Goal: Task Accomplishment & Management: Complete application form

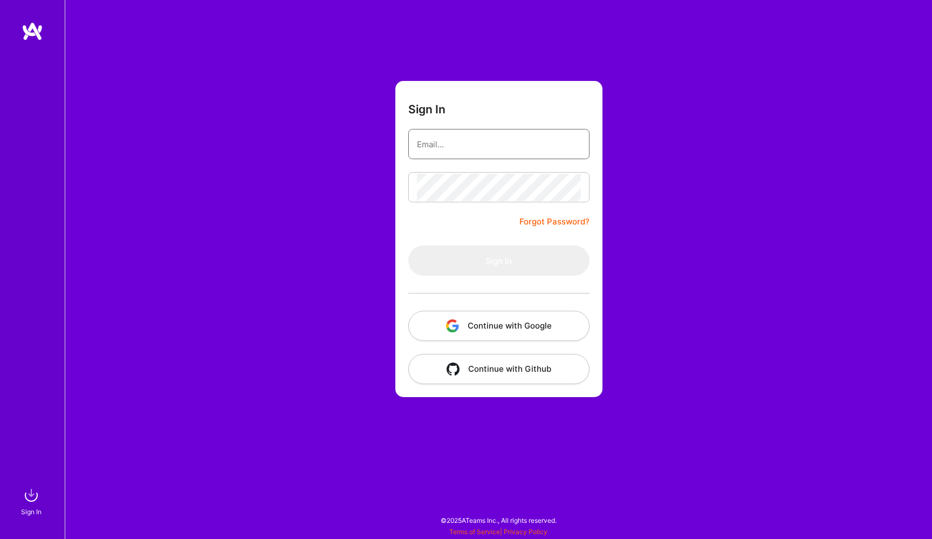
click at [436, 146] on input "email" at bounding box center [499, 145] width 164 height 28
type input "s.a.pisarev@gmail.com"
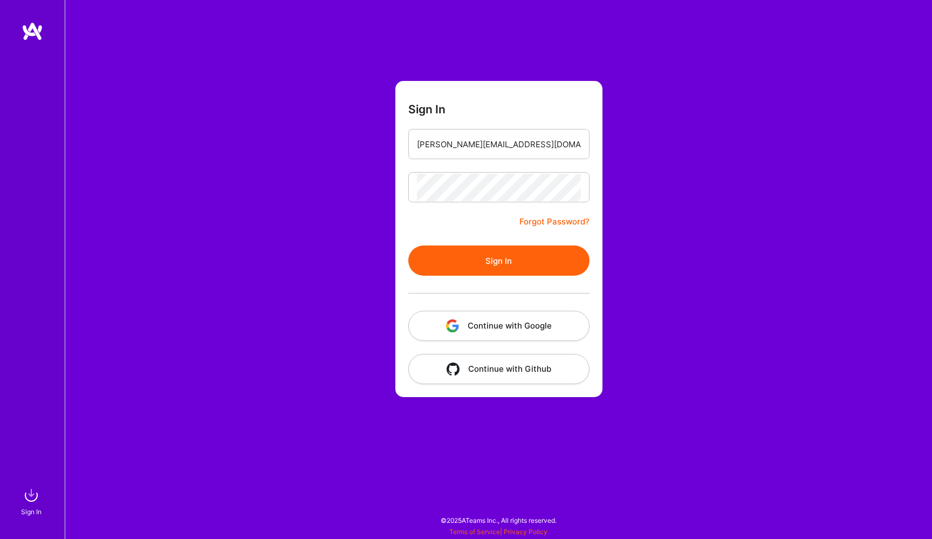
click at [496, 260] on button "Sign In" at bounding box center [498, 261] width 181 height 30
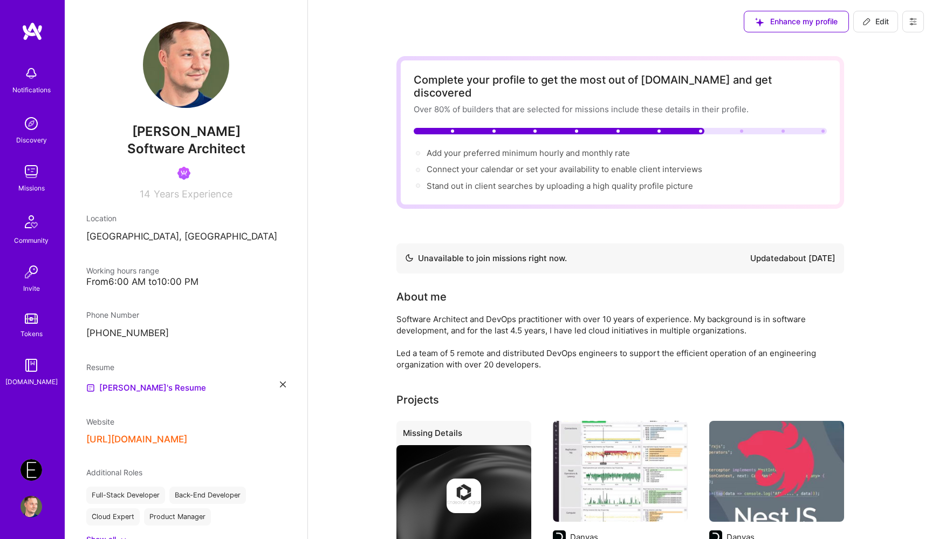
click at [29, 177] on img at bounding box center [32, 172] width 22 height 22
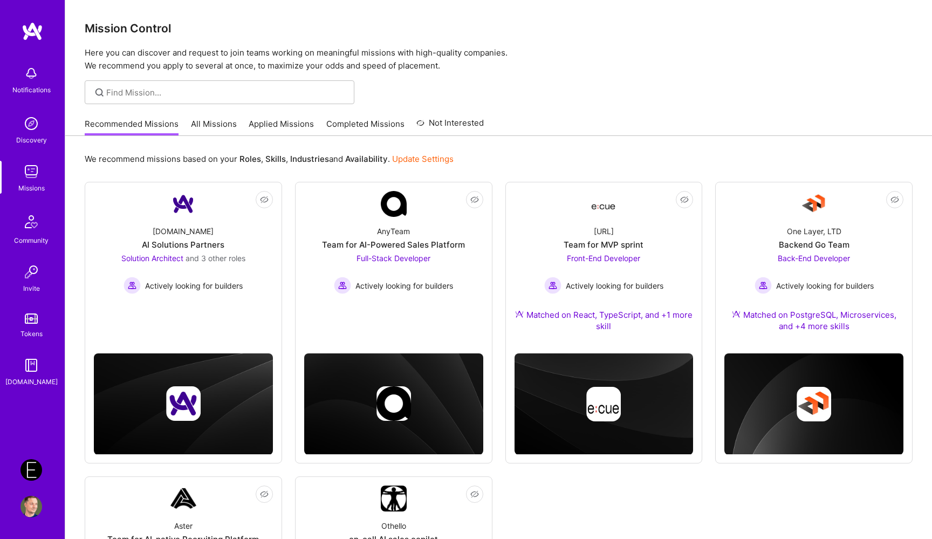
click at [224, 120] on link "All Missions" at bounding box center [214, 127] width 46 height 18
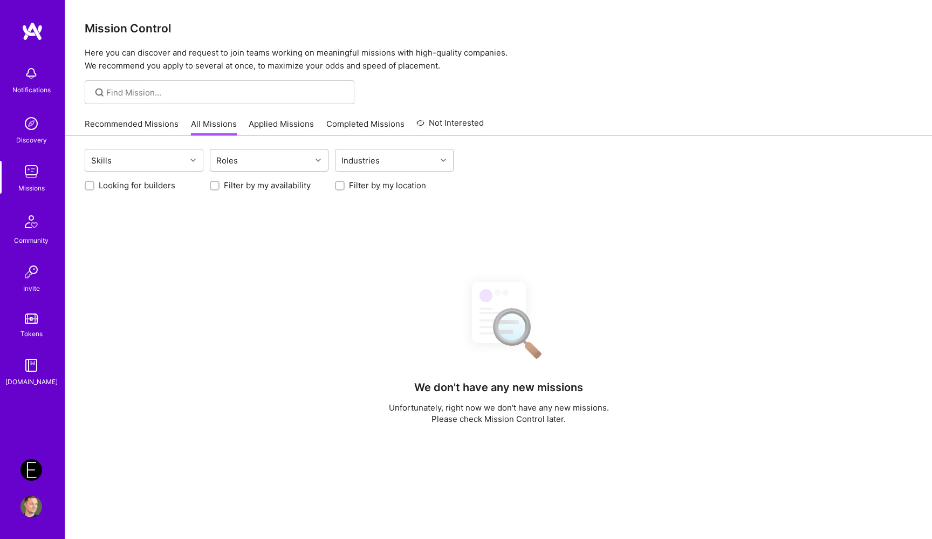
click at [244, 159] on div "Roles" at bounding box center [260, 160] width 101 height 22
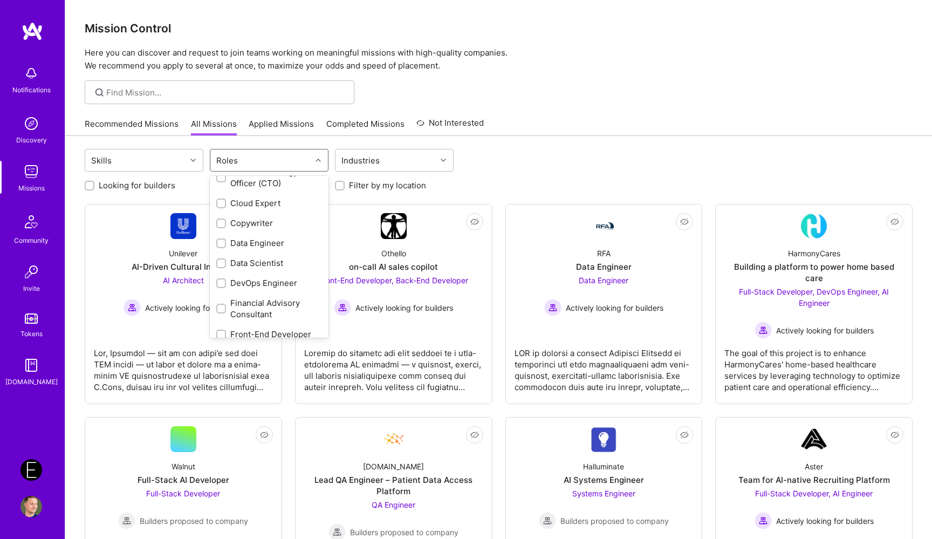
scroll to position [117, 0]
click at [224, 206] on input "checkbox" at bounding box center [223, 204] width 8 height 8
checkbox input "true"
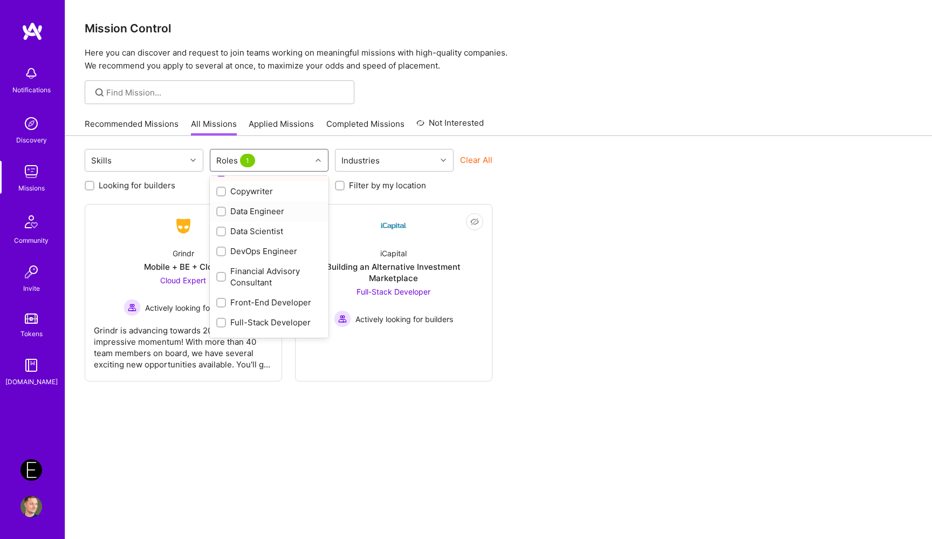
scroll to position [149, 0]
click at [254, 208] on div "Data Engineer" at bounding box center [269, 210] width 106 height 11
checkbox input "true"
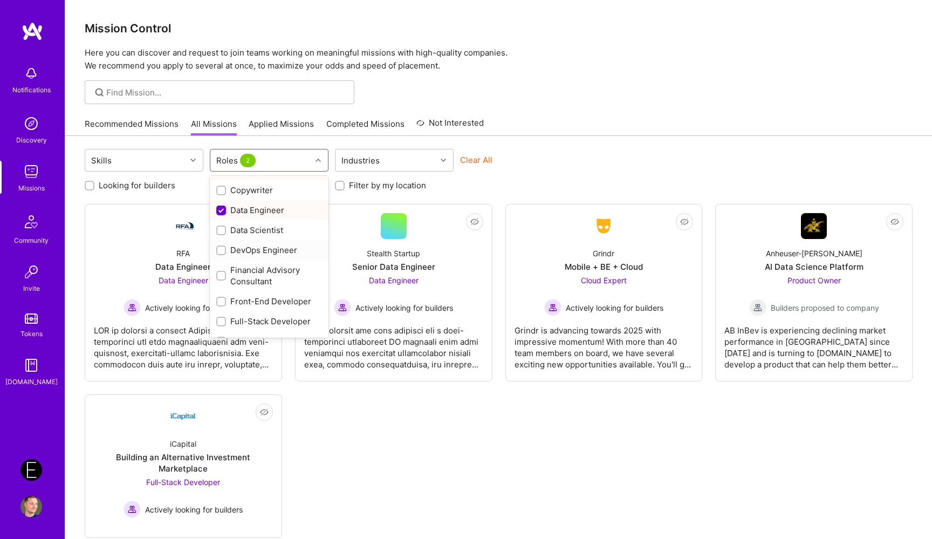
click at [260, 251] on div "DevOps Engineer" at bounding box center [269, 249] width 106 height 11
checkbox input "true"
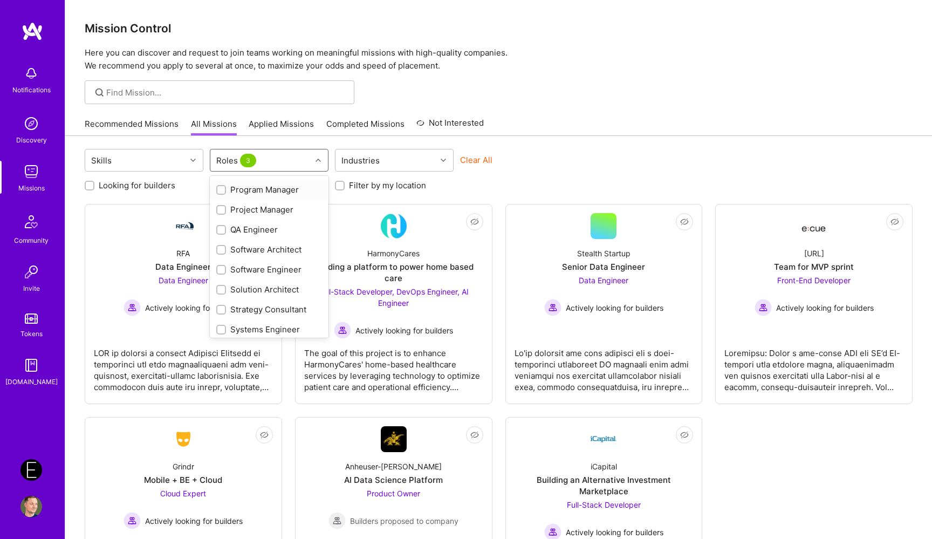
scroll to position [515, 0]
click at [593, 171] on div "Skills option DevOps Engineer, selected. option QA Engineer focused, 27 of 32. …" at bounding box center [499, 161] width 828 height 25
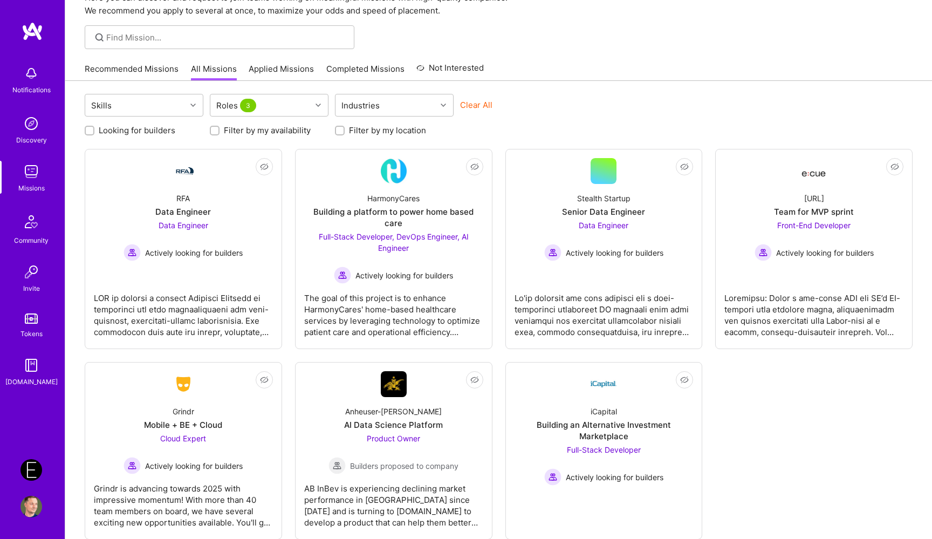
scroll to position [70, 0]
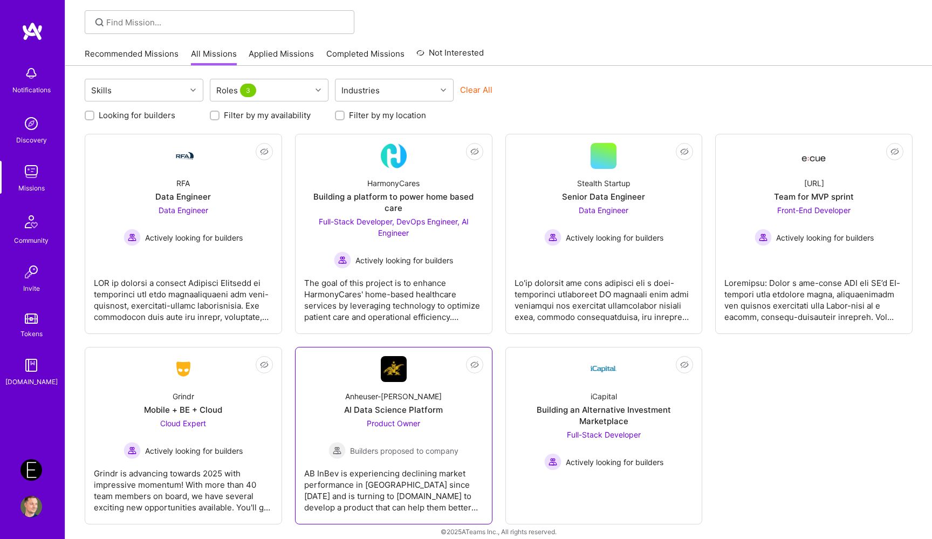
click at [374, 404] on div "AI Data Science Platform" at bounding box center [393, 409] width 99 height 11
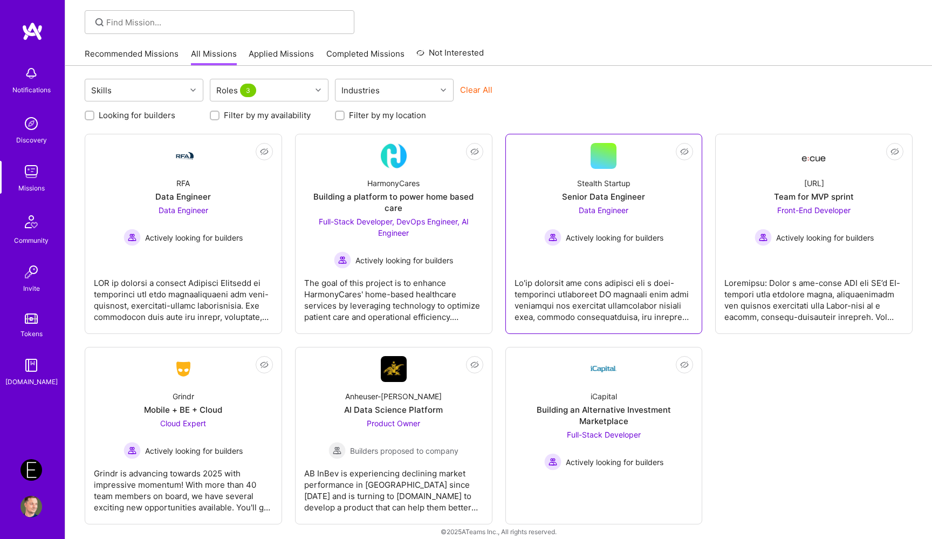
click at [614, 208] on span "Data Engineer" at bounding box center [604, 210] width 50 height 9
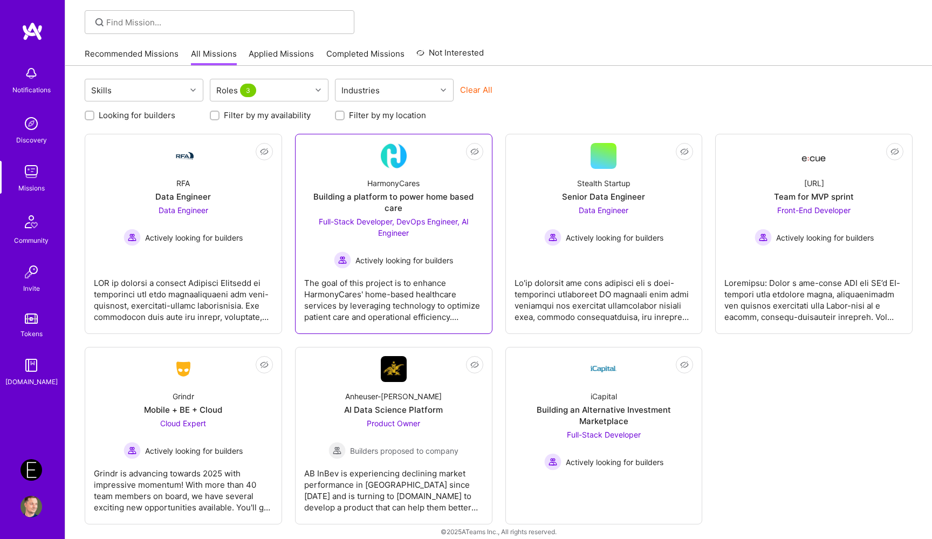
click at [448, 217] on span "Full-Stack Developer, DevOps Engineer, AI Engineer" at bounding box center [394, 227] width 150 height 21
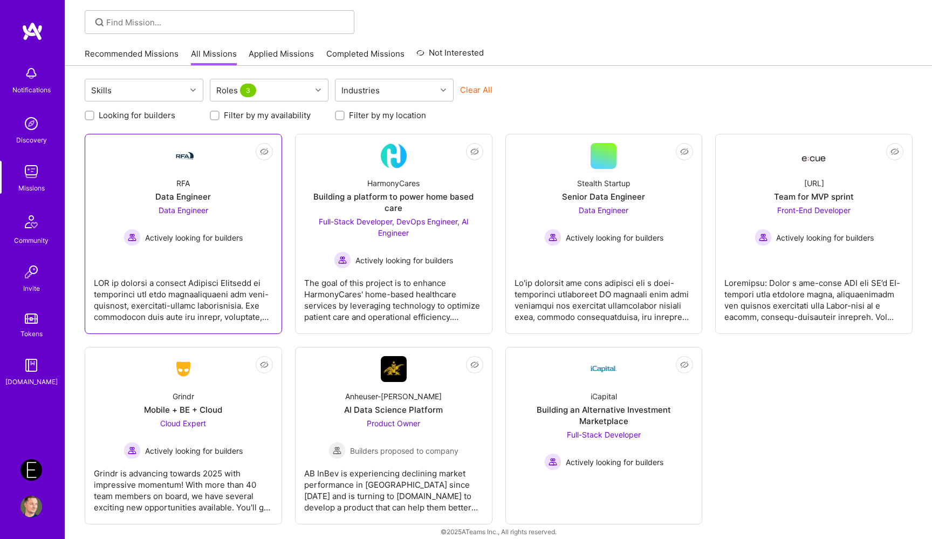
click at [201, 210] on span "Data Engineer" at bounding box center [184, 210] width 50 height 9
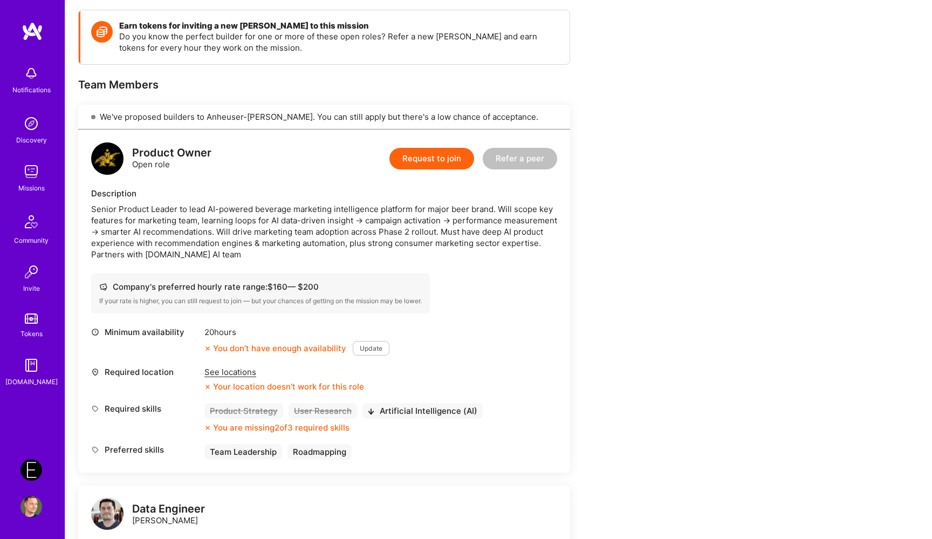
scroll to position [44, 0]
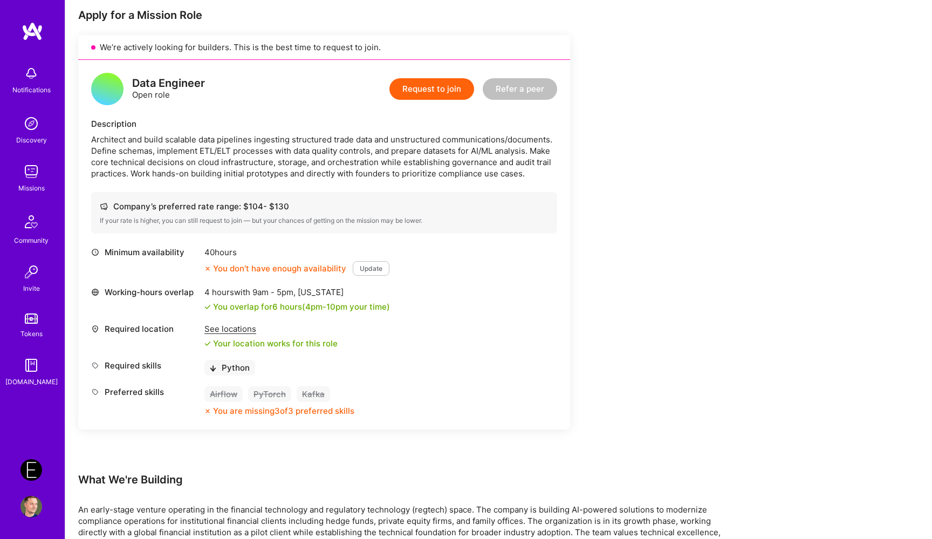
scroll to position [219, 0]
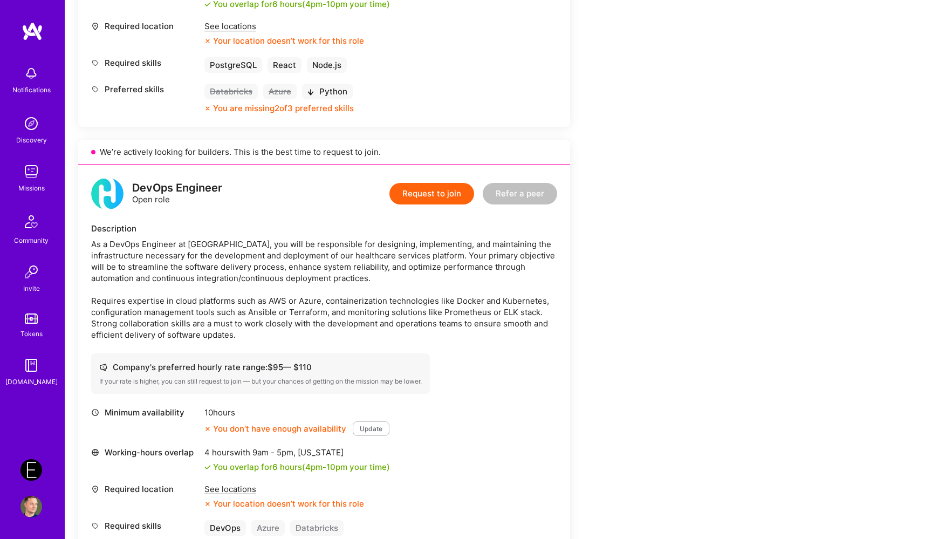
scroll to position [717, 0]
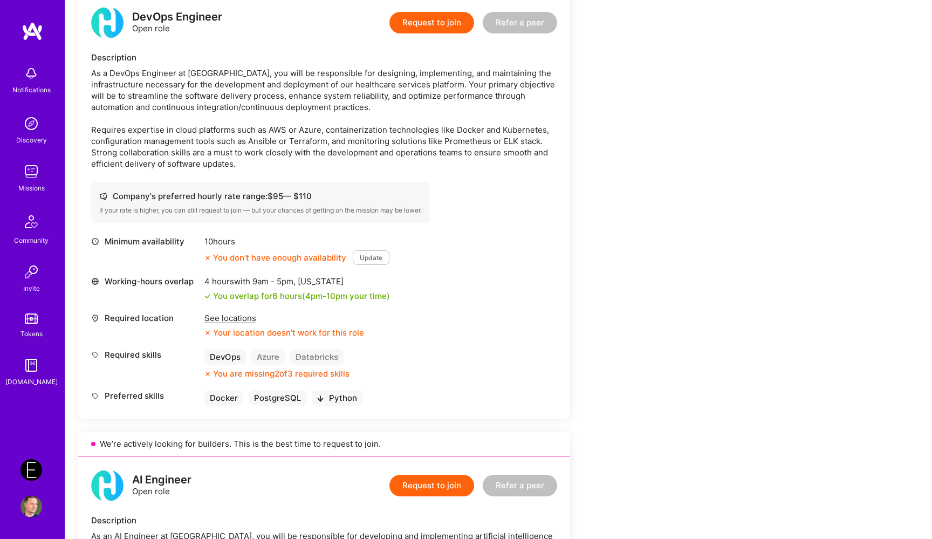
click at [222, 320] on div "See locations" at bounding box center [285, 317] width 160 height 11
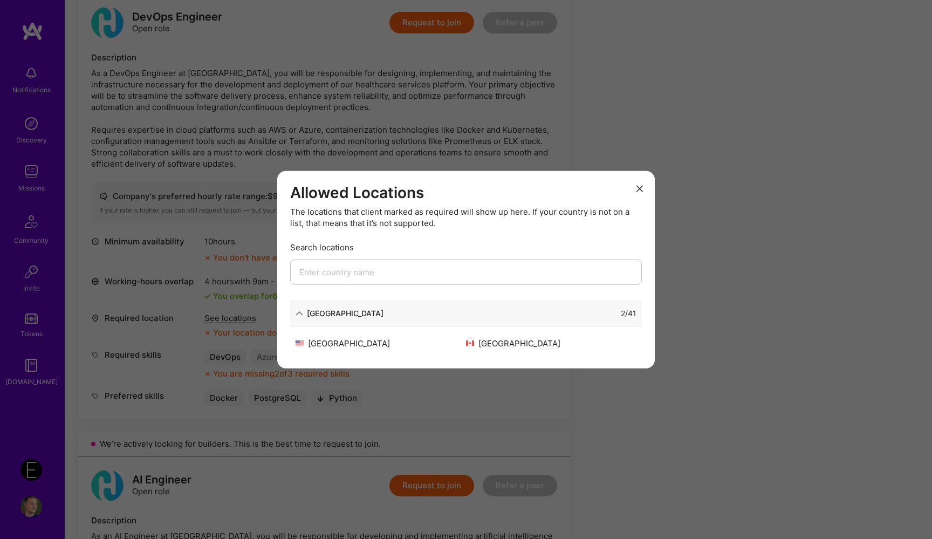
click at [724, 239] on div "Allowed Locations The locations that client marked as required will show up her…" at bounding box center [466, 269] width 932 height 539
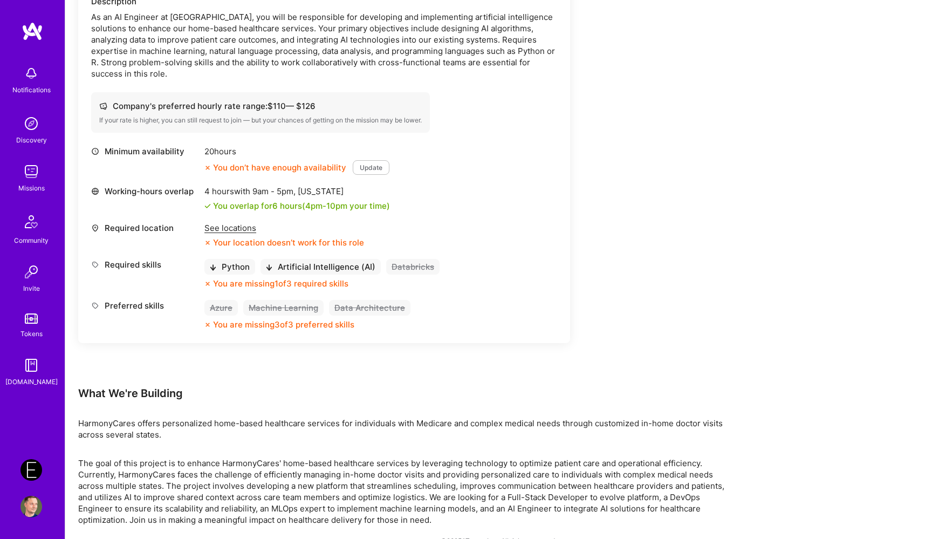
scroll to position [1256, 0]
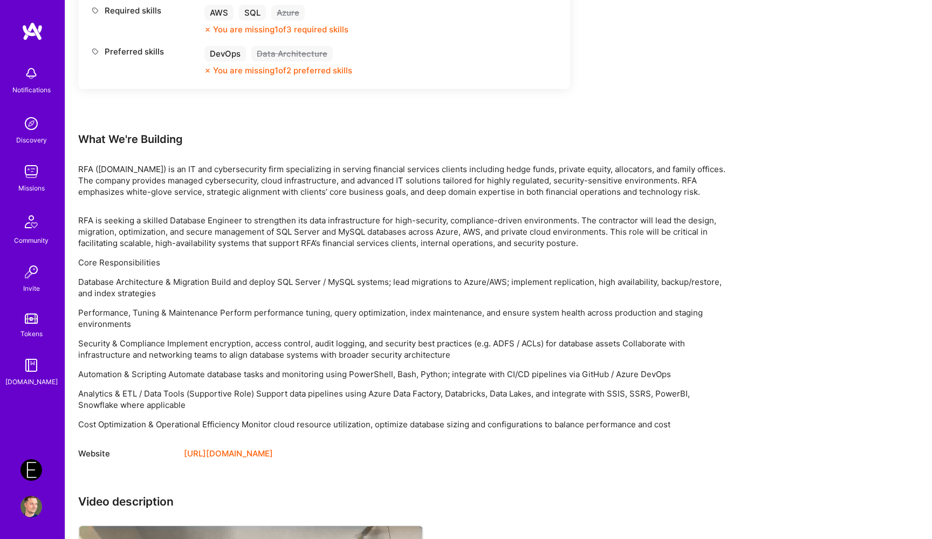
scroll to position [523, 0]
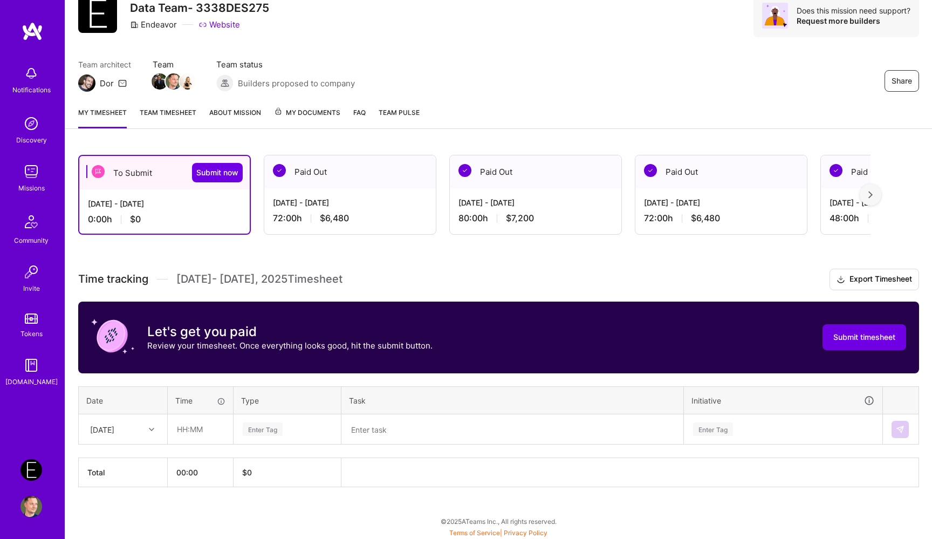
scroll to position [44, 0]
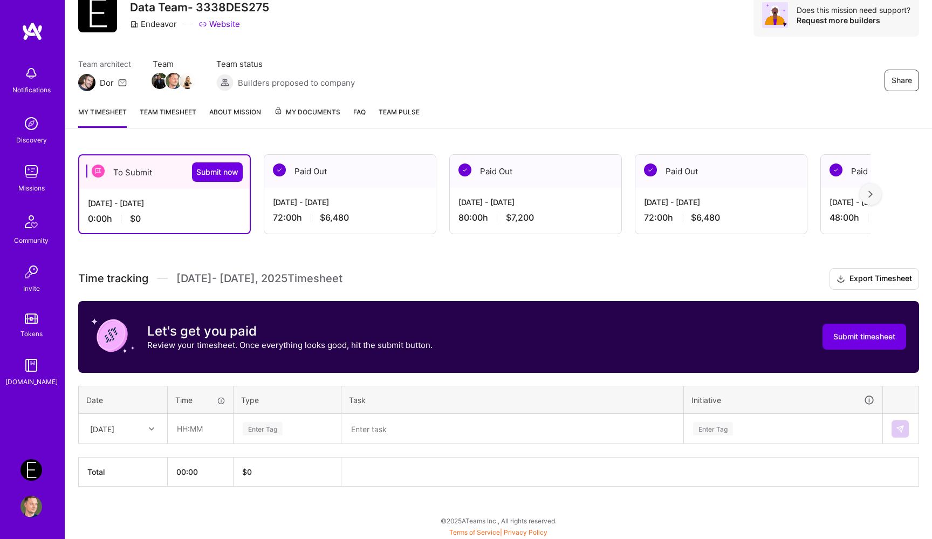
click at [144, 430] on div "[DATE]" at bounding box center [115, 429] width 60 height 18
click at [139, 460] on div "[DATE]" at bounding box center [122, 460] width 87 height 20
click at [190, 428] on input "text" at bounding box center [200, 428] width 64 height 29
type input "08:00"
click at [262, 432] on div "Enter Tag" at bounding box center [263, 428] width 40 height 17
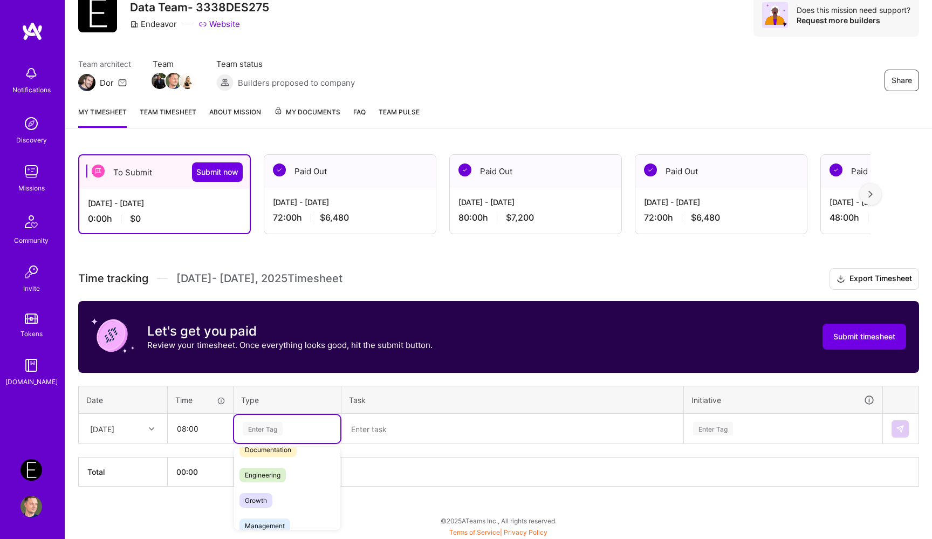
scroll to position [66, 0]
click at [283, 474] on span "Engineering" at bounding box center [263, 474] width 46 height 15
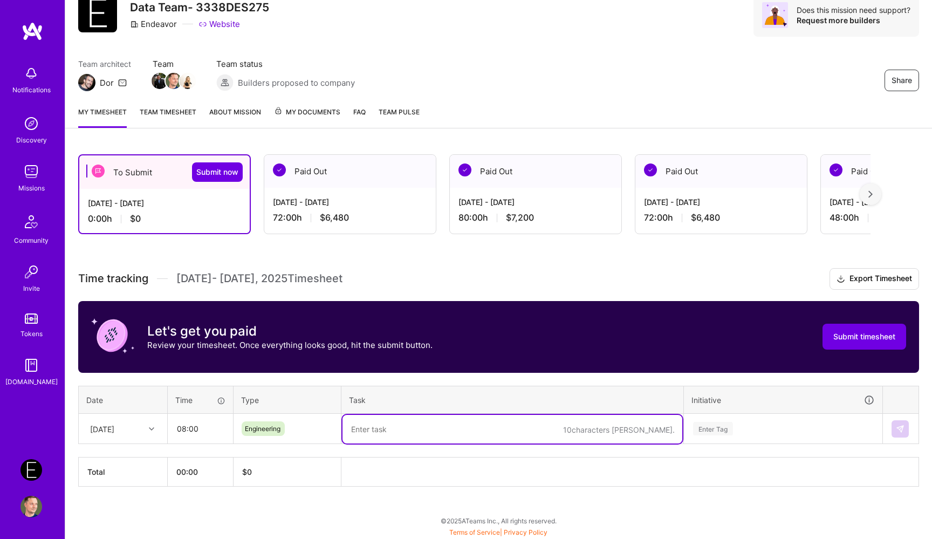
click at [380, 426] on textarea at bounding box center [513, 429] width 340 height 29
paste textarea "Prefect-3-Flows"
type textarea "Worked on Prefect-3-Flows infra YAML definitions"
click at [719, 427] on div "Enter Tag" at bounding box center [783, 429] width 197 height 28
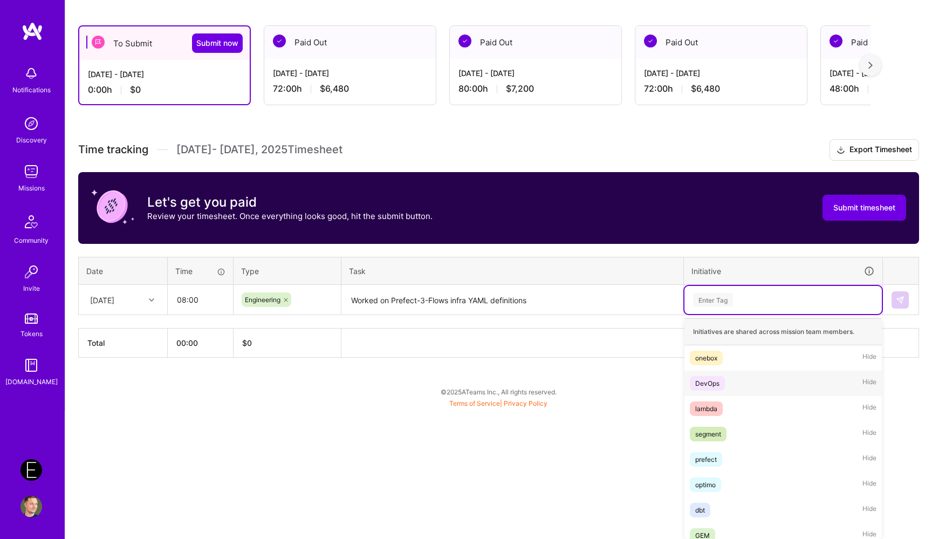
click at [720, 384] on span "DevOps" at bounding box center [707, 383] width 35 height 15
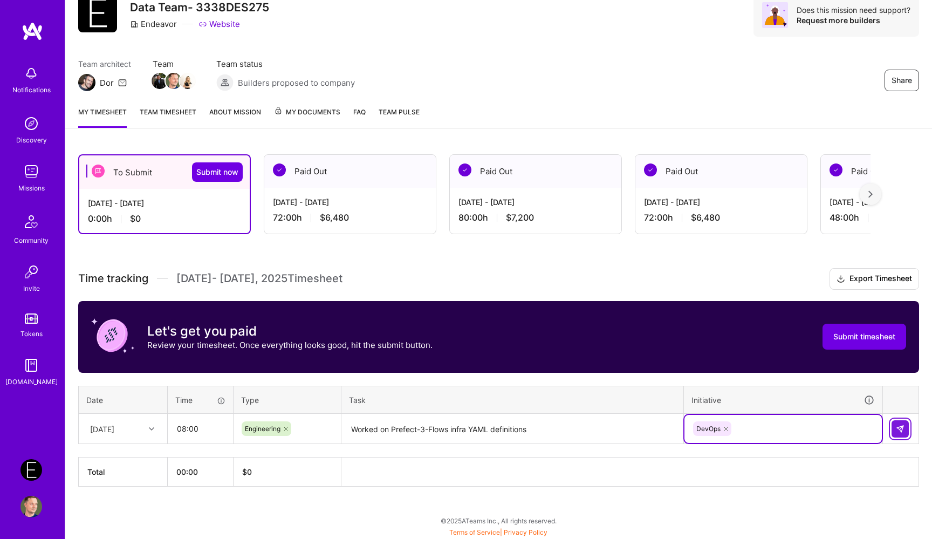
click at [900, 432] on button at bounding box center [900, 428] width 17 height 17
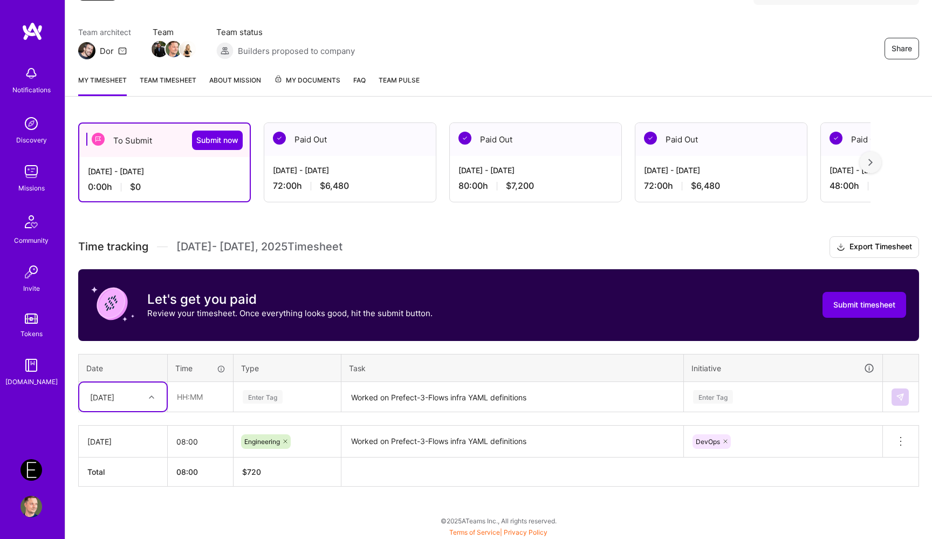
click at [130, 394] on div "option [DATE], selected. Select is focused ,type to refine list, press Down to …" at bounding box center [122, 397] width 87 height 29
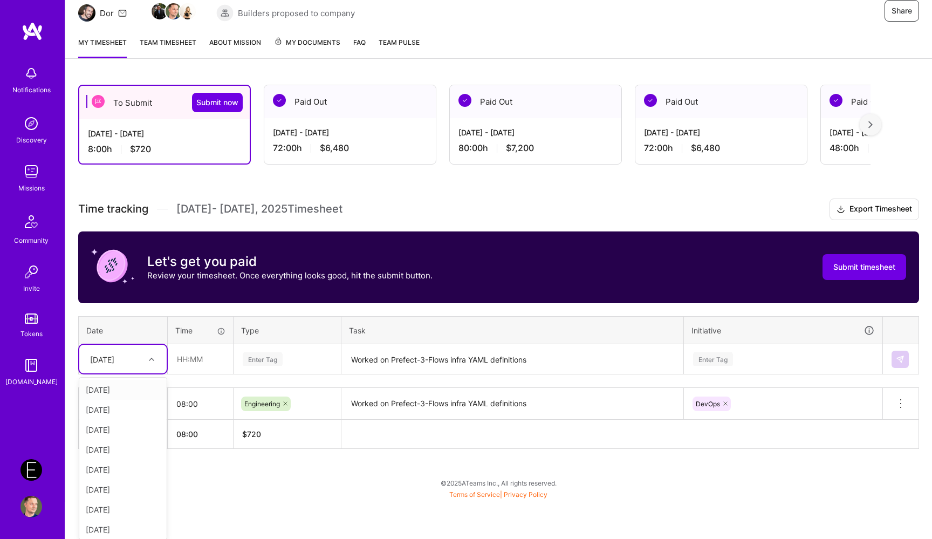
click at [120, 391] on div "[DATE]" at bounding box center [122, 390] width 87 height 20
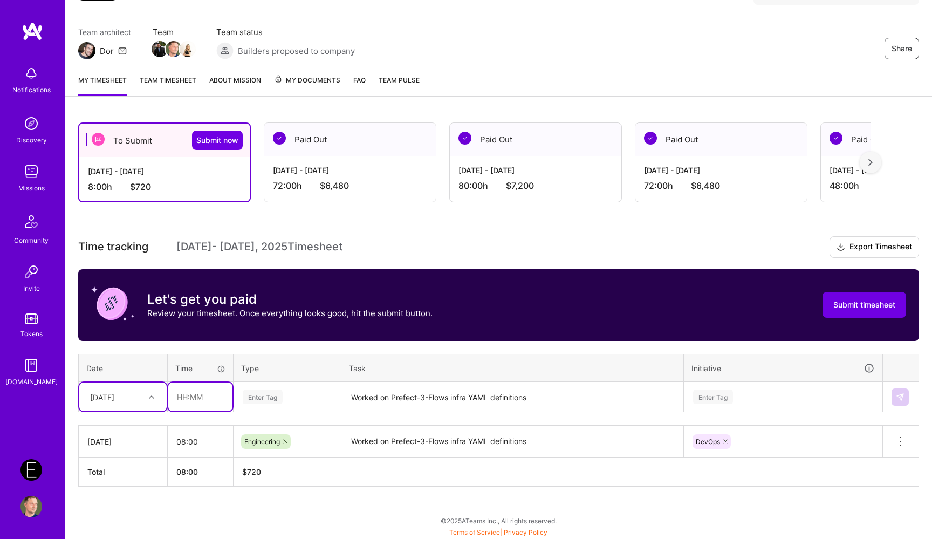
click at [199, 396] on input "text" at bounding box center [200, 397] width 64 height 29
type input "08:00"
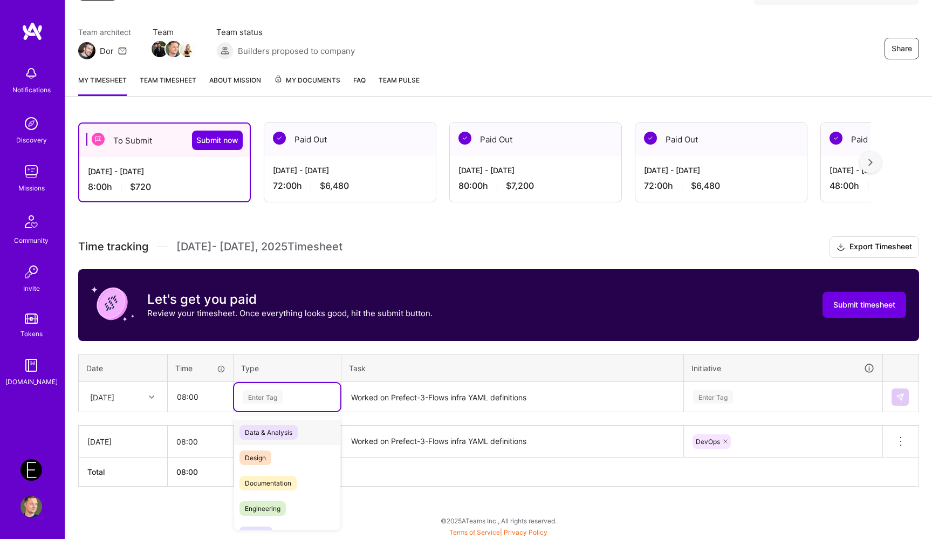
click at [282, 394] on div "Enter Tag" at bounding box center [263, 397] width 40 height 17
click at [280, 505] on span "Engineering" at bounding box center [263, 508] width 46 height 15
click at [388, 407] on textarea "Worked on Prefect-3-Flows infra YAML definitions" at bounding box center [513, 397] width 340 height 29
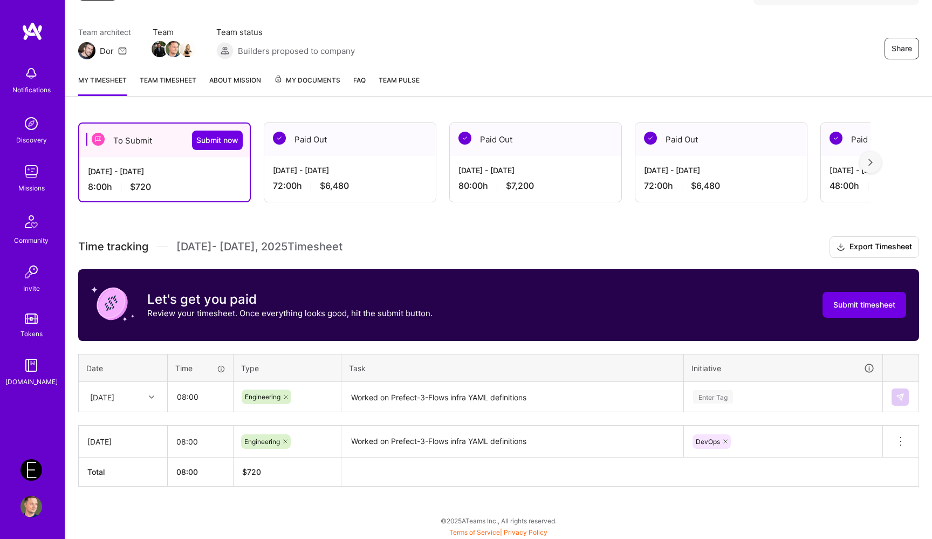
click at [383, 399] on textarea "Worked on Prefect-3-Flows infra YAML definitions" at bounding box center [513, 397] width 340 height 29
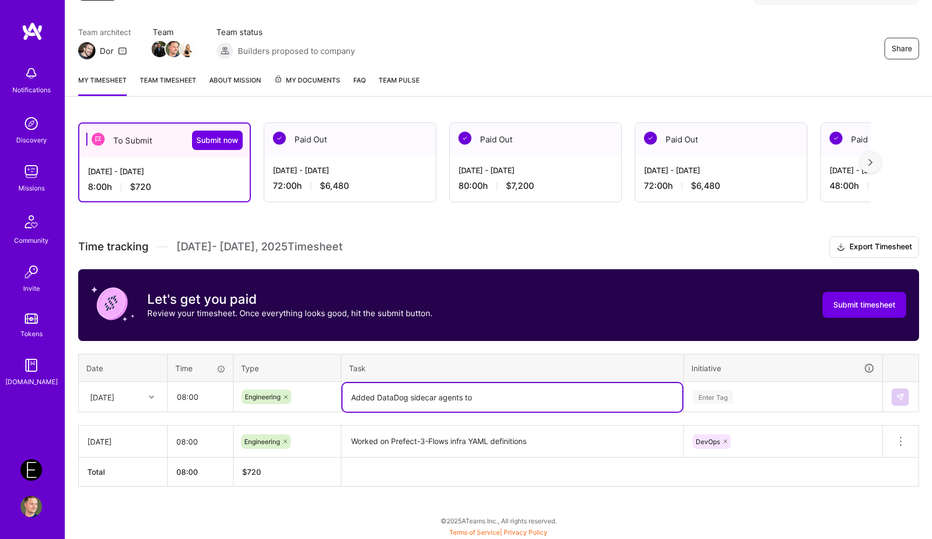
paste textarea "Prefect-3-Flows"
paste textarea "production setup instructions"
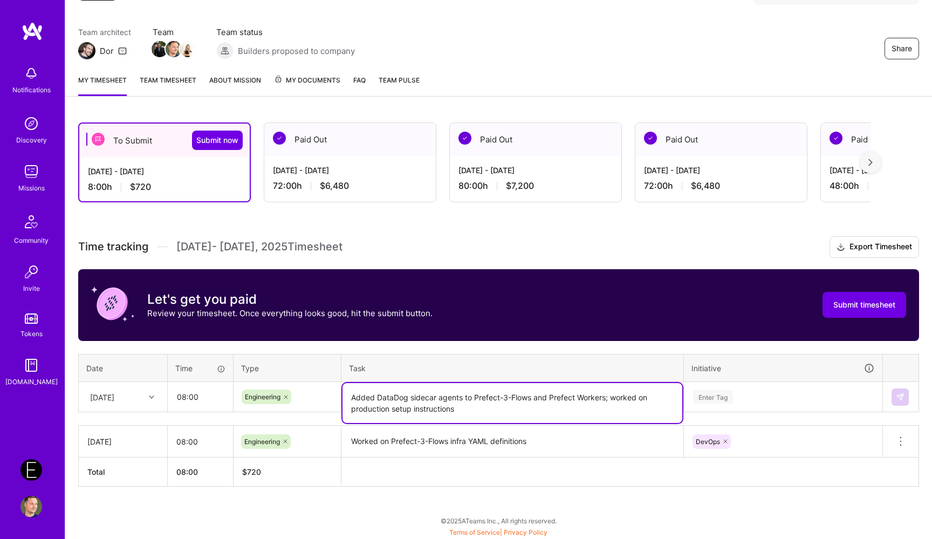
type textarea "Added DataDog sidecar agents to Prefect-3-Flows and Prefect Workers; worked on …"
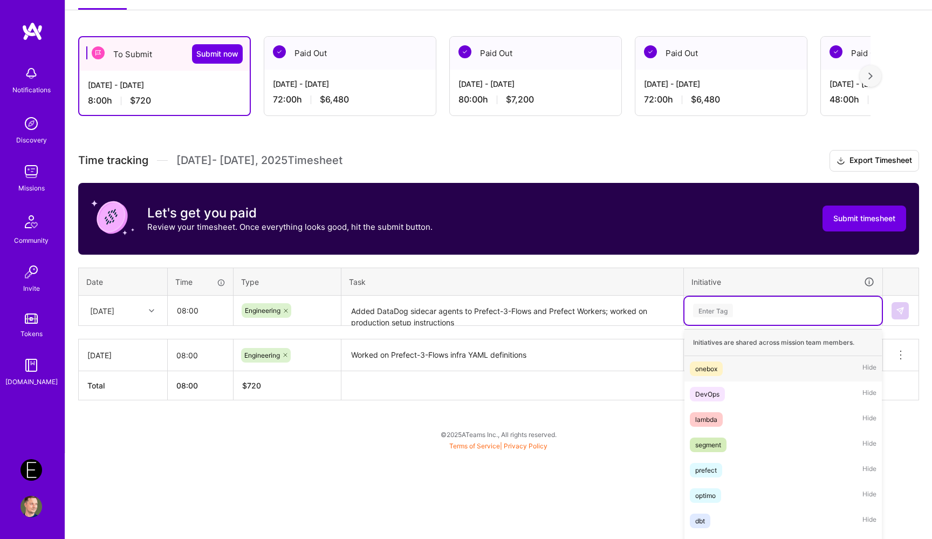
click at [790, 325] on div "option DevOps, selected. option onebox focused, 1 of 64. 64 results available. …" at bounding box center [783, 311] width 197 height 28
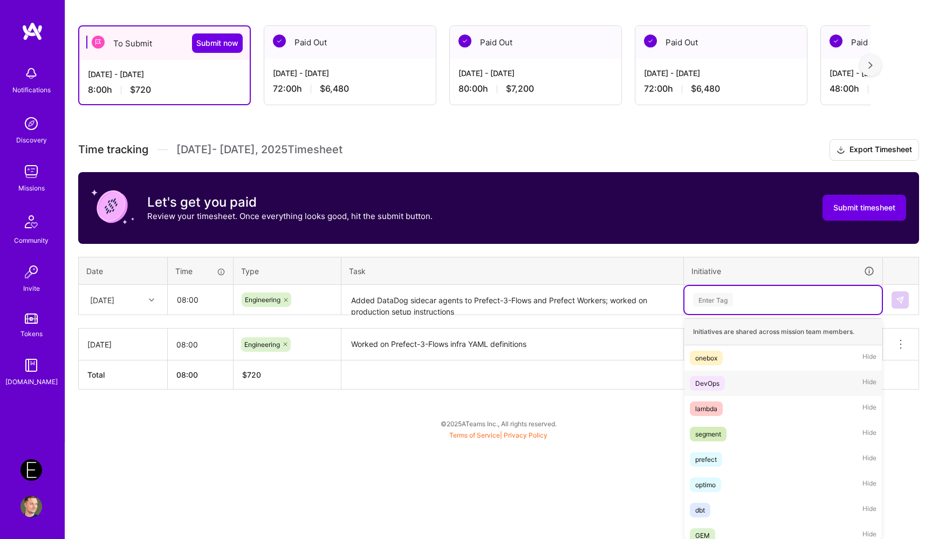
click at [735, 384] on div "DevOps Hide" at bounding box center [783, 383] width 197 height 25
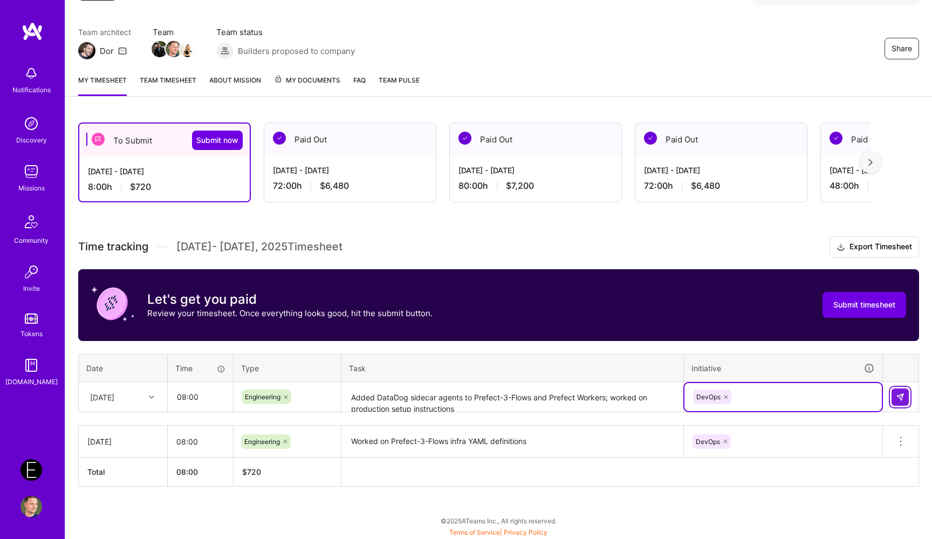
click at [896, 398] on img at bounding box center [900, 397] width 9 height 9
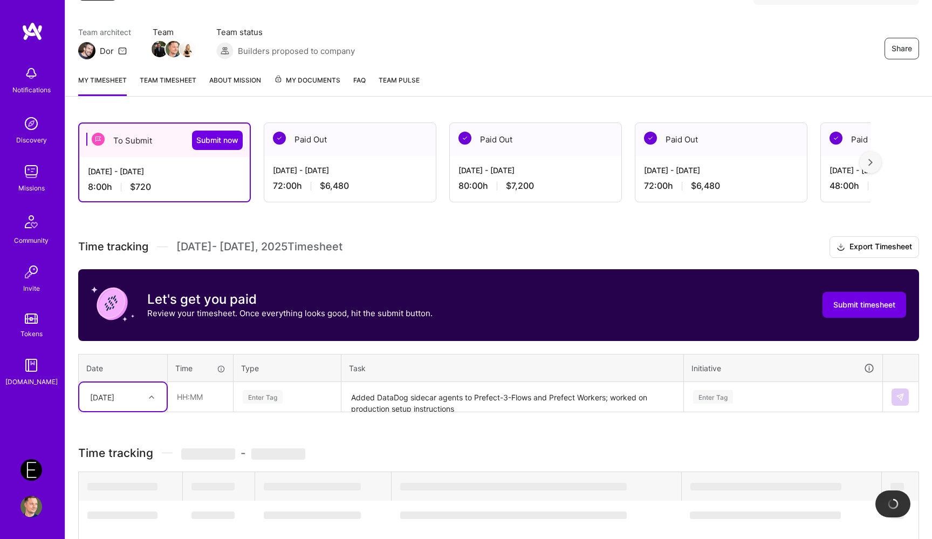
click at [132, 396] on div "option [DATE], selected. Select is focused ,type to refine list, press Down to …" at bounding box center [122, 397] width 87 height 29
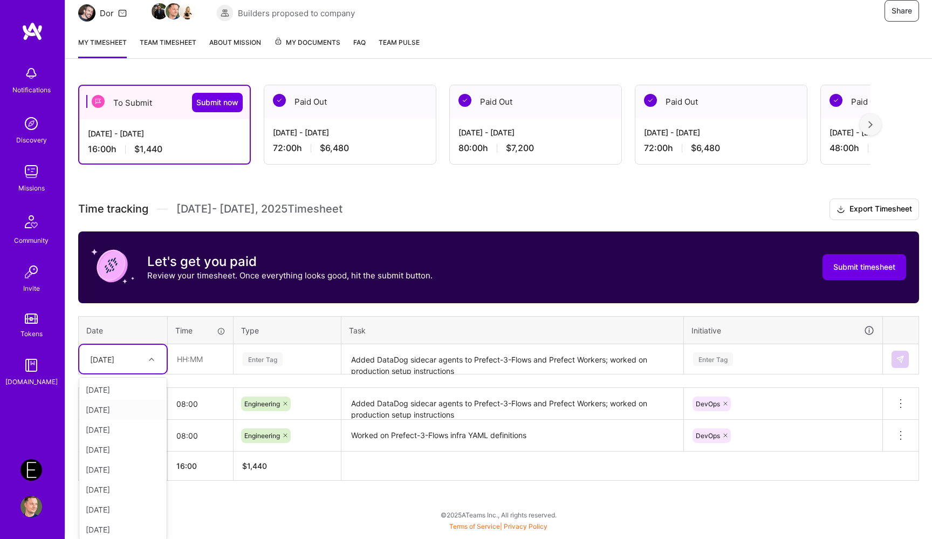
click at [121, 406] on div "[DATE]" at bounding box center [122, 410] width 87 height 20
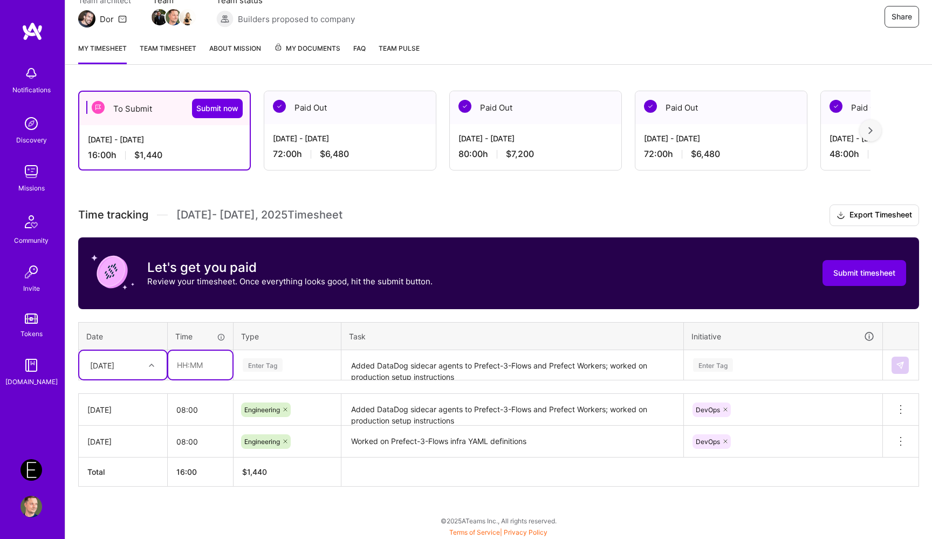
click at [199, 353] on input "text" at bounding box center [200, 365] width 64 height 29
type input "08:00"
click at [278, 366] on div "Enter Tag" at bounding box center [263, 365] width 40 height 17
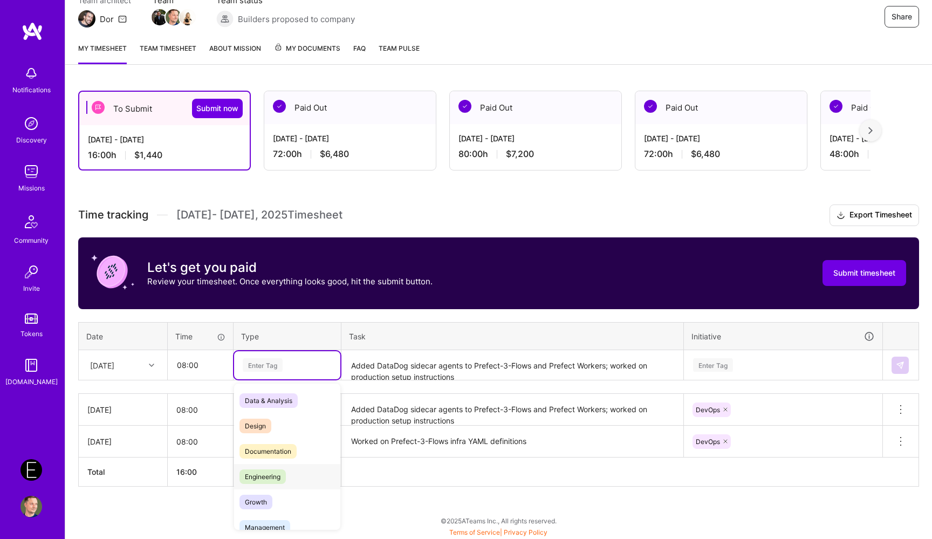
click at [276, 482] on span "Engineering" at bounding box center [263, 476] width 46 height 15
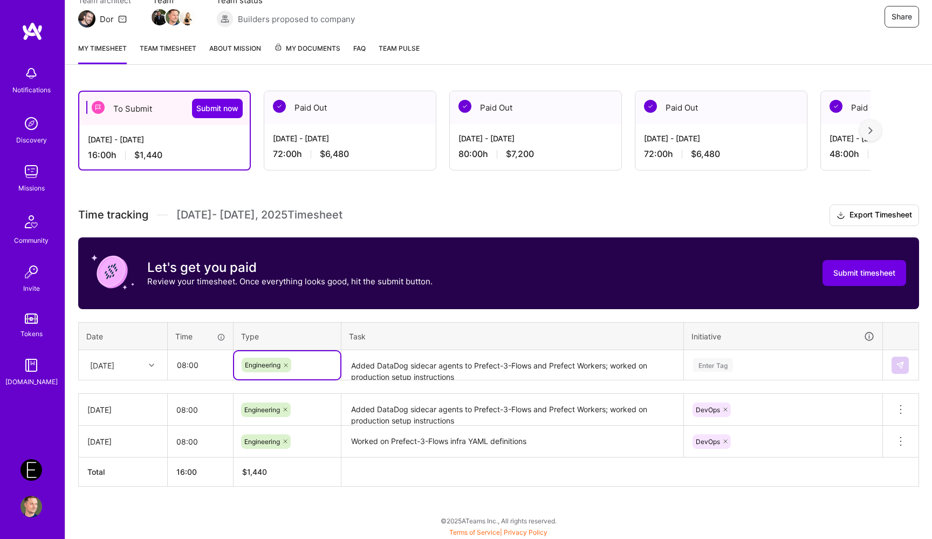
click at [394, 364] on textarea "Added DataDog sidecar agents to Prefect-3-Flows and Prefect Workers; worked on …" at bounding box center [513, 365] width 340 height 29
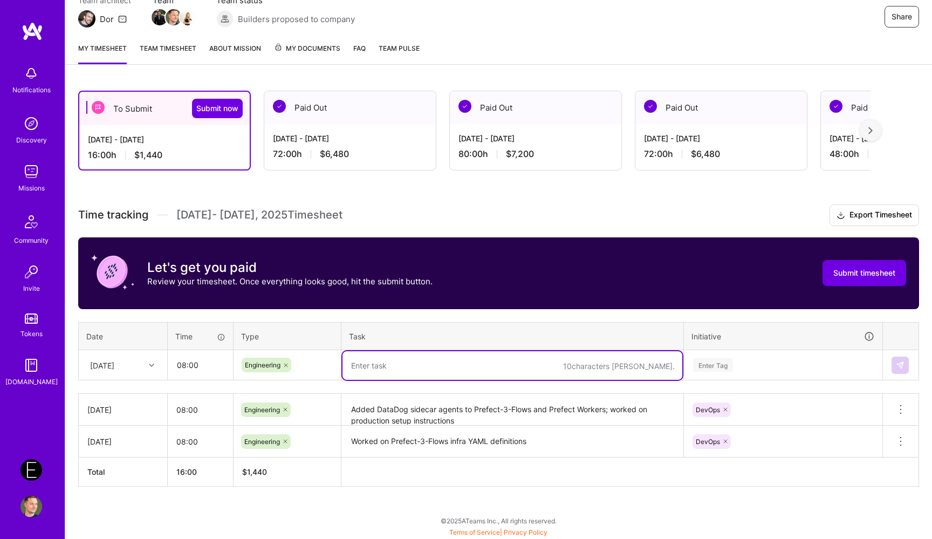
paste textarea "Prepared production setup instructions"
paste textarea "Cleaned up and merged recent EKS cluster changes"
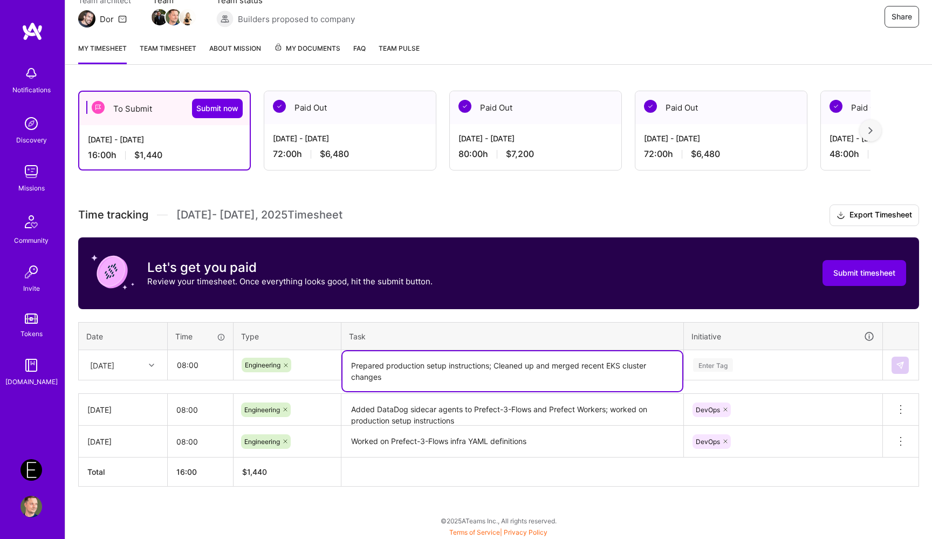
click at [499, 366] on textarea "Prepared production setup instructions; Cleaned up and merged recent EKS cluste…" at bounding box center [513, 371] width 340 height 40
click at [485, 374] on textarea "Prepared production setup instructions; cleaned up and merged recent EKS cluste…" at bounding box center [513, 371] width 340 height 40
paste textarea "CICD role for Snowflake Terraform"
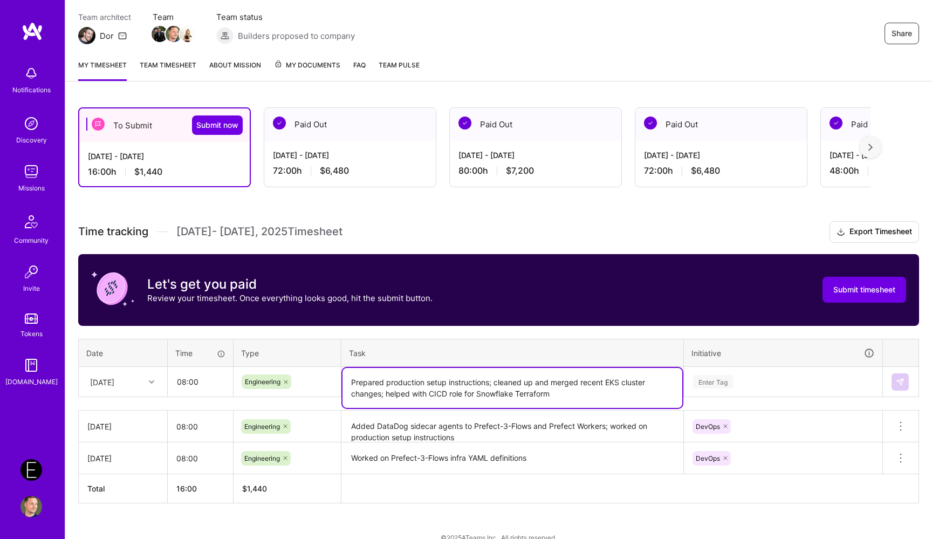
type textarea "Prepared production setup instructions; cleaned up and merged recent EKS cluste…"
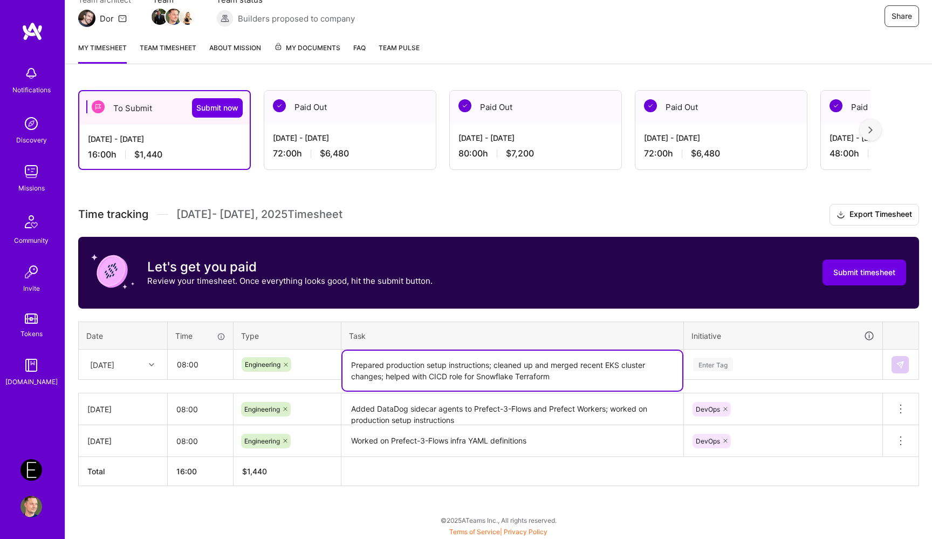
click at [724, 379] on div "Enter Tag" at bounding box center [783, 365] width 197 height 28
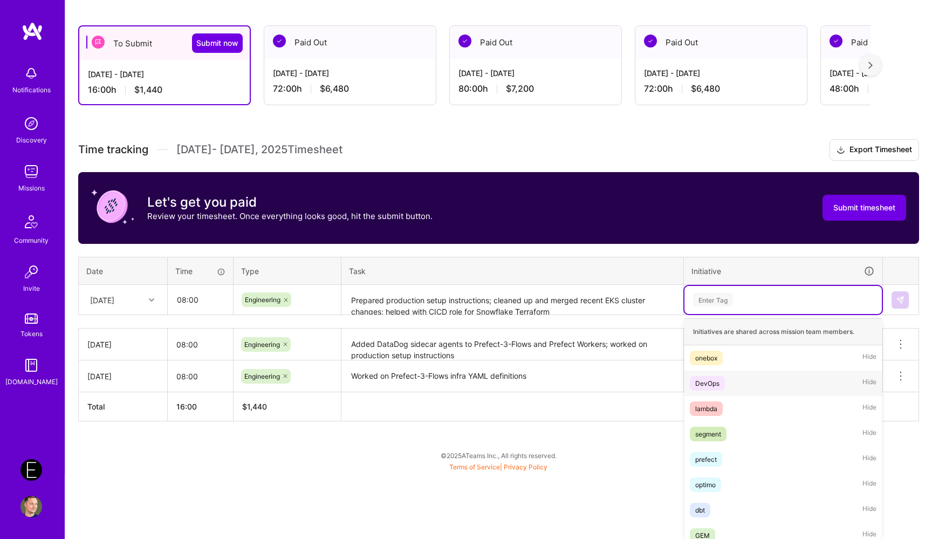
click at [721, 383] on span "DevOps" at bounding box center [707, 383] width 35 height 15
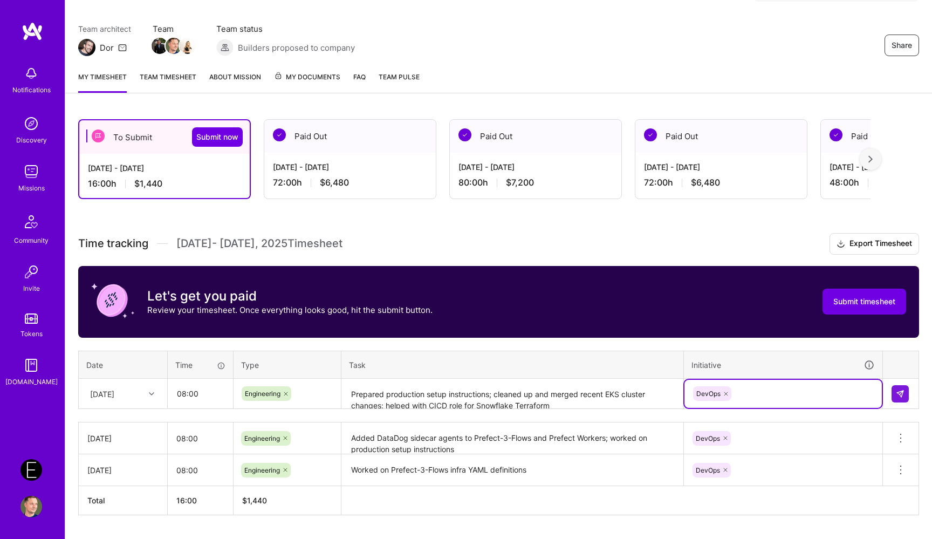
scroll to position [80, 0]
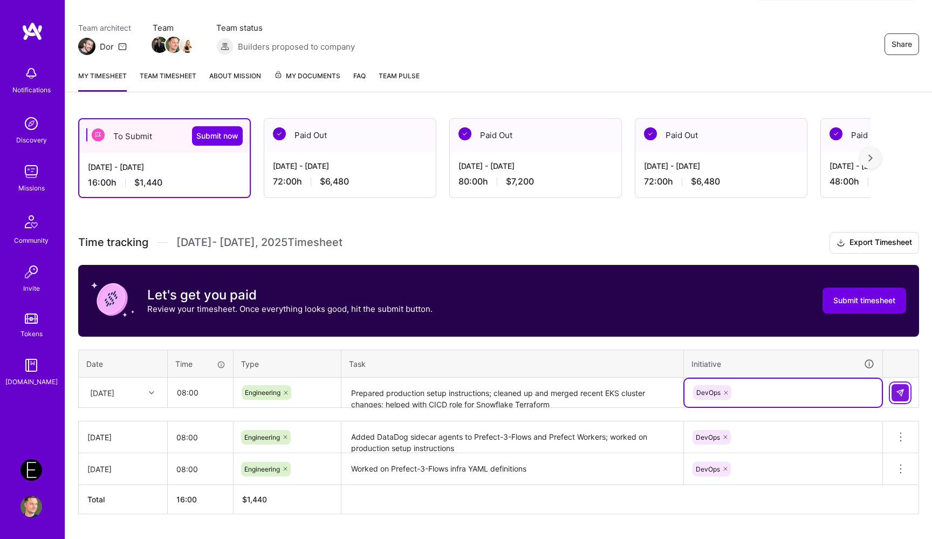
click at [900, 389] on img at bounding box center [900, 393] width 9 height 9
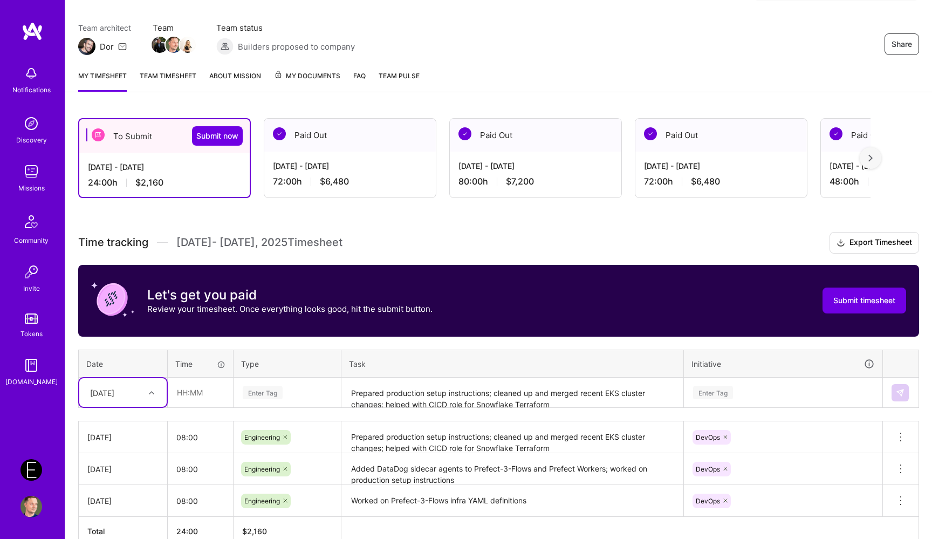
click at [133, 395] on div "option [DATE], selected. Select is focused ,type to refine list, press Down to …" at bounding box center [122, 392] width 87 height 29
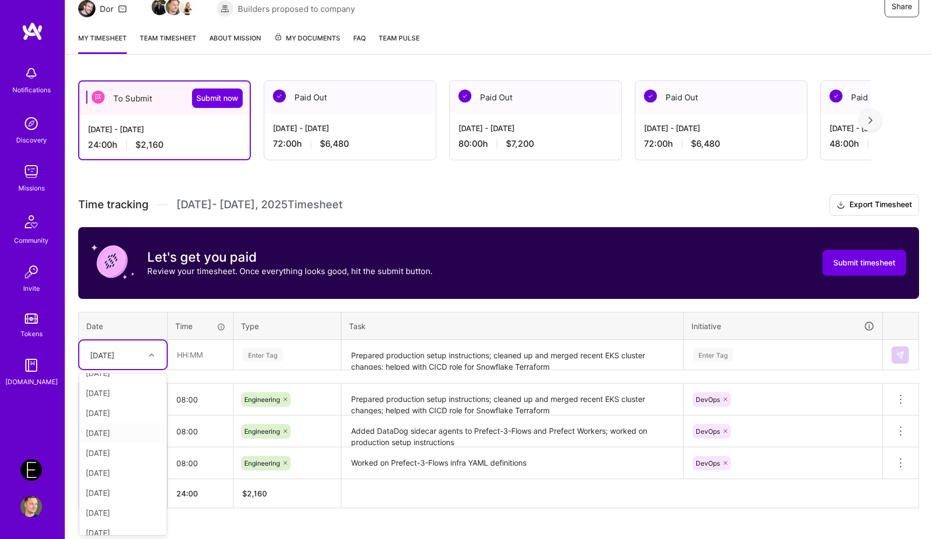
scroll to position [9, 0]
click at [120, 452] on div "[DATE]" at bounding box center [122, 456] width 87 height 20
click at [204, 354] on input "text" at bounding box center [200, 354] width 64 height 29
type input "08:00"
click at [275, 355] on div "Enter Tag" at bounding box center [263, 354] width 40 height 17
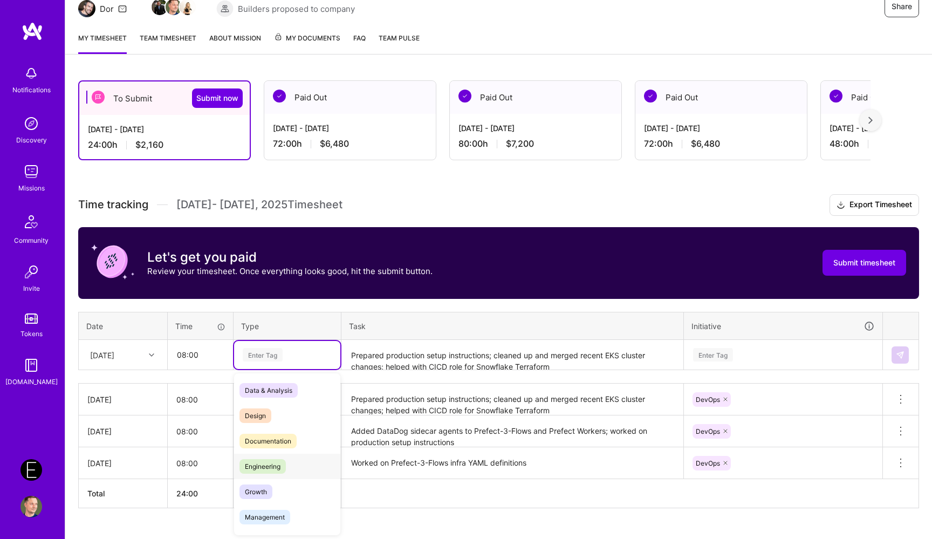
click at [282, 461] on span "Engineering" at bounding box center [263, 466] width 46 height 15
click at [392, 360] on textarea "Prepared production setup instructions; cleaned up and merged recent EKS cluste…" at bounding box center [513, 355] width 340 height 29
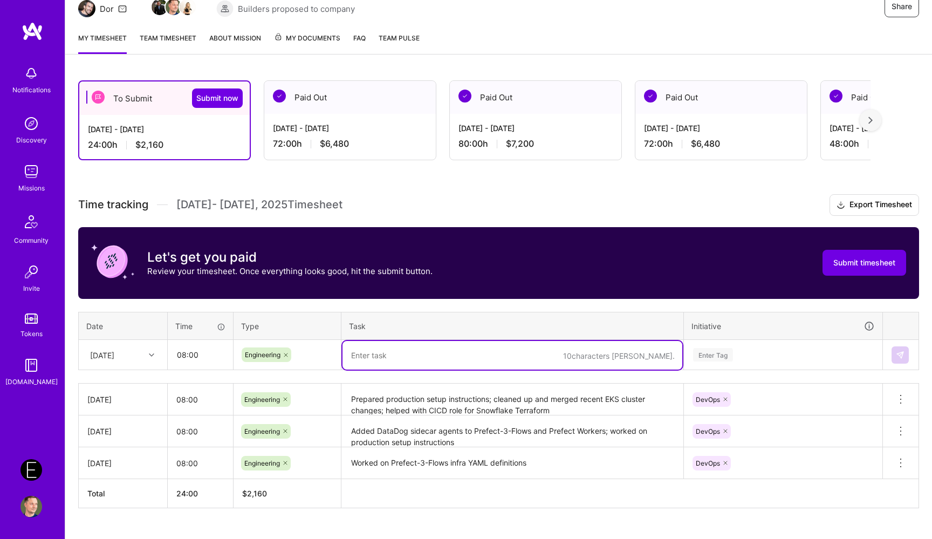
paste textarea "Secrets to Prefect-3-Flows infra yaml"
click at [352, 358] on textarea "Secrets to Prefect-3-Flows infra yaml" at bounding box center [513, 355] width 340 height 29
click at [426, 356] on textarea "Implemented Secrets to Prefect-3-Flows infra yaml" at bounding box center [513, 355] width 340 height 29
click at [546, 357] on textarea "Implemented Secrets support to Prefect-3-Flows infra yaml" at bounding box center [513, 355] width 340 height 29
click at [608, 355] on textarea "Implemented Secrets support to Prefect-3-Flows infra.yaml" at bounding box center [513, 355] width 340 height 29
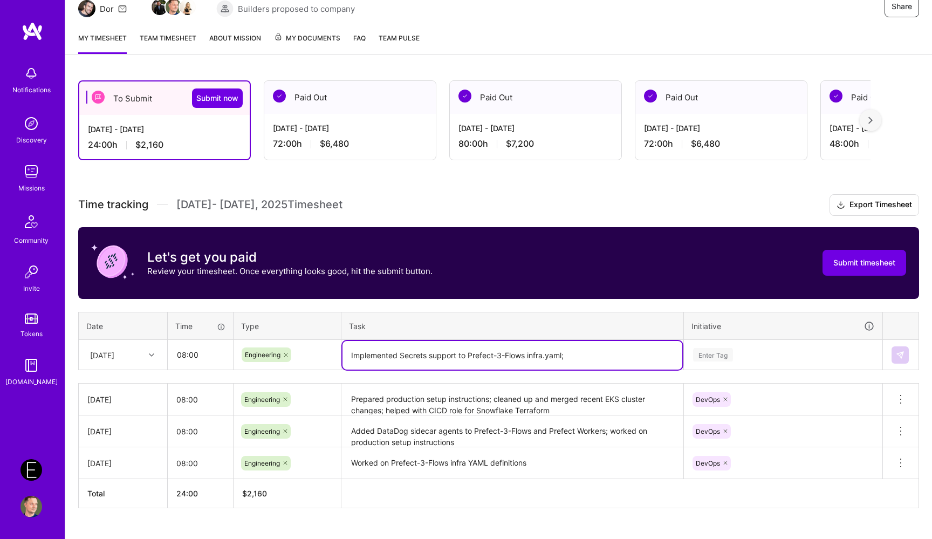
paste textarea "Configured CICD Role for TKO production env"
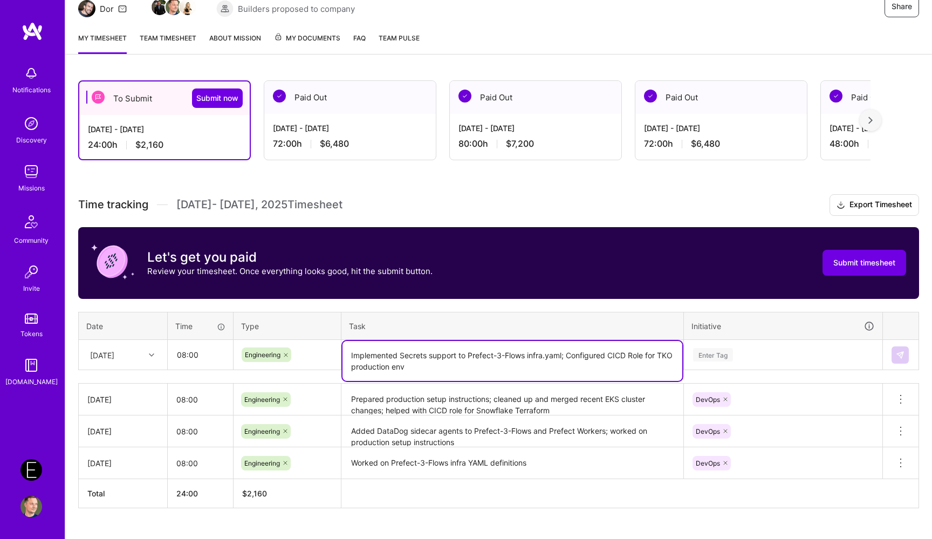
click at [570, 355] on textarea "Implemented Secrets support to Prefect-3-Flows infra.yaml; Configured CICD Role…" at bounding box center [513, 361] width 340 height 40
click at [520, 370] on textarea "Implemented Secrets support to Prefect-3-Flows infra.yaml; configured CICD Role…" at bounding box center [513, 361] width 340 height 40
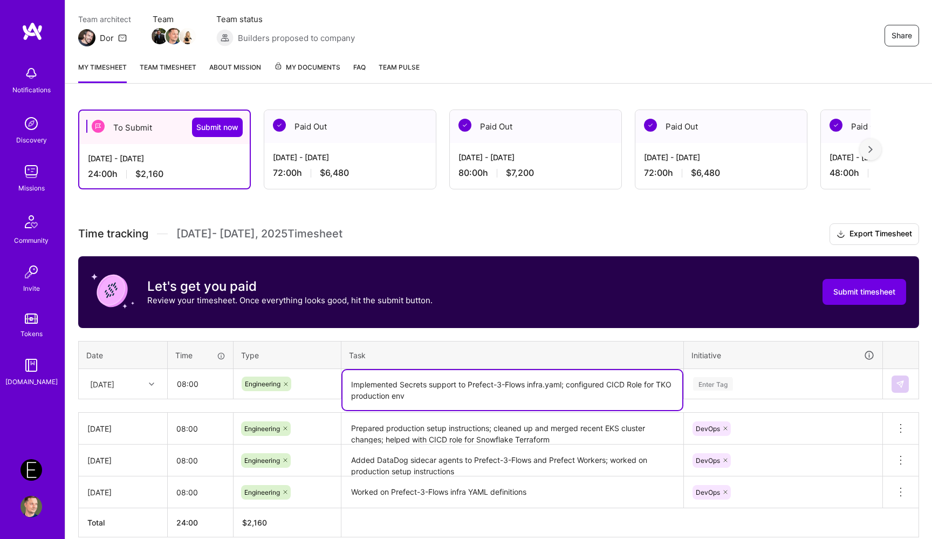
type textarea "Implemented Secrets support to Prefect-3-Flows infra.yaml; configured CICD Role…"
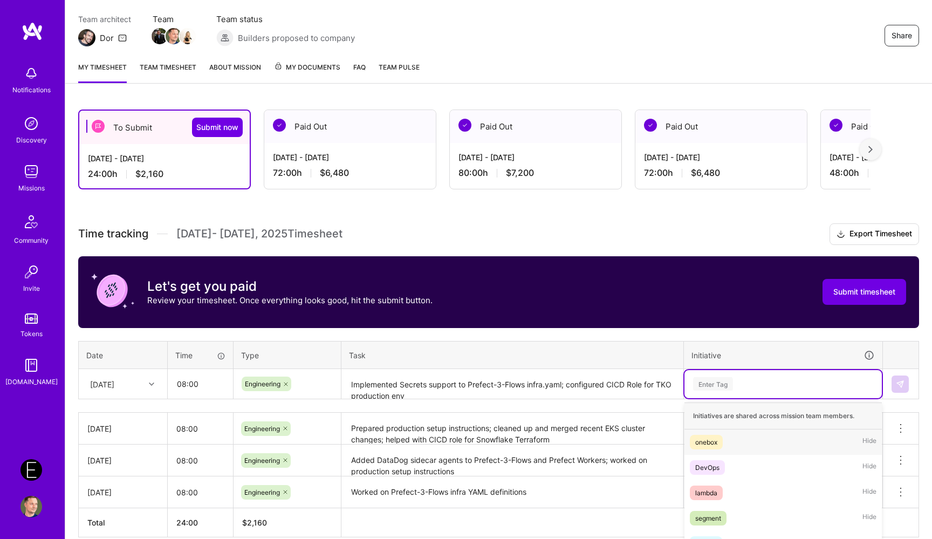
click at [728, 385] on div "option DevOps, selected. option onebox focused, 1 of 64. 64 results available. …" at bounding box center [783, 384] width 197 height 28
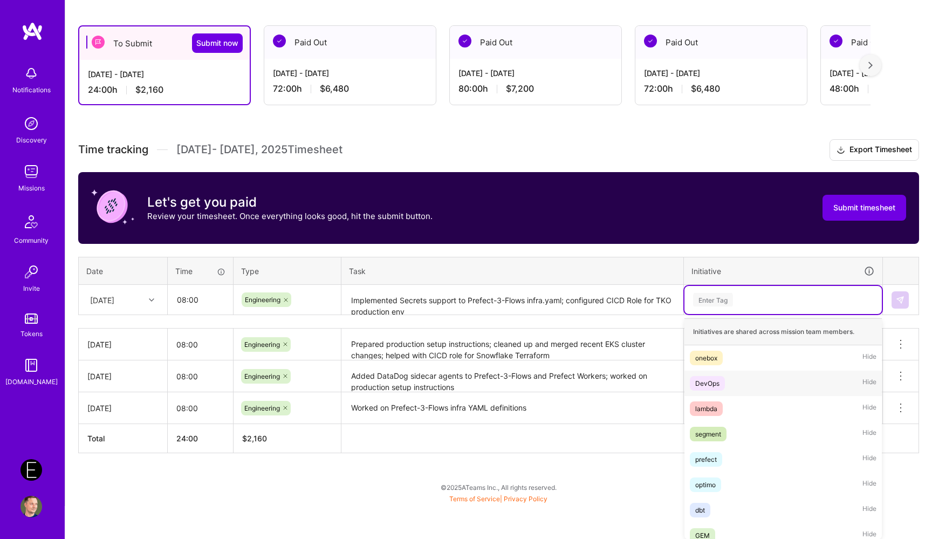
click at [728, 385] on div "DevOps Hide" at bounding box center [783, 383] width 197 height 25
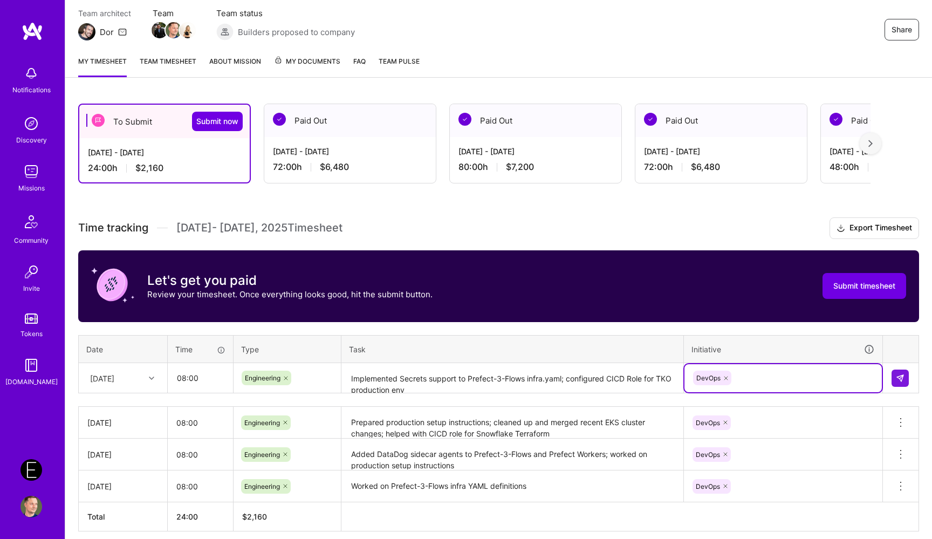
scroll to position [96, 0]
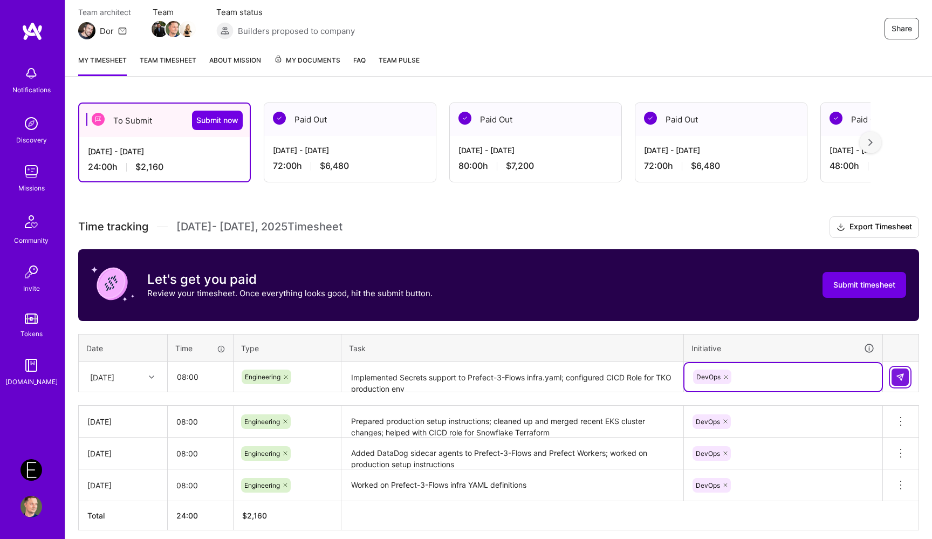
click at [902, 383] on button at bounding box center [900, 377] width 17 height 17
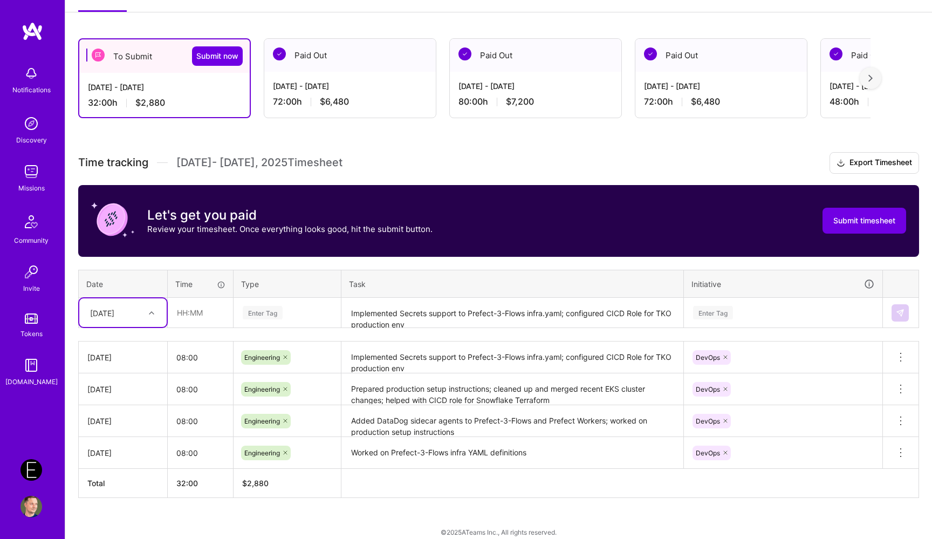
scroll to position [165, 0]
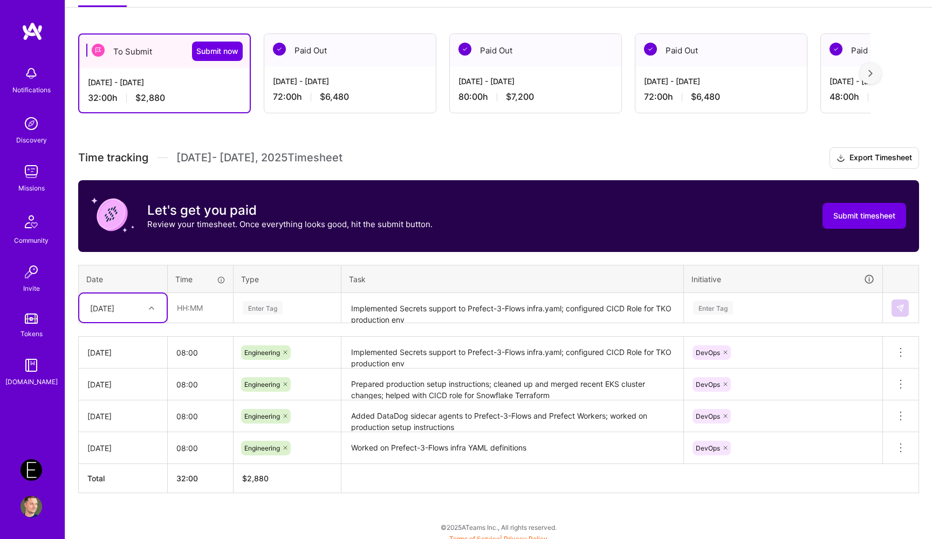
click at [155, 310] on div at bounding box center [153, 308] width 17 height 14
click at [121, 438] on div "[DATE]" at bounding box center [122, 438] width 87 height 20
click at [198, 312] on input "text" at bounding box center [200, 308] width 64 height 29
type input "08:00"
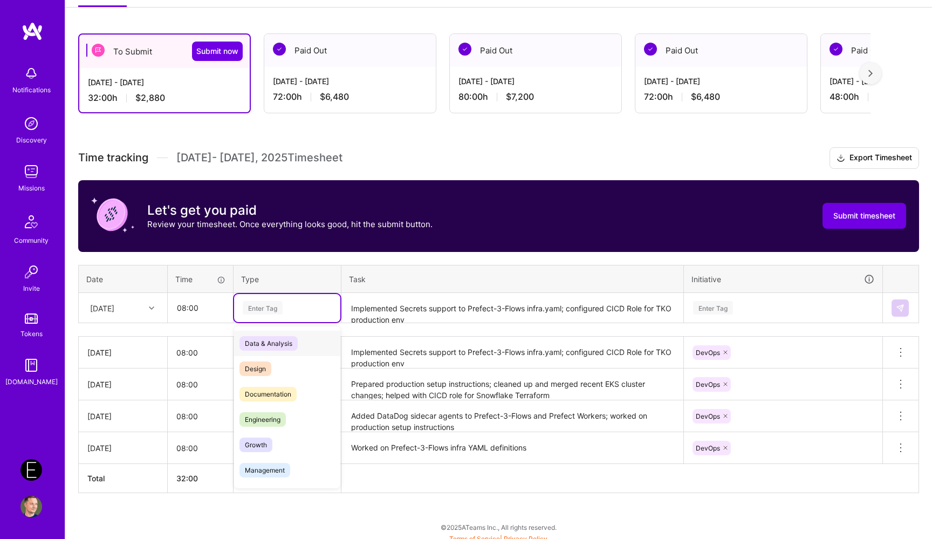
click at [277, 304] on div "Enter Tag" at bounding box center [263, 307] width 40 height 17
click at [277, 415] on span "Engineering" at bounding box center [263, 419] width 46 height 15
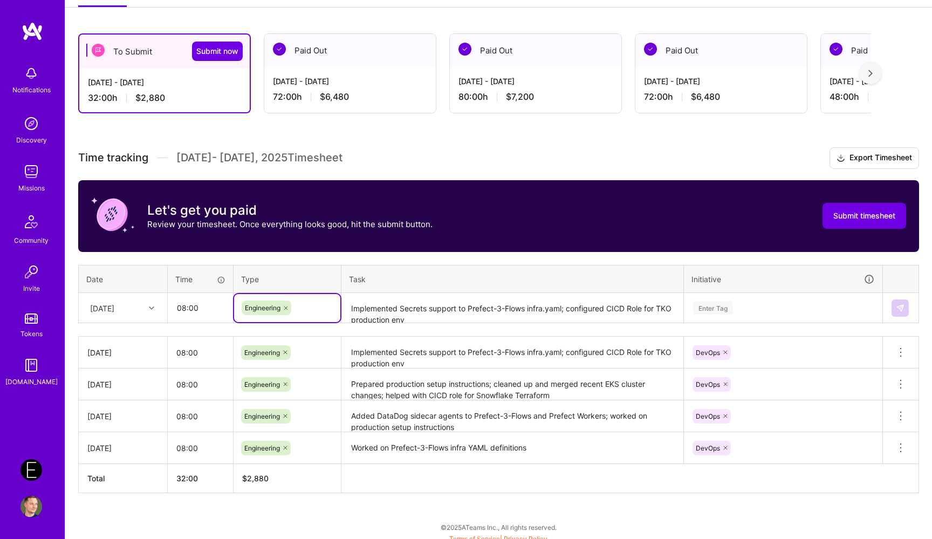
click at [379, 316] on textarea "Implemented Secrets support to Prefect-3-Flows infra.yaml; configured CICD Role…" at bounding box center [513, 308] width 340 height 29
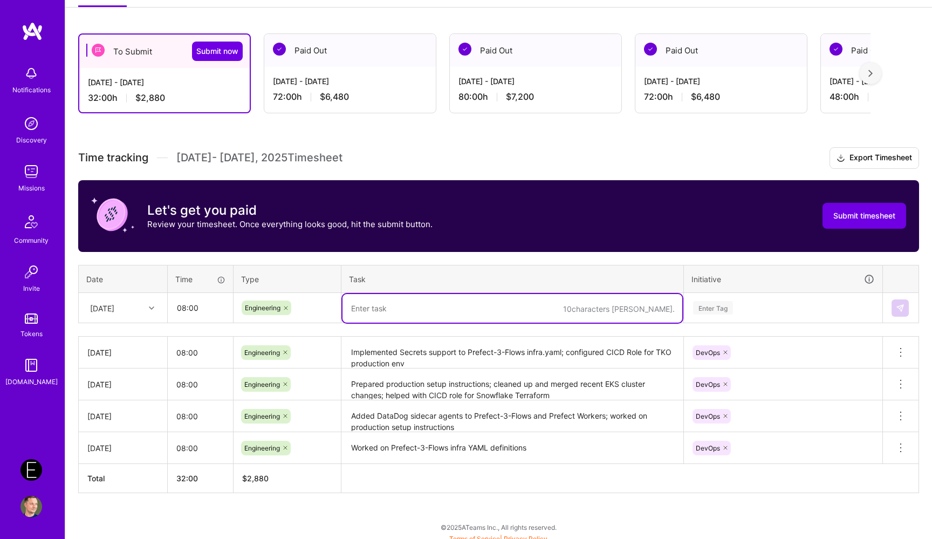
paste textarea "Configured CICD pipelines"
click at [380, 308] on textarea "Configured CICD pipelines" at bounding box center [513, 308] width 340 height 29
click at [491, 305] on textarea "Setup CICD pipelines" at bounding box center [513, 308] width 340 height 29
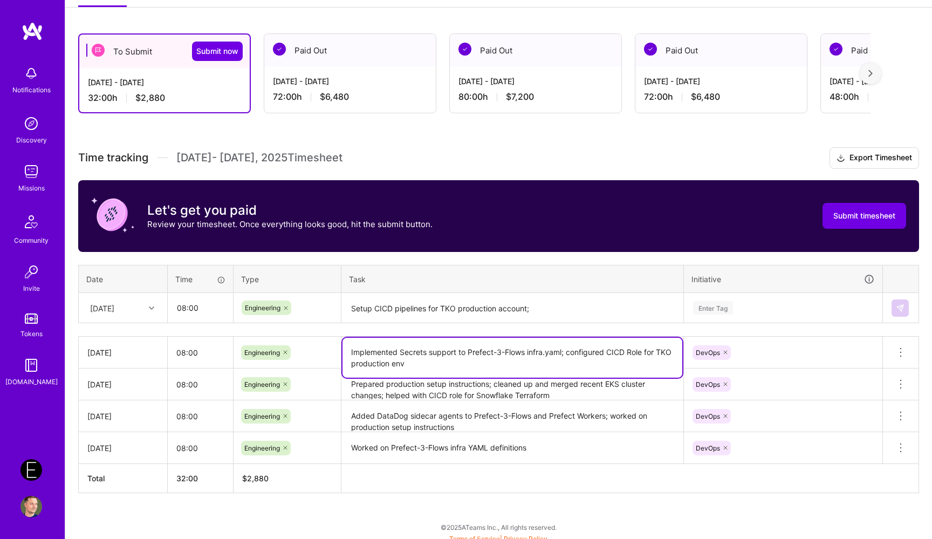
drag, startPoint x: 350, startPoint y: 353, endPoint x: 564, endPoint y: 353, distance: 213.7
click at [564, 353] on textarea "Implemented Secrets support to Prefect-3-Flows infra.yaml; configured CICD Role…" at bounding box center [513, 358] width 340 height 40
click at [557, 307] on textarea "Setup CICD pipelines for TKO production account;" at bounding box center [513, 308] width 340 height 29
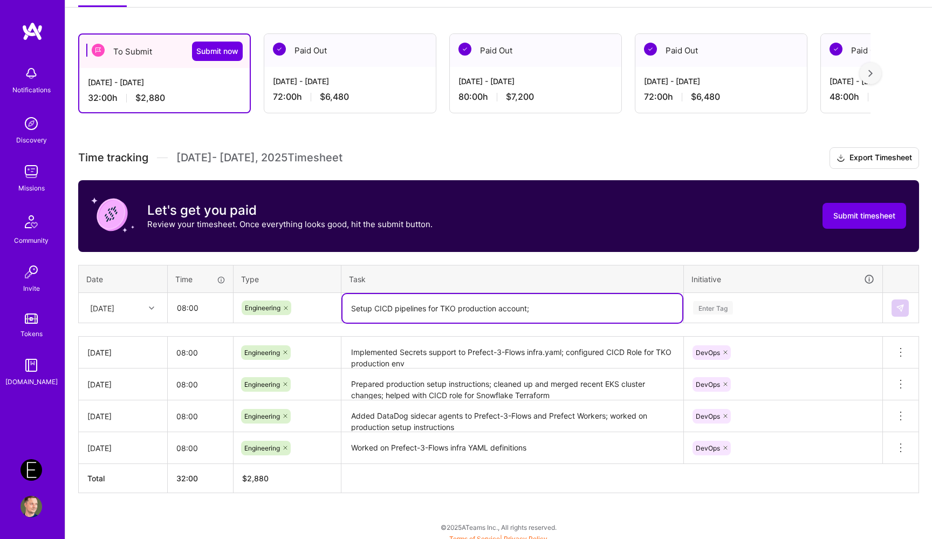
paste textarea "Implemented Secrets support to Prefect-3-Flows infra.yaml"
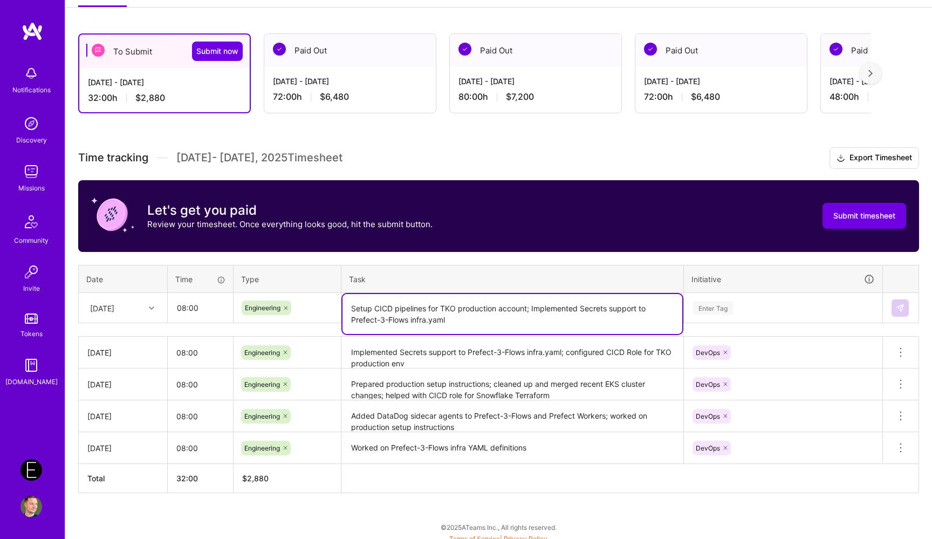
click at [595, 305] on textarea "Setup CICD pipelines for TKO production account; Implemented Secrets support to…" at bounding box center [513, 314] width 340 height 40
click at [527, 319] on textarea "Setup CICD pipelines for TKO production account; Implemented templating support…" at bounding box center [513, 314] width 340 height 40
click at [649, 309] on textarea "Setup CICD pipelines for TKO production account; Implemented templating support…" at bounding box center [513, 314] width 340 height 40
click at [621, 309] on textarea "Setup CICD pipelines for TKO production account; Implemented templating support…" at bounding box center [513, 314] width 340 height 40
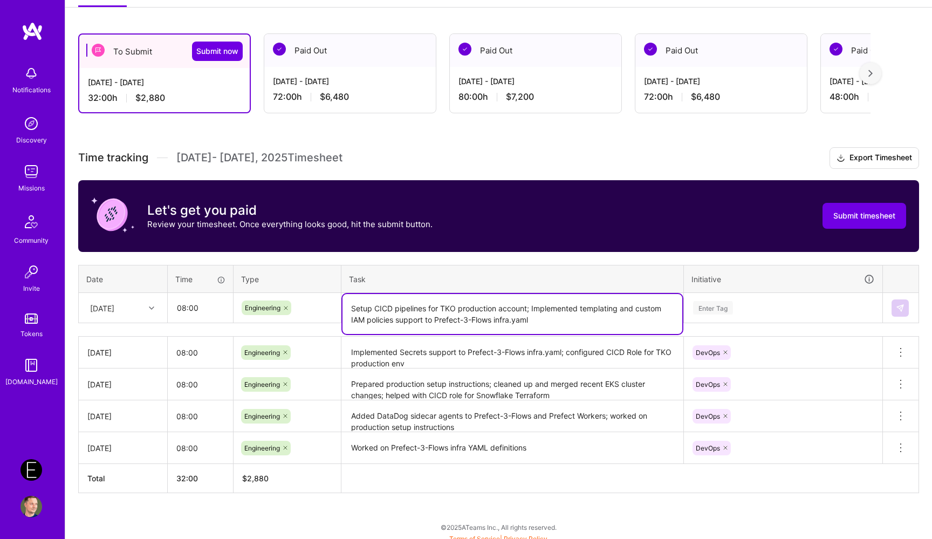
click at [630, 314] on textarea "Setup CICD pipelines for TKO production account; Implemented templating and cus…" at bounding box center [513, 314] width 340 height 40
type textarea "Setup CICD pipelines for TKO production account; Implemented templating and cus…"
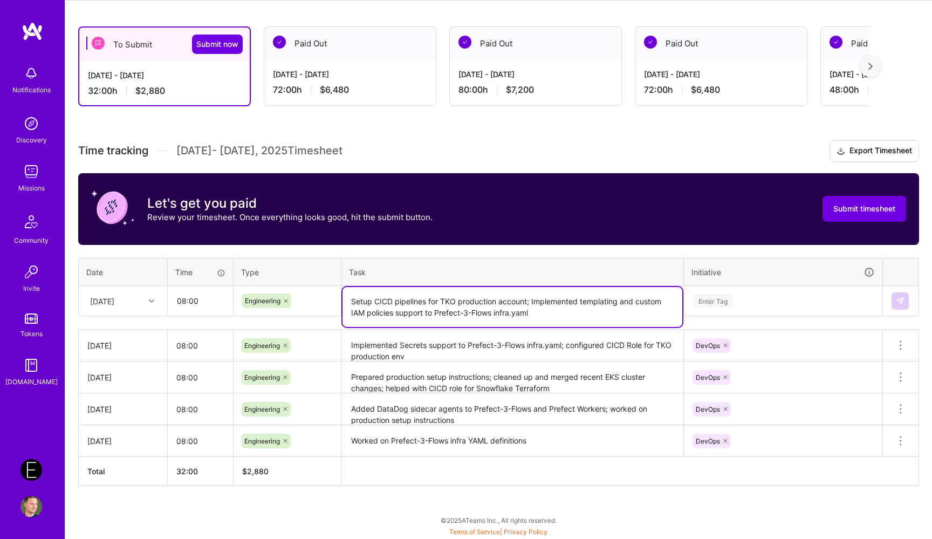
click at [703, 306] on div "Enter Tag" at bounding box center [783, 301] width 197 height 28
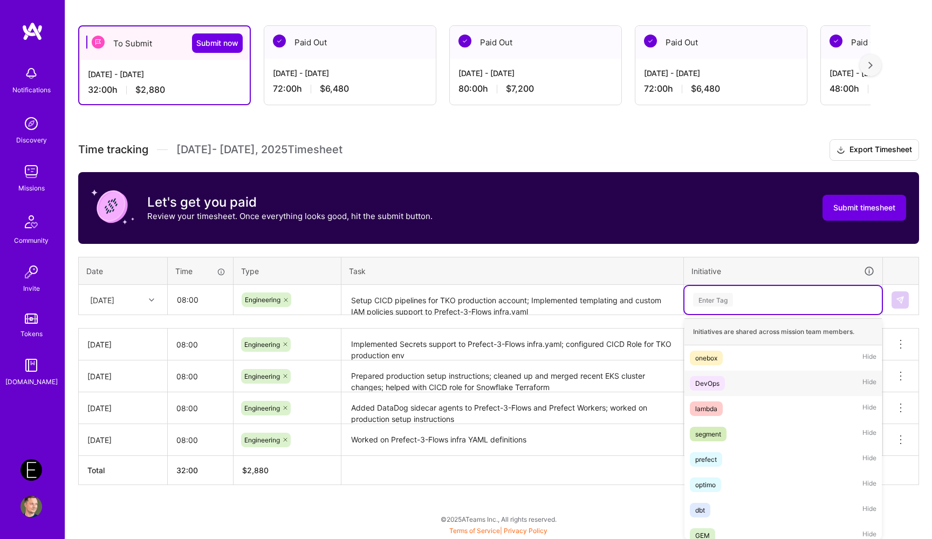
click at [704, 385] on div "DevOps" at bounding box center [708, 383] width 24 height 11
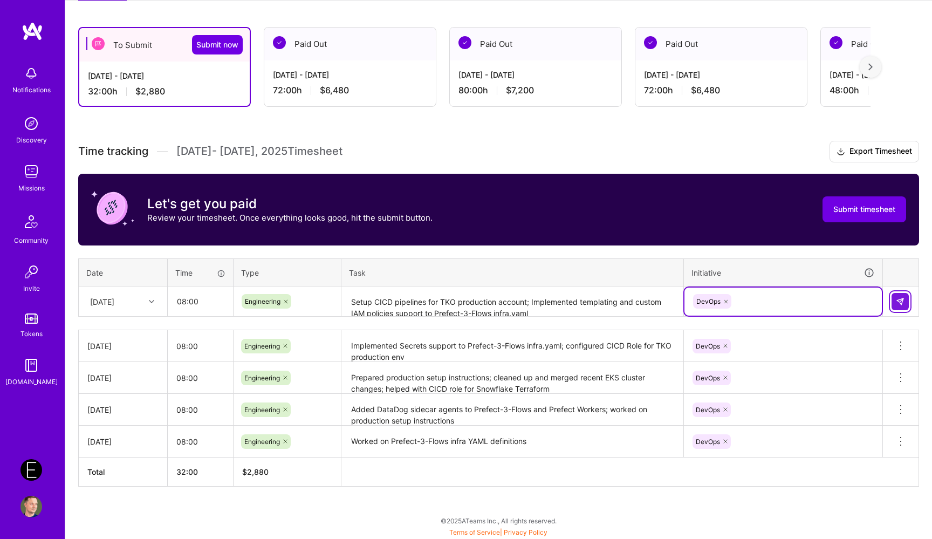
click at [896, 305] on button at bounding box center [900, 301] width 17 height 17
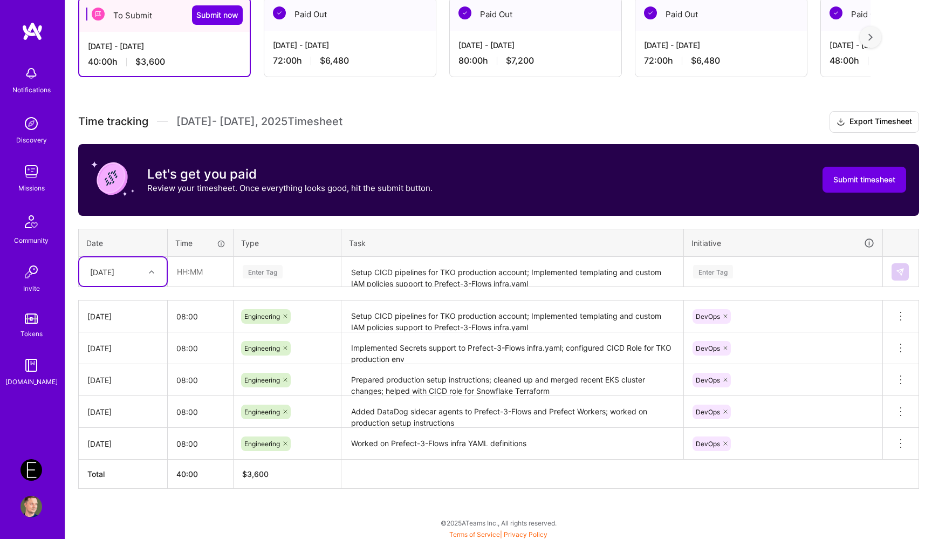
scroll to position [203, 0]
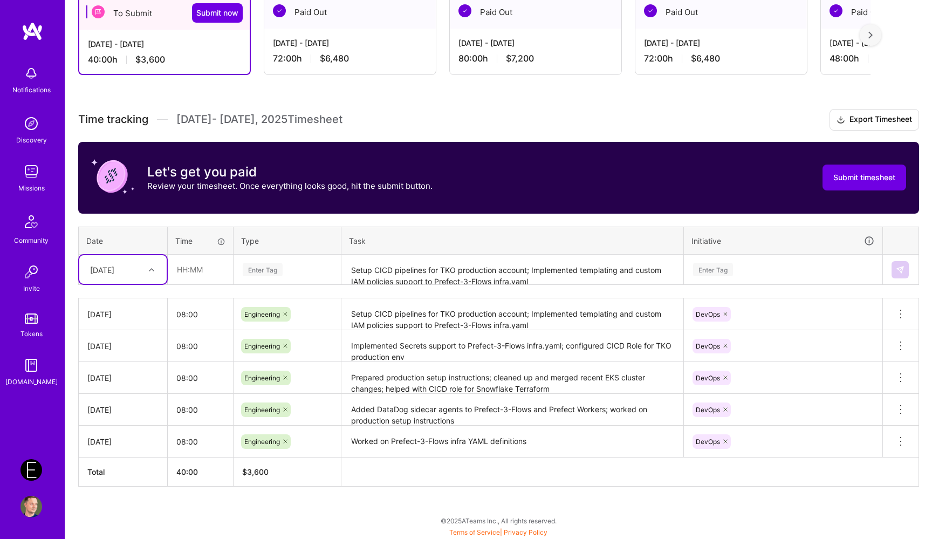
click at [142, 258] on div "[DATE]" at bounding box center [122, 269] width 87 height 29
click at [127, 418] on div "[DATE]" at bounding box center [122, 420] width 87 height 20
click at [197, 262] on input "text" at bounding box center [200, 269] width 64 height 29
type input "08:00"
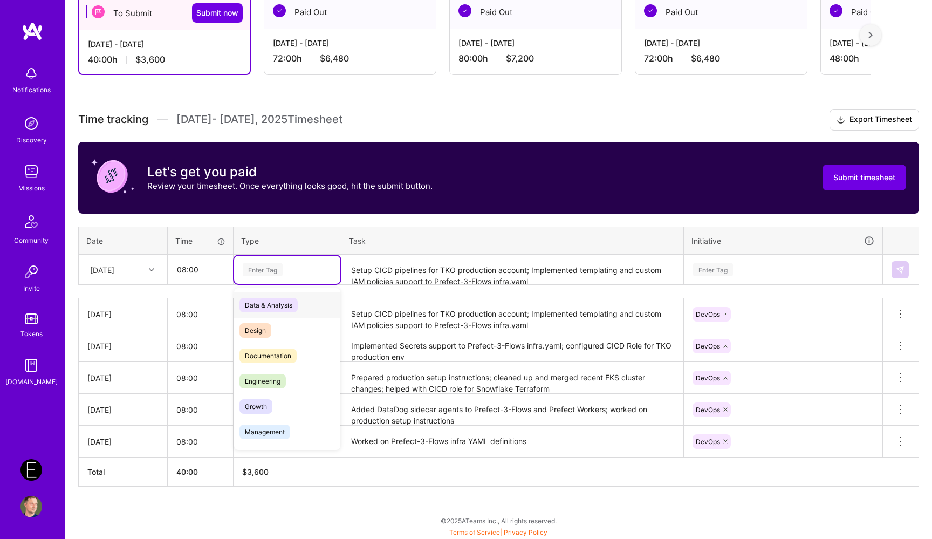
click at [284, 258] on div "Enter Tag" at bounding box center [287, 270] width 106 height 28
click at [278, 385] on span "Engineering" at bounding box center [263, 381] width 46 height 15
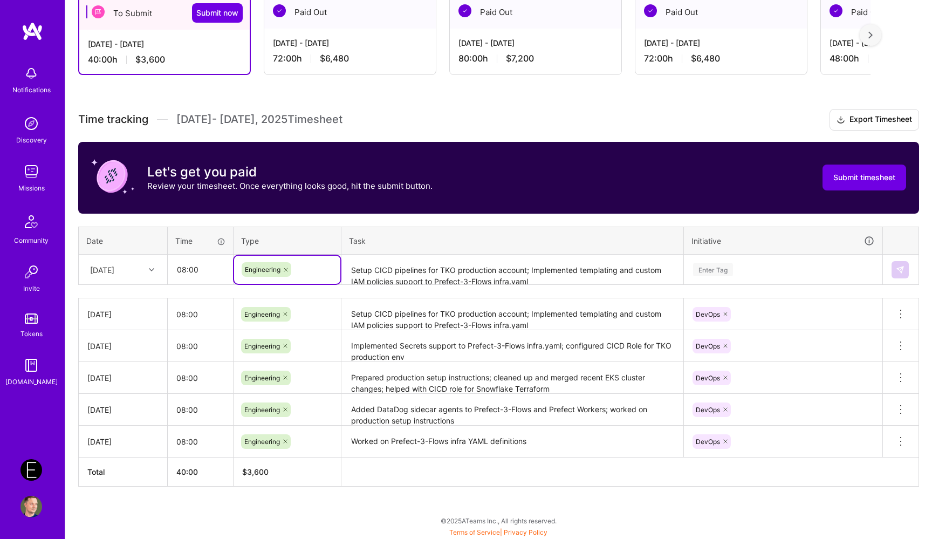
click at [388, 267] on textarea "Setup CICD pipelines for TKO production account; Implemented templating and cus…" at bounding box center [513, 270] width 340 height 29
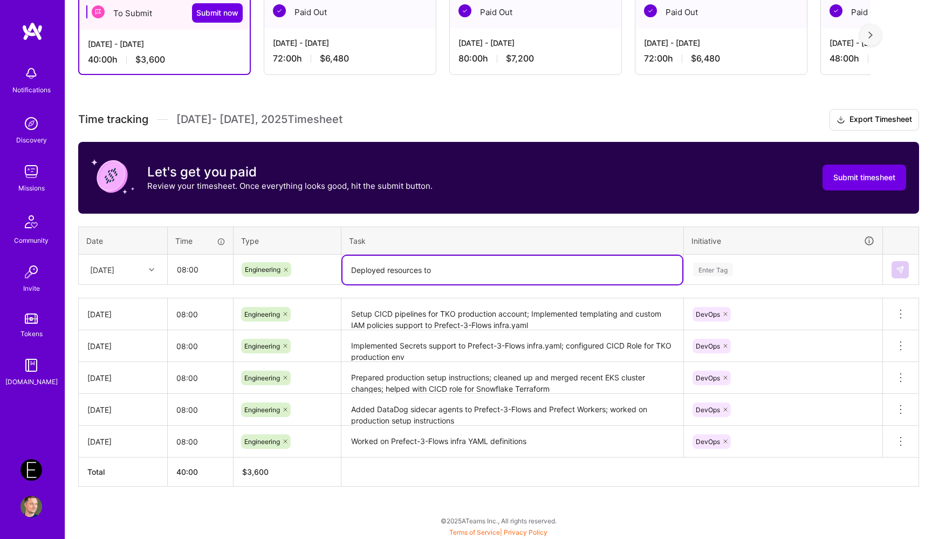
paste textarea "TKO Production account"
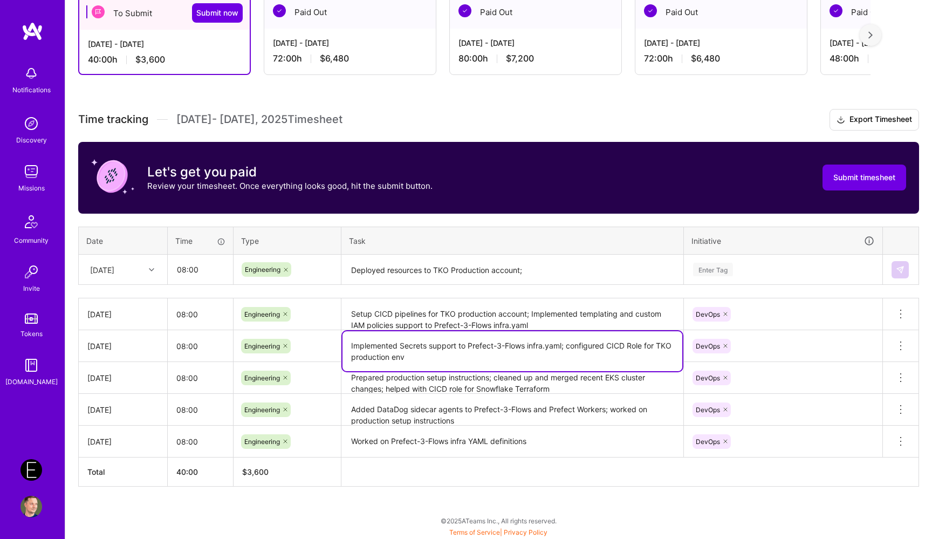
drag, startPoint x: 350, startPoint y: 346, endPoint x: 563, endPoint y: 343, distance: 212.6
click at [563, 343] on textarea "Implemented Secrets support to Prefect-3-Flows infra.yaml; configured CICD Role…" at bounding box center [513, 351] width 340 height 40
click at [559, 266] on textarea "Deployed resources to TKO Production account;" at bounding box center [513, 270] width 340 height 29
paste textarea "Implemented Secrets support to Prefect-3-Flows infra.yaml"
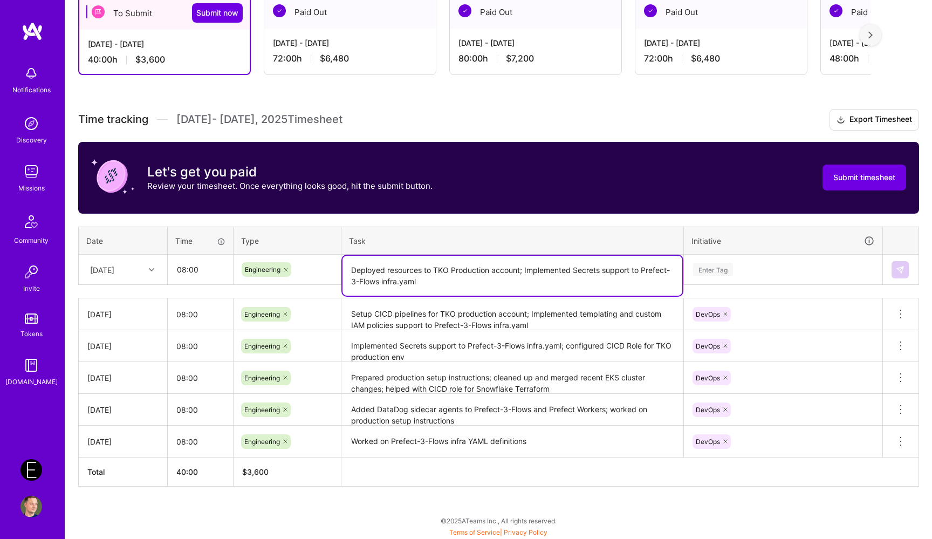
click at [528, 270] on textarea "Deployed resources to TKO Production account; Implemented Secrets support to Pr…" at bounding box center [513, 276] width 340 height 40
click at [585, 273] on textarea "Deployed resources to TKO Production account; implemented Secrets support to Pr…" at bounding box center [513, 276] width 340 height 40
click at [517, 283] on textarea "Deployed resources to TKO Production account; implemented S3 Buckets support to…" at bounding box center [513, 276] width 340 height 40
type textarea "Deployed resources to TKO Production account; implemented S3 Buckets support to…"
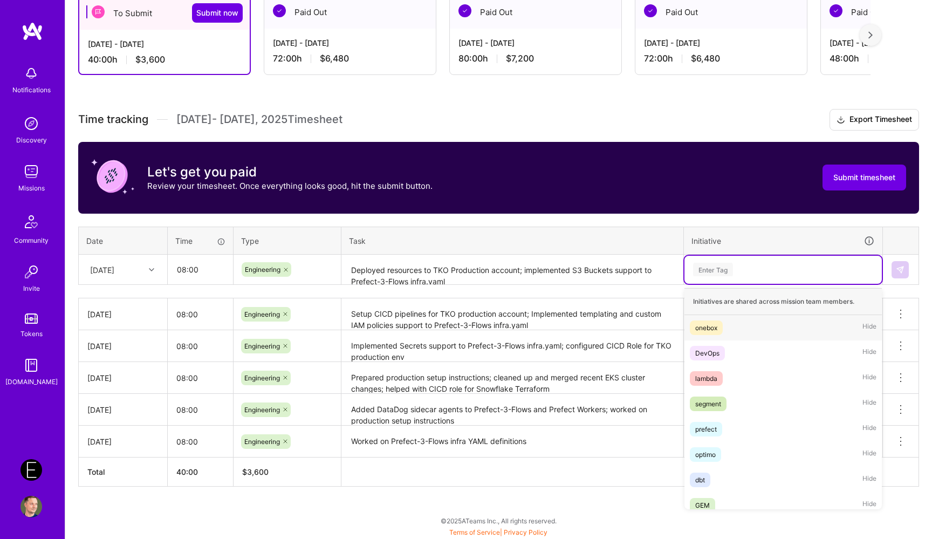
click at [798, 260] on div "Enter Tag" at bounding box center [783, 270] width 197 height 28
click at [720, 355] on span "DevOps" at bounding box center [707, 353] width 35 height 15
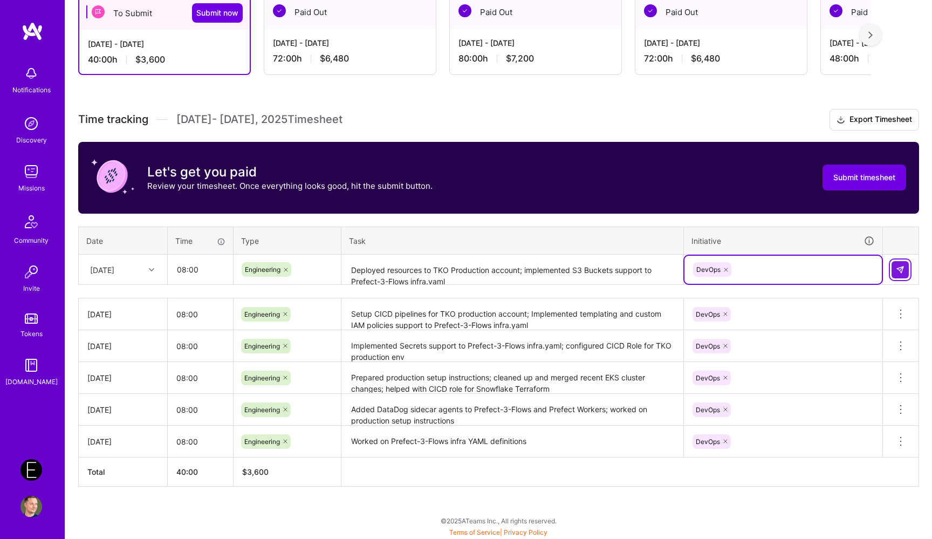
click at [900, 271] on img at bounding box center [900, 269] width 9 height 9
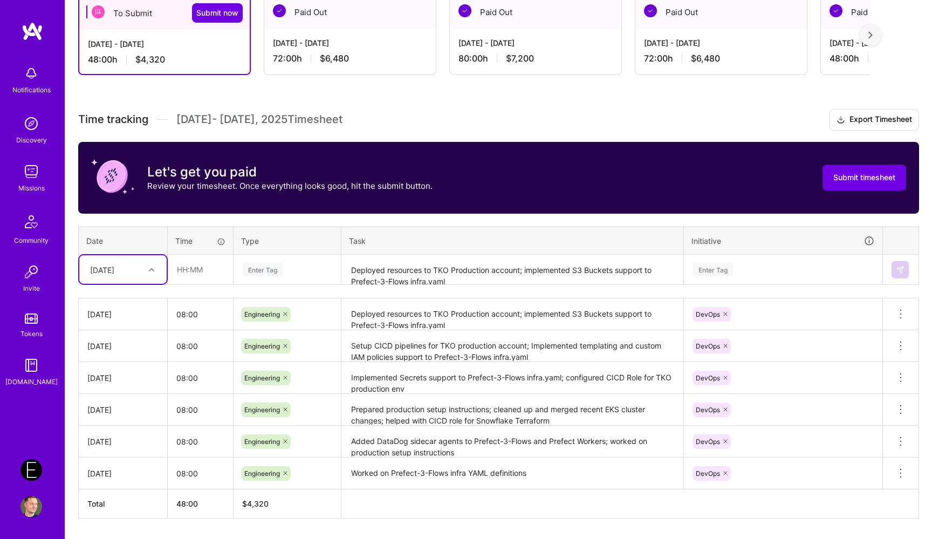
click at [149, 264] on div at bounding box center [153, 270] width 17 height 14
click at [127, 441] on div "[DATE]" at bounding box center [122, 440] width 87 height 20
click at [203, 273] on input "text" at bounding box center [200, 269] width 64 height 29
type input "08:00"
click at [256, 267] on div "Enter Tag" at bounding box center [263, 269] width 40 height 17
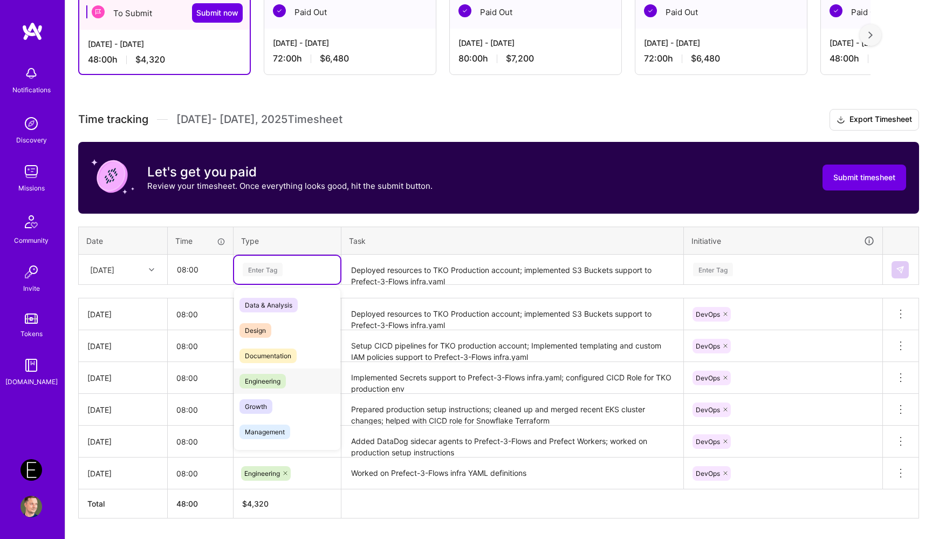
click at [277, 386] on span "Engineering" at bounding box center [263, 381] width 46 height 15
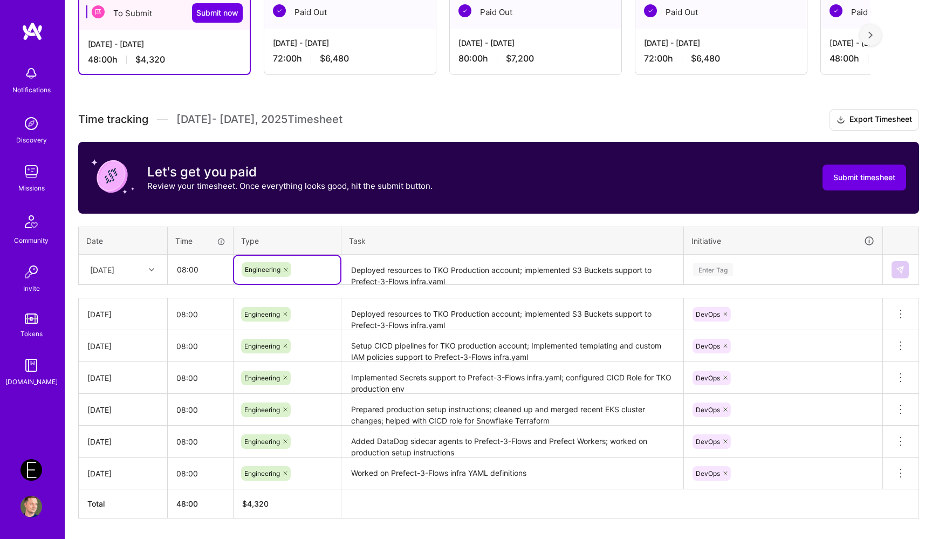
click at [396, 273] on textarea "Deployed resources to TKO Production account; implemented S3 Buckets support to…" at bounding box center [513, 270] width 340 height 29
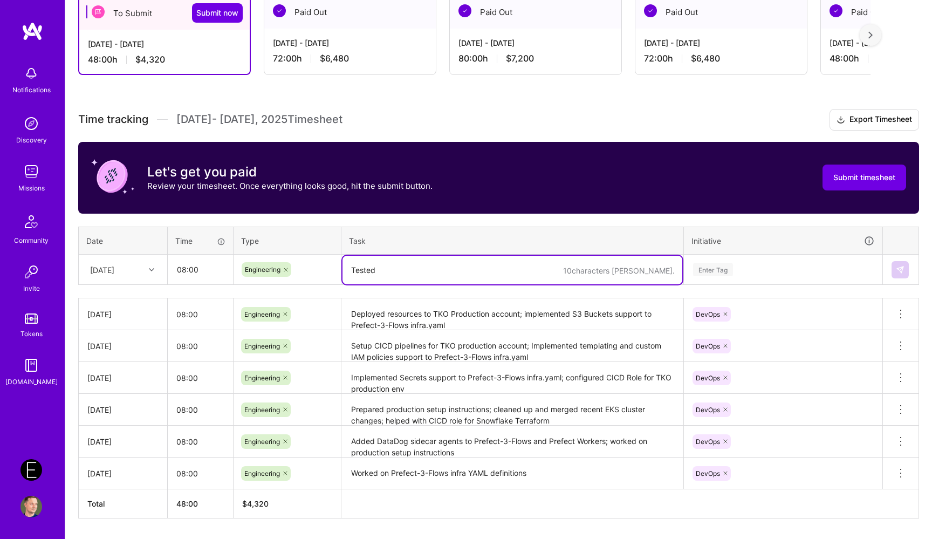
paste textarea "Tested deployment to TKO Prod account"
click at [399, 273] on textarea "Tested Tested deployment to TKO Prod account" at bounding box center [513, 270] width 340 height 29
click at [515, 273] on textarea "Tested Prefect Flows deployment to TKO Prod account" at bounding box center [513, 270] width 340 height 29
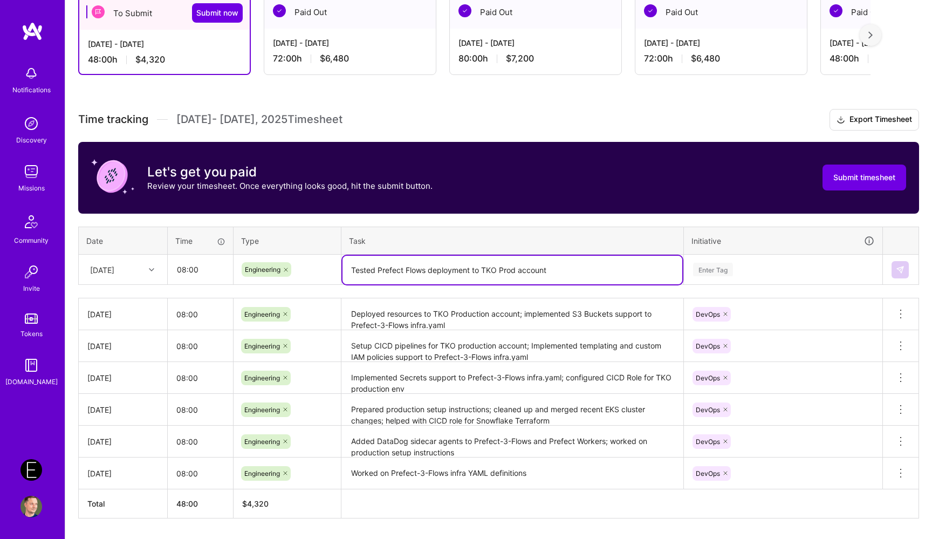
click at [506, 272] on textarea "Tested Prefect Flows deployment to TKO Prod account" at bounding box center [513, 270] width 340 height 29
click at [595, 265] on textarea "Tested Prefect Flows deployment to TKO production account" at bounding box center [513, 270] width 340 height 29
paste textarea "Prefect-3-Flows infra yaml"
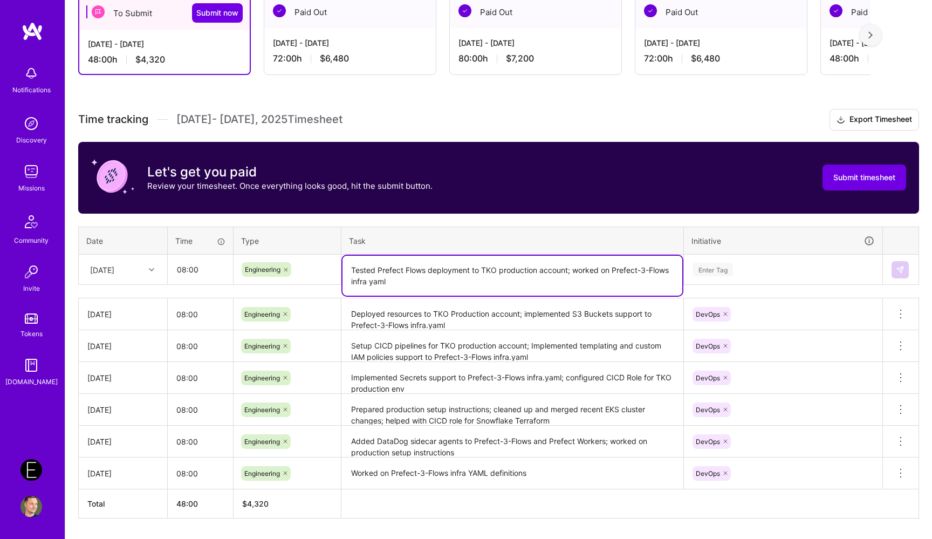
click at [370, 284] on textarea "Tested Prefect Flows deployment to TKO production account; worked on Prefect-3-…" at bounding box center [513, 276] width 340 height 40
type textarea "Tested Prefect Flows deployment to TKO production account; worked on Prefect-3-…"
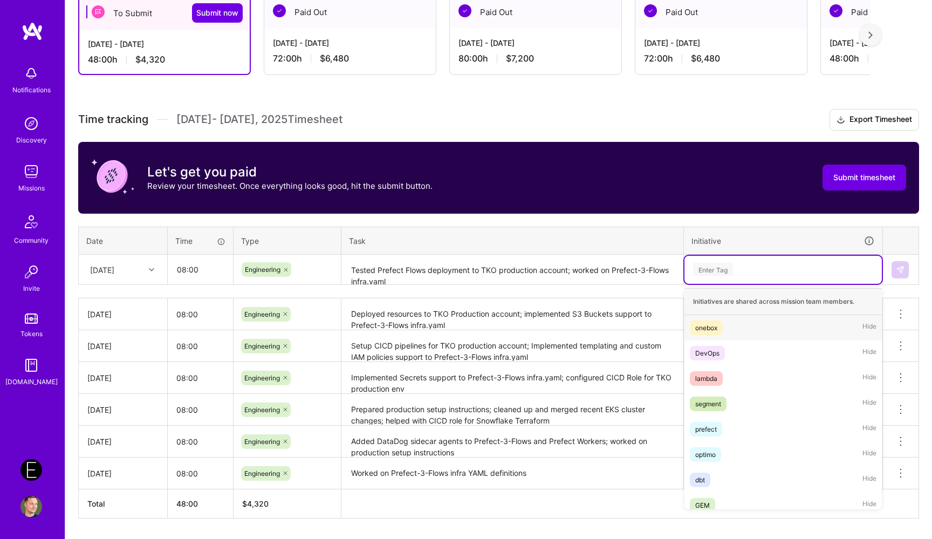
click at [757, 263] on div "Enter Tag" at bounding box center [783, 269] width 182 height 13
click at [730, 359] on div "DevOps Hide" at bounding box center [783, 352] width 197 height 25
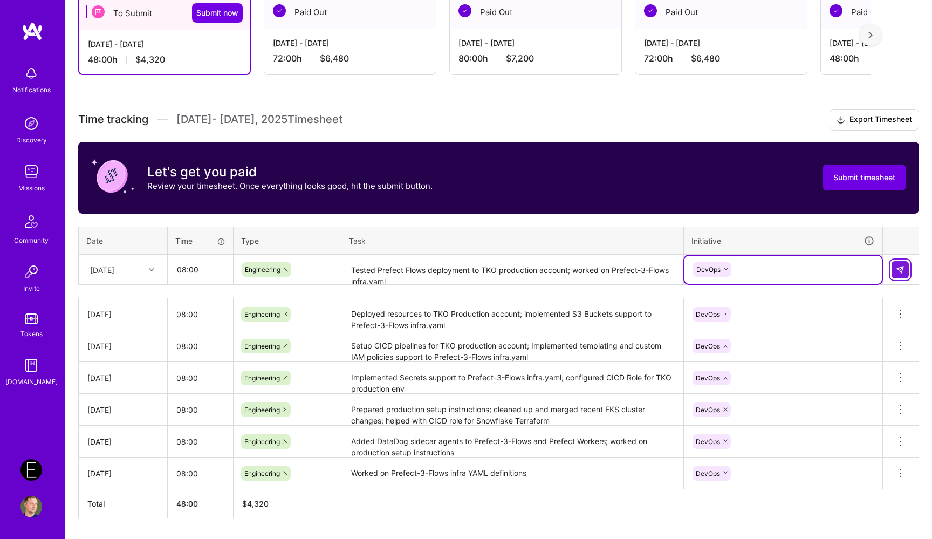
click at [901, 269] on img at bounding box center [900, 269] width 9 height 9
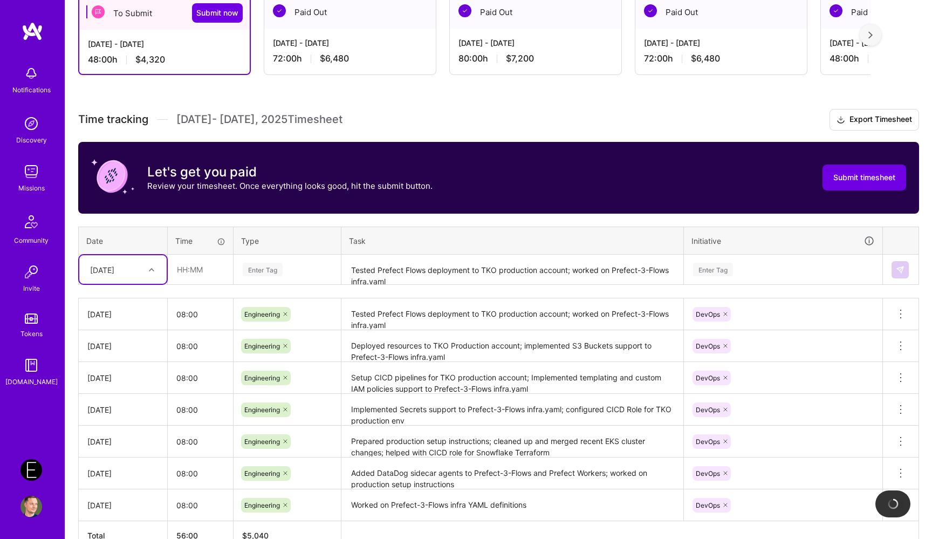
click at [135, 269] on div "[DATE]" at bounding box center [115, 270] width 60 height 18
click at [122, 387] on div "[DATE]" at bounding box center [122, 388] width 87 height 20
click at [194, 273] on input "text" at bounding box center [200, 269] width 64 height 29
type input "08:00"
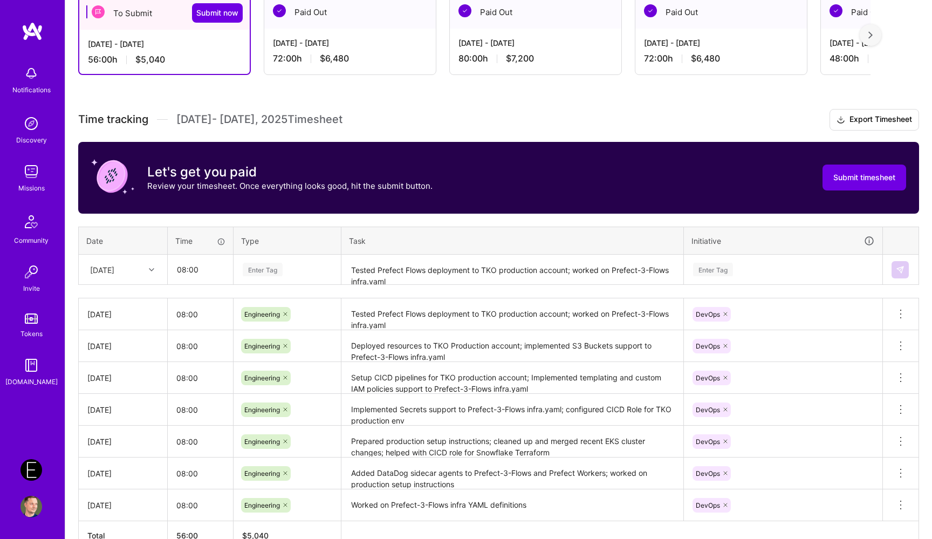
click at [283, 263] on div "Enter Tag" at bounding box center [287, 269] width 91 height 13
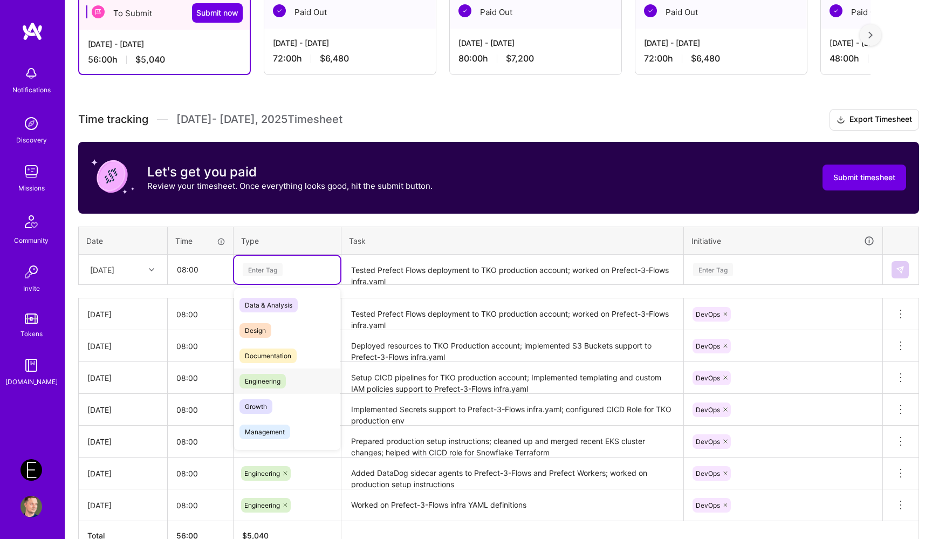
click at [282, 384] on span "Engineering" at bounding box center [263, 381] width 46 height 15
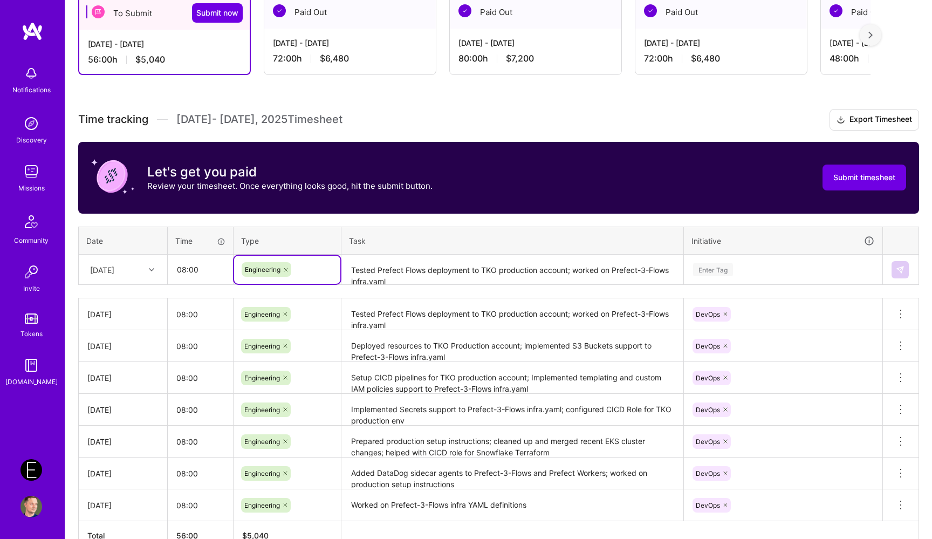
click at [401, 262] on textarea "Tested Prefect Flows deployment to TKO production account; worked on Prefect-3-…" at bounding box center [513, 270] width 340 height 29
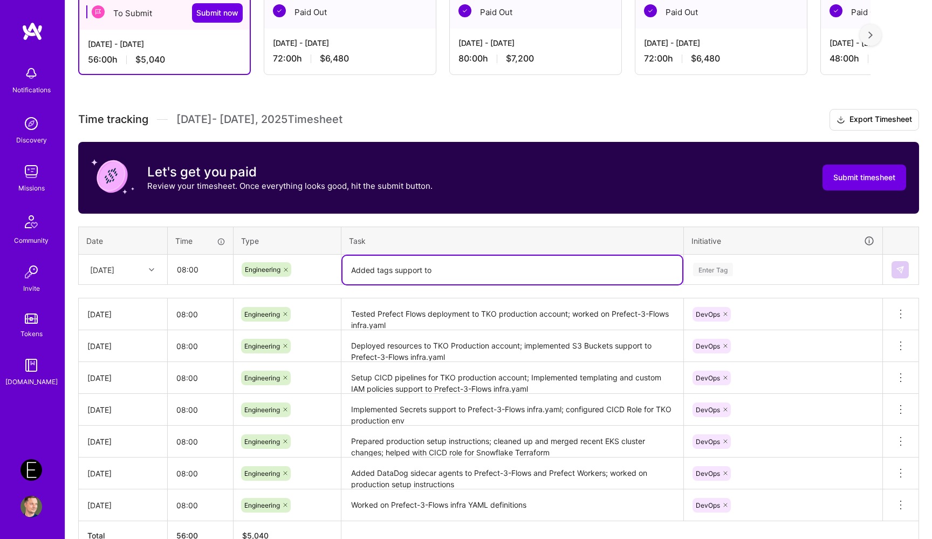
paste textarea "Prefect-3-Flows infra yaml"
click at [514, 272] on textarea "Added tags support to Prefect-3-Flows infra yaml" at bounding box center [513, 270] width 340 height 29
click at [567, 275] on textarea "Added tags support to Prefect-3-Flows infra.yaml" at bounding box center [513, 270] width 340 height 29
type textarea "Added tags support to Prefect-3-Flows infra.yaml, added documentation"
click at [759, 269] on div "Enter Tag" at bounding box center [783, 269] width 182 height 13
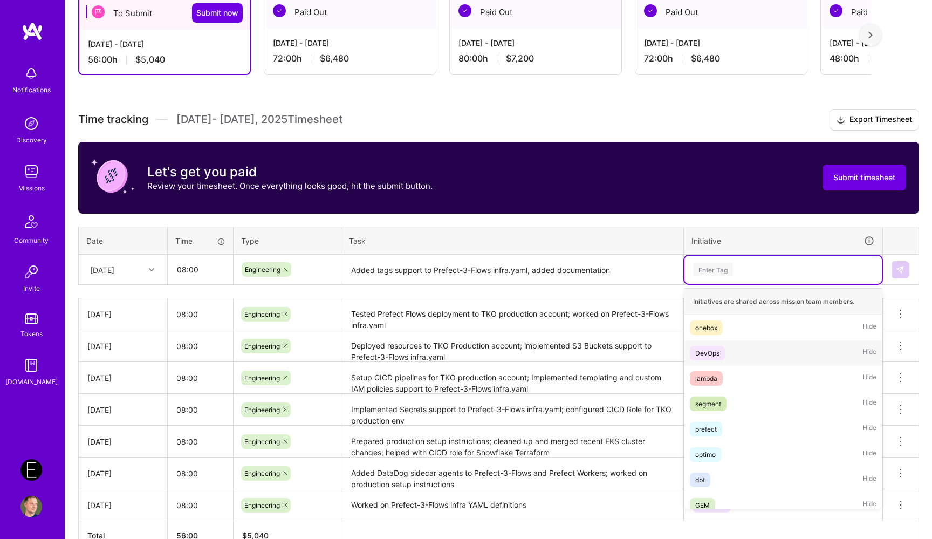
click at [717, 359] on span "DevOps" at bounding box center [707, 353] width 35 height 15
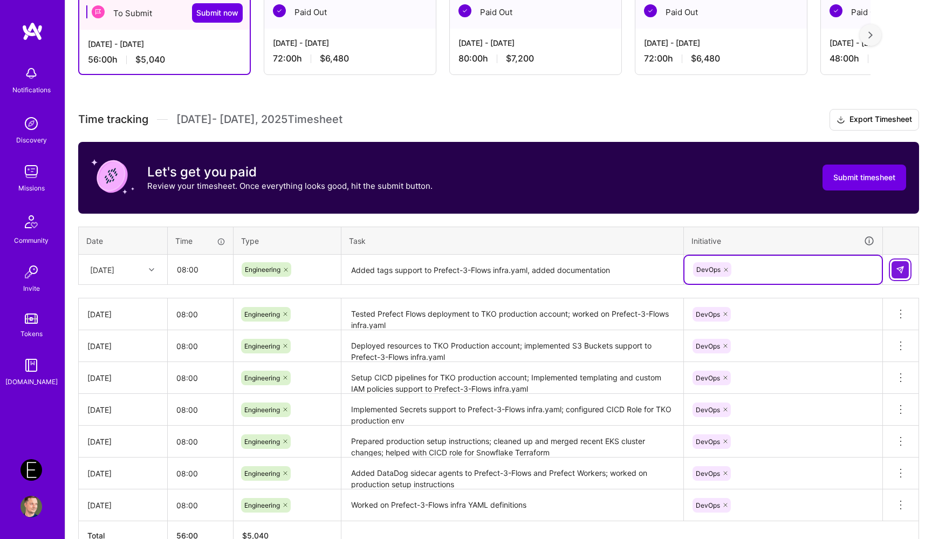
click at [899, 274] on button at bounding box center [900, 269] width 17 height 17
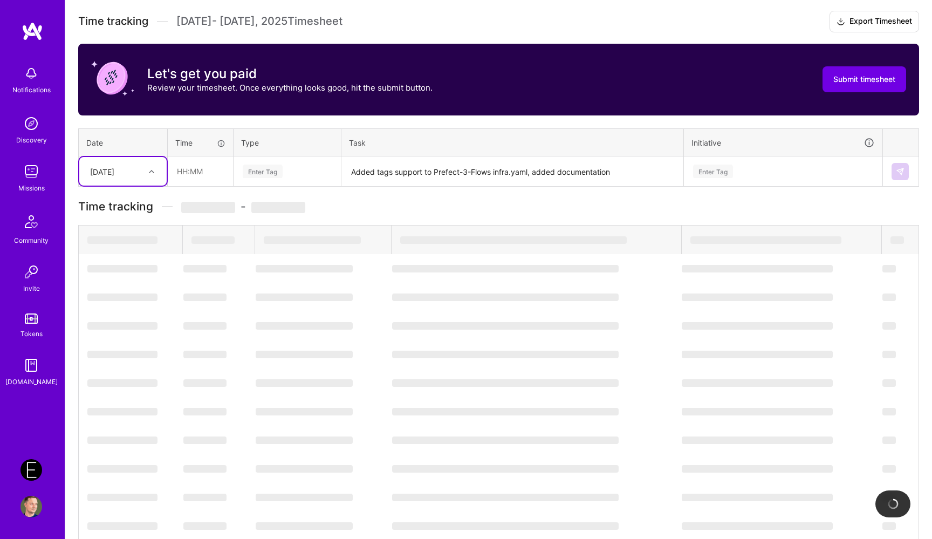
scroll to position [299, 0]
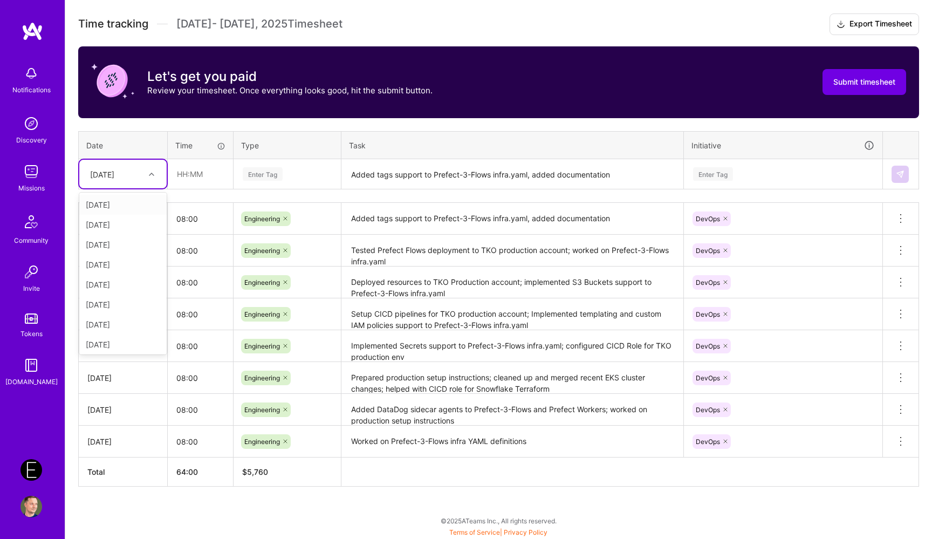
click at [141, 176] on div "[DATE]" at bounding box center [115, 174] width 60 height 18
click at [132, 302] on div "[DATE]" at bounding box center [122, 302] width 87 height 20
click at [210, 180] on input "text" at bounding box center [200, 174] width 64 height 29
type input "08:00"
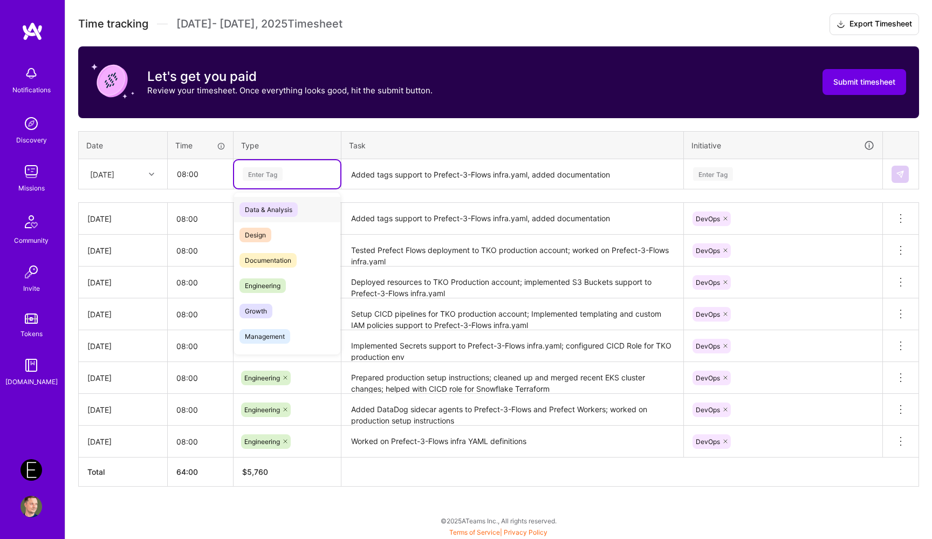
click at [283, 175] on div "Enter Tag" at bounding box center [287, 173] width 91 height 13
click at [281, 291] on span "Engineering" at bounding box center [263, 285] width 46 height 15
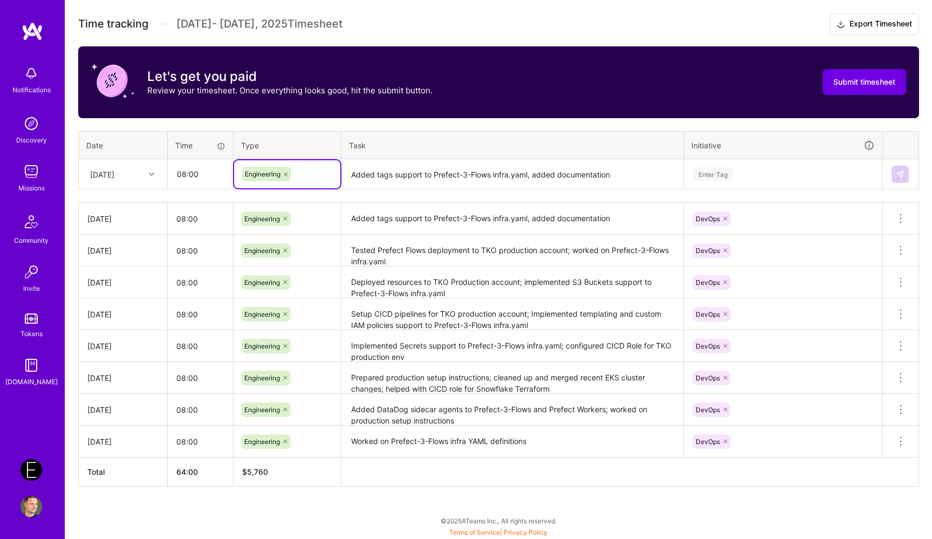
click at [379, 180] on textarea "Added tags support to Prefect-3-Flows infra.yaml, added documentation" at bounding box center [513, 174] width 340 height 29
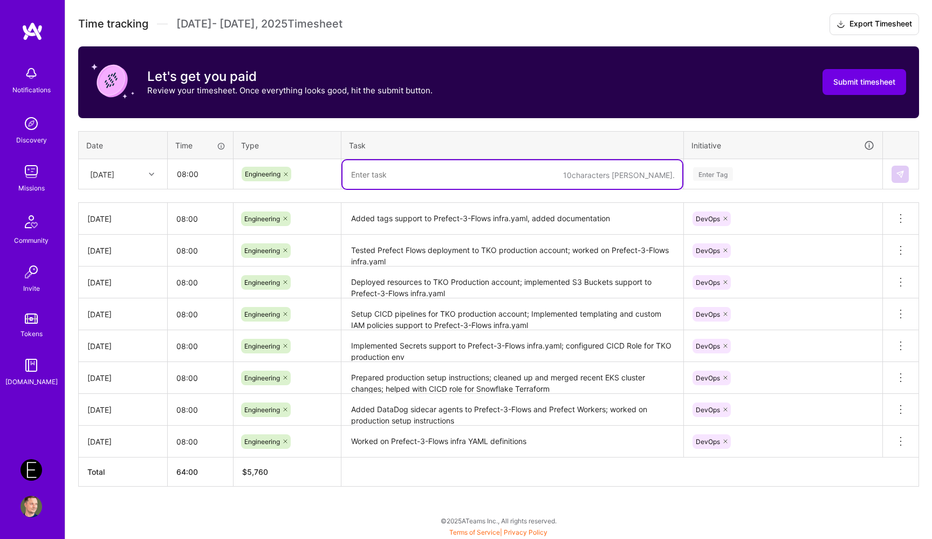
paste textarea "Split DataDog logs index"
paste textarea "Reviewed custom Snowflake query for monitoring Cortex usage"
click at [446, 175] on textarea "Split DataDog logs index; Reviewed custom Snowflake query for monitoring Cortex…" at bounding box center [513, 174] width 340 height 29
click at [677, 175] on textarea "Split DataDog logs index; reviewed custom Snowflake query for monitoring Cortex…" at bounding box center [513, 174] width 340 height 29
paste textarea "Reviewed Data Observability feature"
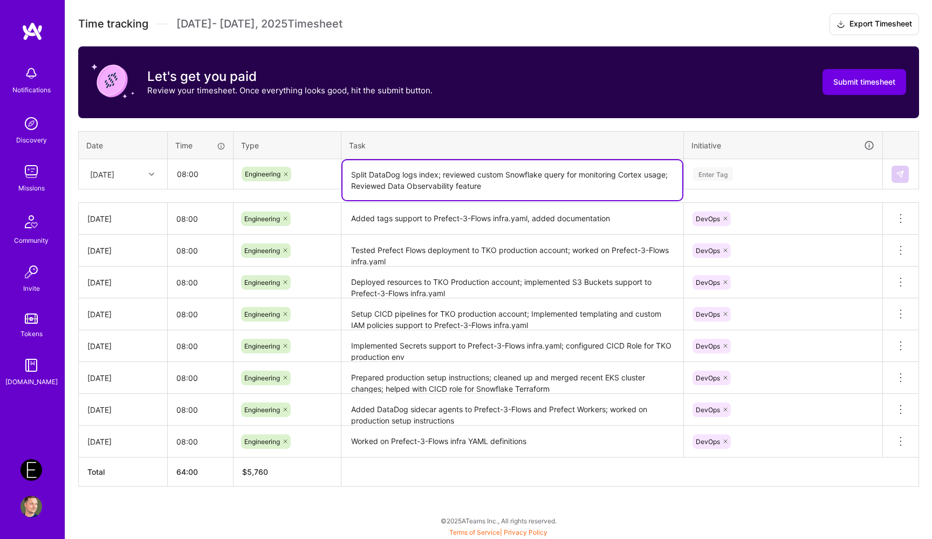
click at [354, 182] on textarea "Split DataDog logs index; reviewed custom Snowflake query for monitoring Cortex…" at bounding box center [513, 180] width 340 height 40
click at [467, 168] on textarea "Split DataDog logs index; reviewed custom Snowflake query for monitoring Cortex…" at bounding box center [513, 180] width 340 height 40
click at [462, 176] on textarea "Split DataDog logs index; reviewed custom Snowflake query for monitoring Cortex…" at bounding box center [513, 180] width 340 height 40
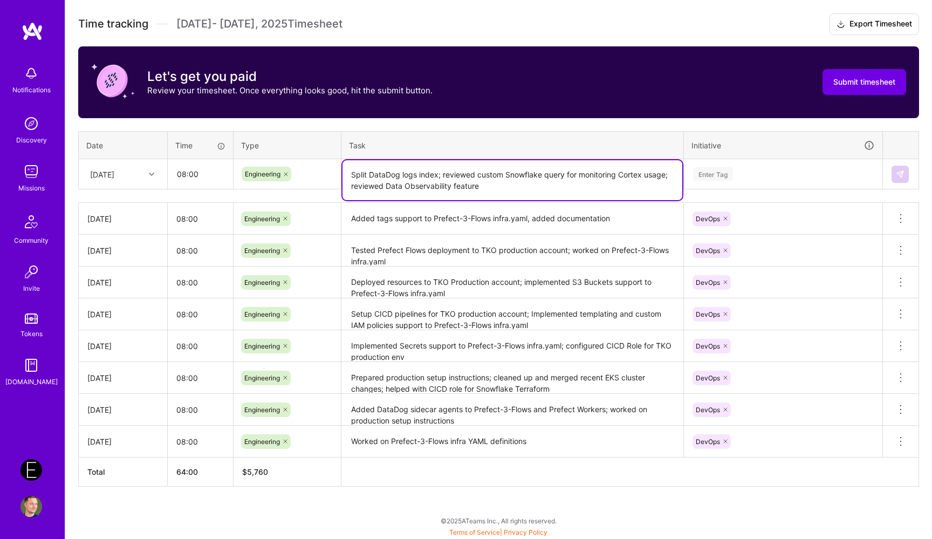
click at [462, 176] on textarea "Split DataDog logs index; reviewed custom Snowflake query for monitoring Cortex…" at bounding box center [513, 180] width 340 height 40
click at [550, 193] on textarea "Split DataDog logs index; worked on the custom Snowflake query for monitoring C…" at bounding box center [513, 180] width 340 height 40
click at [589, 175] on textarea "Split DataDog logs index; worked on the custom Snowflake query for monitoring C…" at bounding box center [513, 180] width 340 height 40
click at [632, 174] on textarea "Split DataDog logs index; worked on the custom Snowflake query to monitoring Co…" at bounding box center [513, 180] width 340 height 40
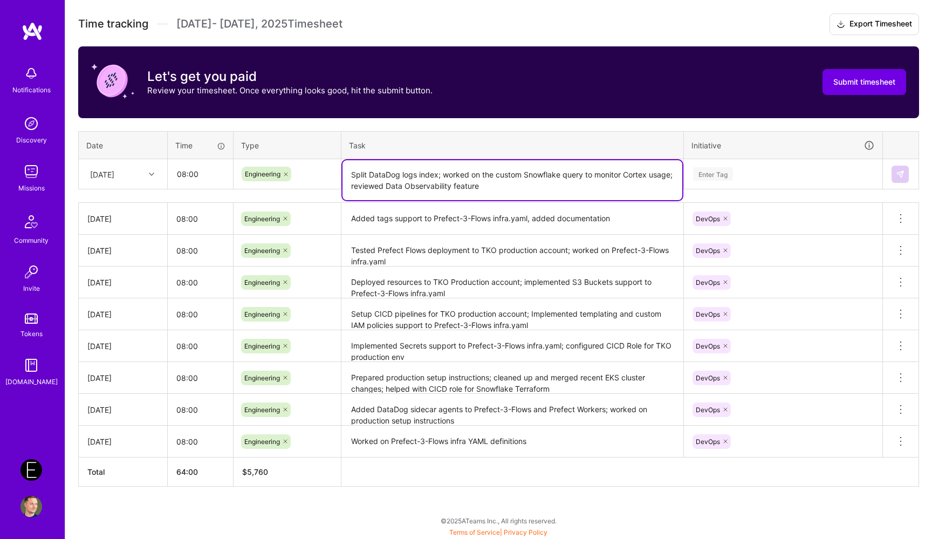
click at [556, 181] on textarea "Split DataDog logs index; worked on the custom Snowflake query to monitor Corte…" at bounding box center [513, 180] width 340 height 40
type textarea "Split DataDog logs index; worked on the custom Snowflake query to monitor Corte…"
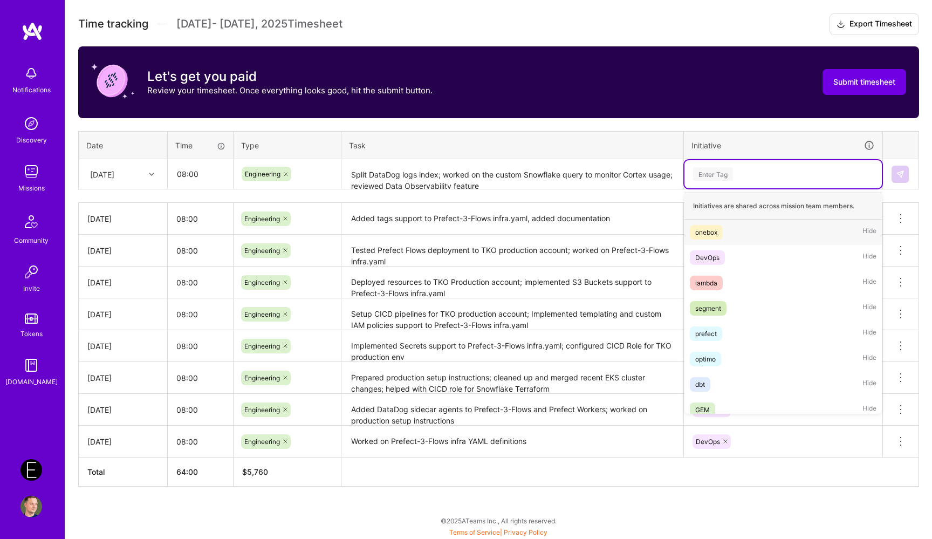
click at [745, 173] on div "Enter Tag" at bounding box center [783, 173] width 182 height 13
click at [717, 264] on div "DevOps Hide" at bounding box center [783, 257] width 197 height 25
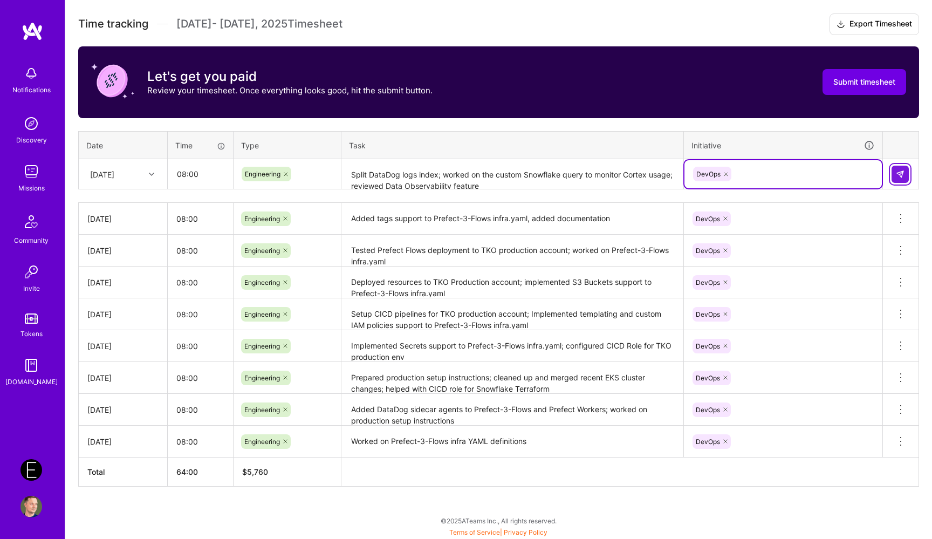
click at [900, 173] on img at bounding box center [900, 174] width 9 height 9
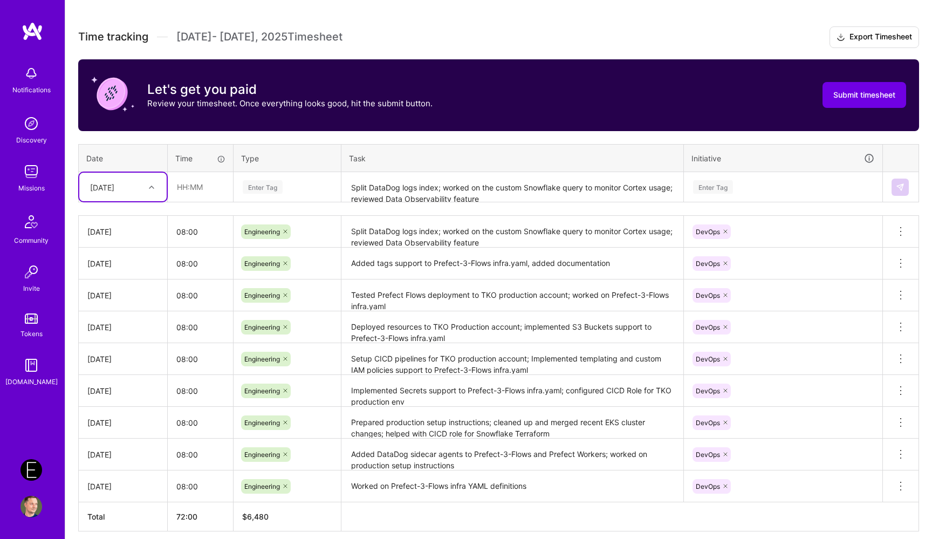
scroll to position [278, 0]
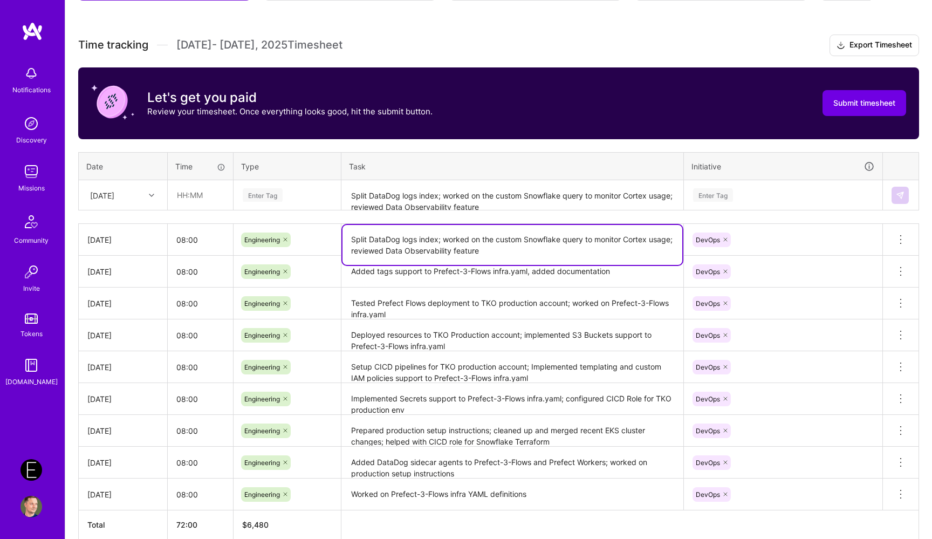
drag, startPoint x: 447, startPoint y: 240, endPoint x: 507, endPoint y: 254, distance: 61.5
click at [507, 254] on textarea "Split DataDog logs index; worked on the custom Snowflake query to monitor Corte…" at bounding box center [513, 245] width 340 height 40
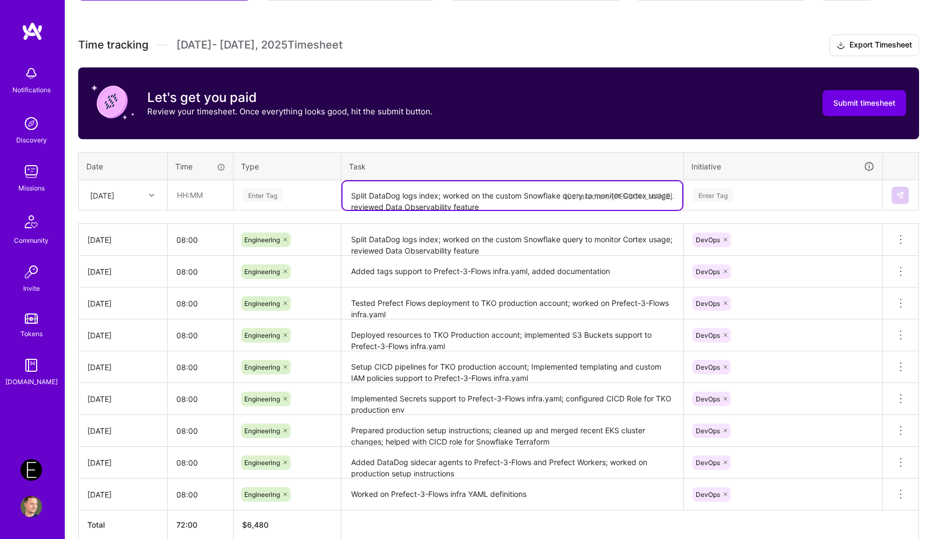
click at [468, 197] on textarea "Split DataDog logs index; worked on the custom Snowflake query to monitor Corte…" at bounding box center [513, 195] width 340 height 29
paste textarea "worked on the custom Snowflake query to monitor Cortex usage; reviewed Data Obs…"
click at [355, 197] on textarea "worked on the custom Snowflake query to monitor Cortex usage; reviewed Data Obs…" at bounding box center [513, 201] width 340 height 40
click at [584, 203] on textarea "Worked on the custom Snowflake query to monitor Cortex usage; reviewed Data Obs…" at bounding box center [513, 201] width 340 height 40
type textarea "Worked on the custom Snowflake query to monitor Cortex usage; reviewed Data Obs…"
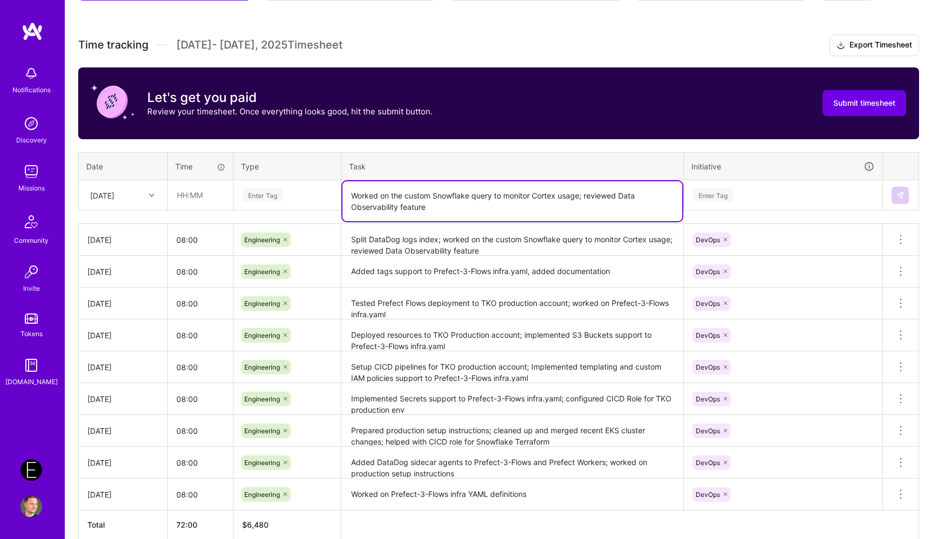
click at [158, 187] on div at bounding box center [153, 195] width 17 height 18
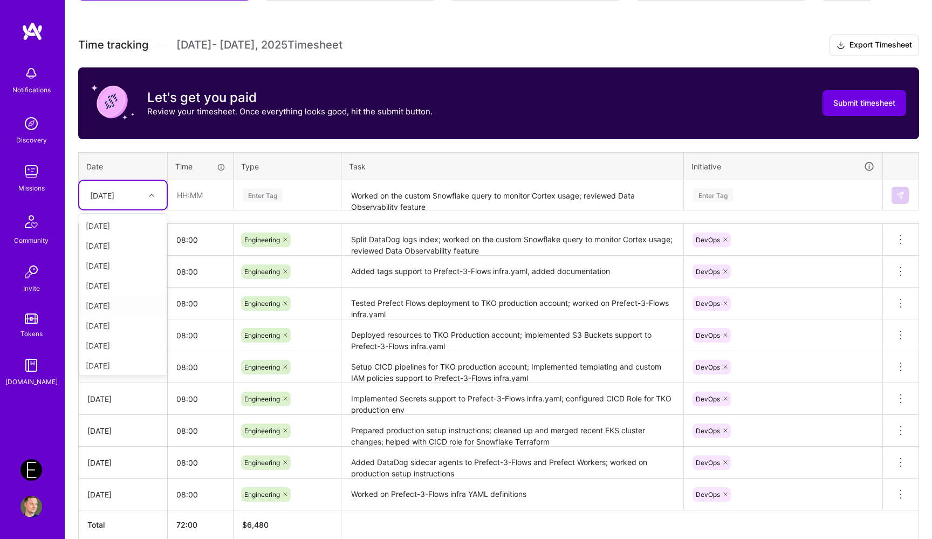
scroll to position [122, 0]
click at [128, 343] on div "[DATE]" at bounding box center [122, 343] width 87 height 20
click at [210, 192] on input "text" at bounding box center [200, 195] width 64 height 29
type input "08:00"
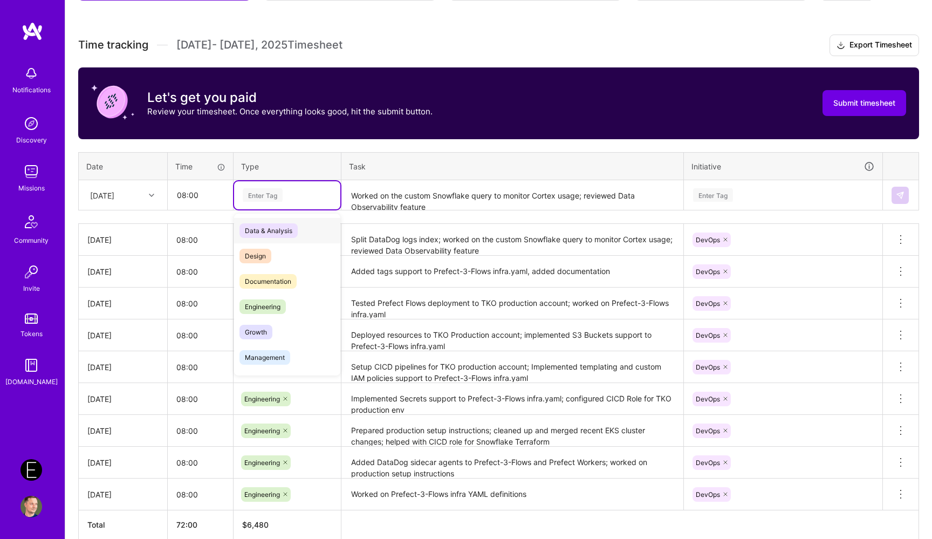
click at [285, 186] on div "Enter Tag" at bounding box center [287, 195] width 106 height 28
click at [294, 304] on div "Engineering" at bounding box center [287, 306] width 106 height 25
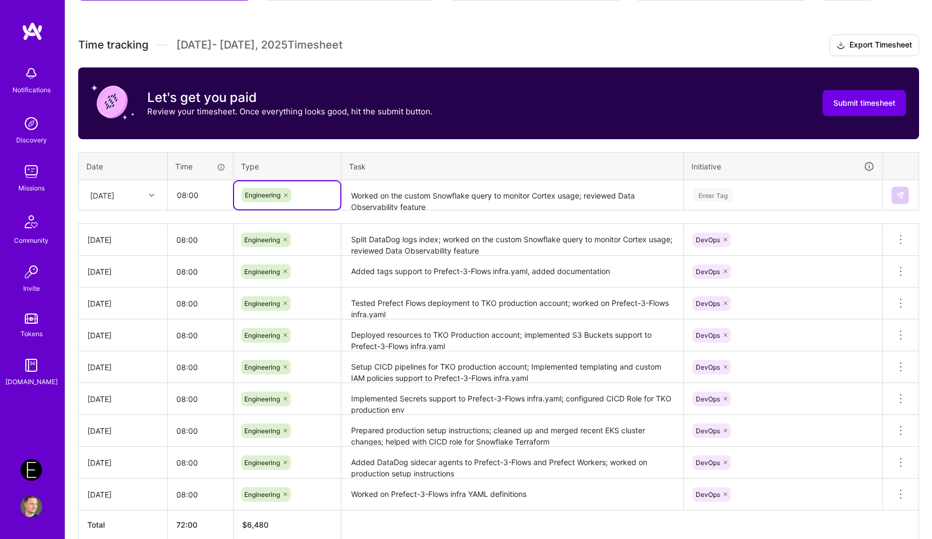
click at [747, 192] on div "Enter Tag" at bounding box center [783, 194] width 182 height 13
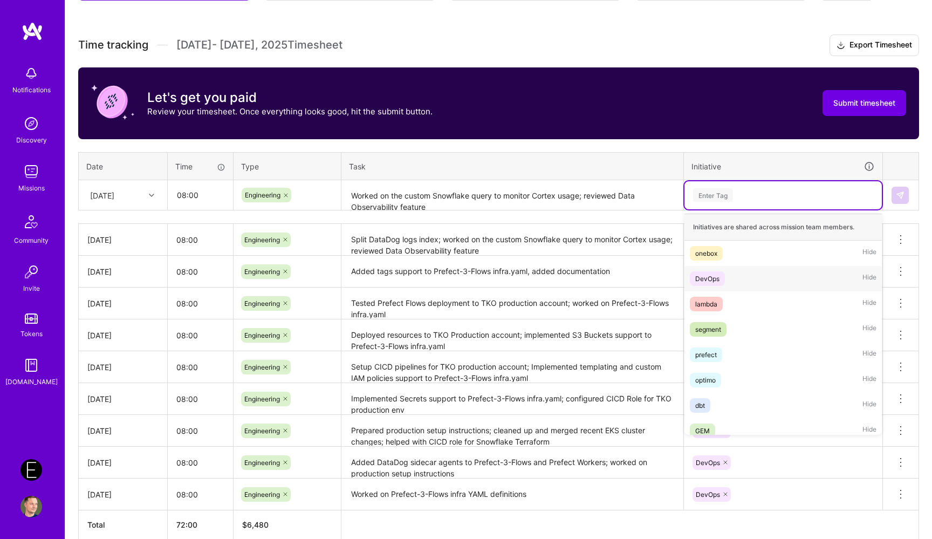
click at [724, 284] on div "DevOps Hide" at bounding box center [783, 278] width 197 height 25
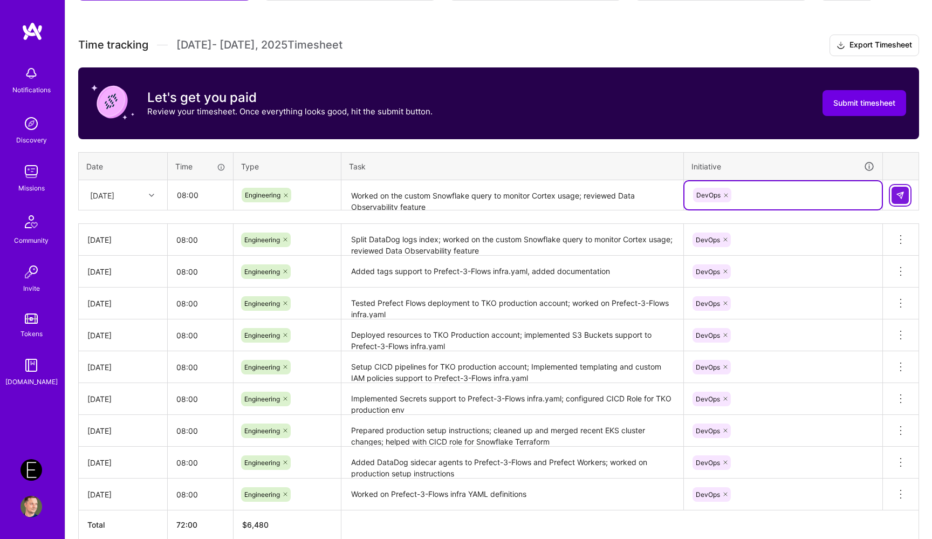
click at [900, 199] on button at bounding box center [900, 195] width 17 height 17
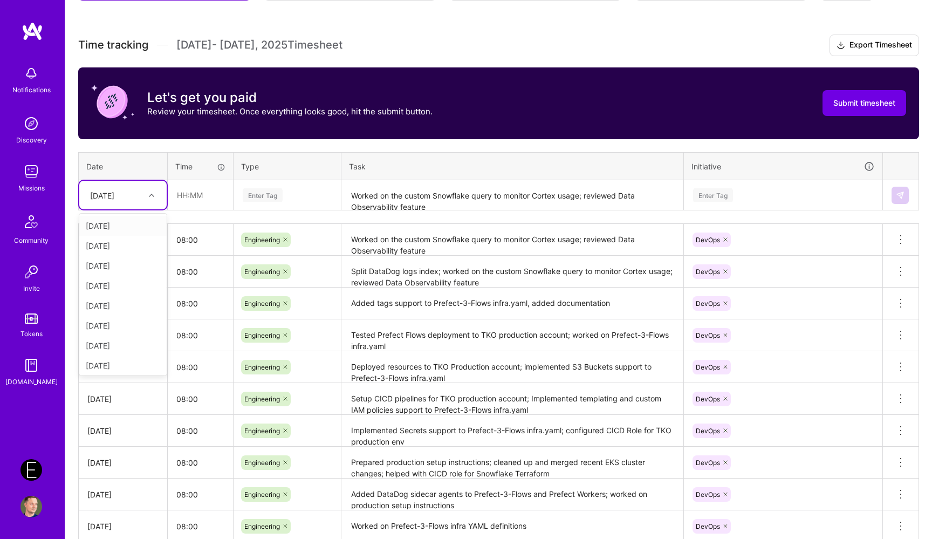
click at [114, 189] on div "[DATE]" at bounding box center [102, 194] width 24 height 11
click at [125, 362] on div "[DATE]" at bounding box center [122, 363] width 87 height 20
click at [212, 180] on td at bounding box center [201, 195] width 66 height 30
click at [208, 194] on input "text" at bounding box center [200, 195] width 64 height 29
type input "08:00"
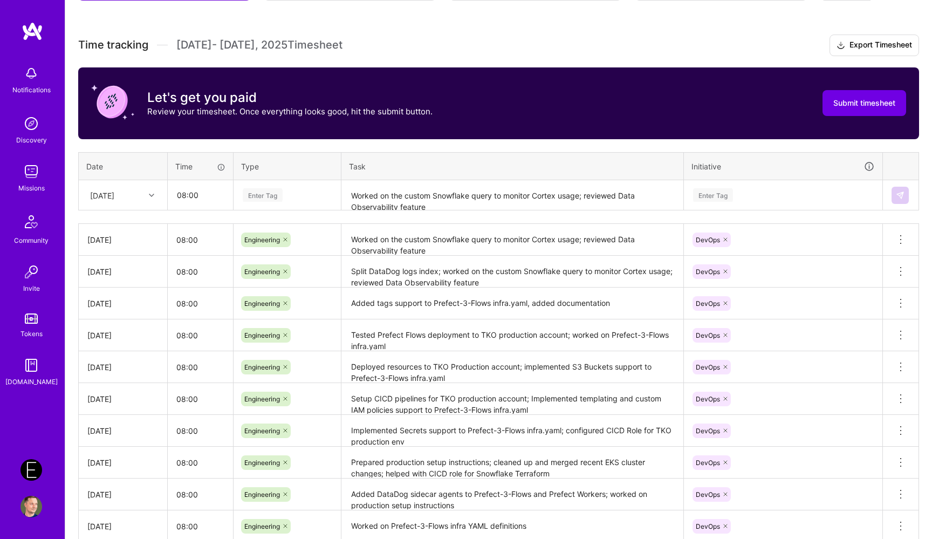
click at [275, 181] on div "Enter Tag" at bounding box center [287, 195] width 106 height 28
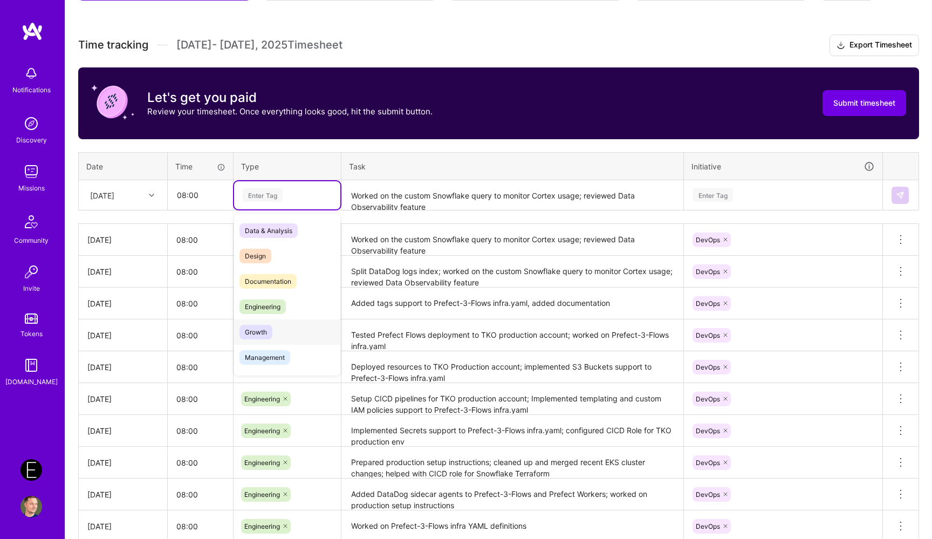
click at [274, 308] on span "Engineering" at bounding box center [263, 306] width 46 height 15
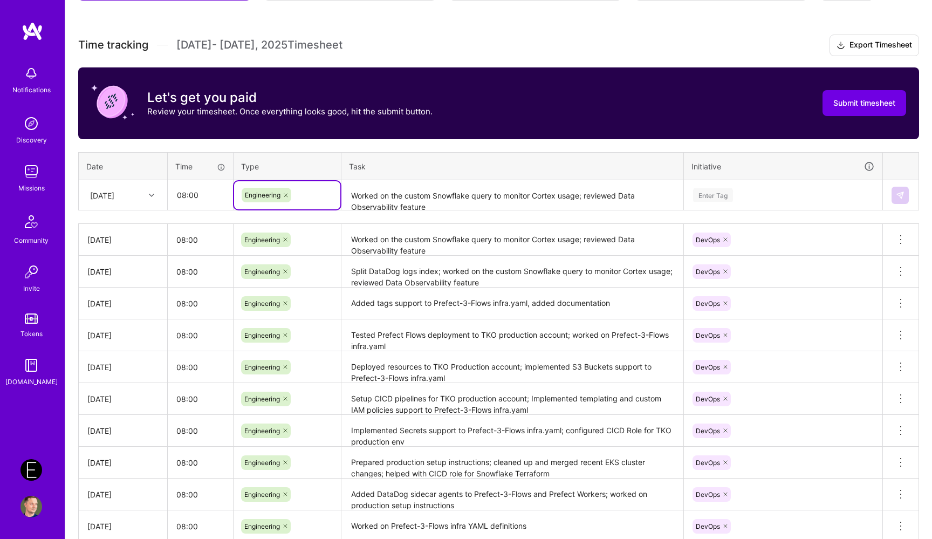
click at [387, 182] on textarea "Worked on the custom Snowflake query to monitor Cortex usage; reviewed Data Obs…" at bounding box center [513, 195] width 340 height 29
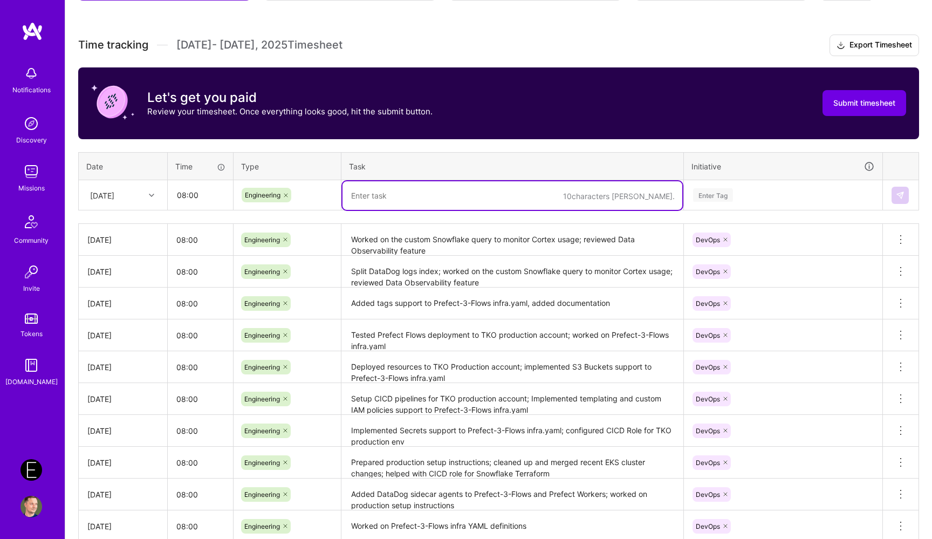
paste textarea "Update Prefect 3 Flows infra doc with more details + addressed YAML linter viol…"
click at [378, 200] on textarea "Update Prefect 3 Flows infra doc with more details + addressed YAML linter viol…" at bounding box center [513, 195] width 340 height 29
click at [545, 197] on textarea "Updated Prefect 3 Flows infra doc with more details + addressed YAML linter vio…" at bounding box center [513, 195] width 340 height 29
click at [667, 200] on textarea "Updated Prefect 3 Flows infra doc with more details, addressed YAML linter viol…" at bounding box center [513, 195] width 340 height 29
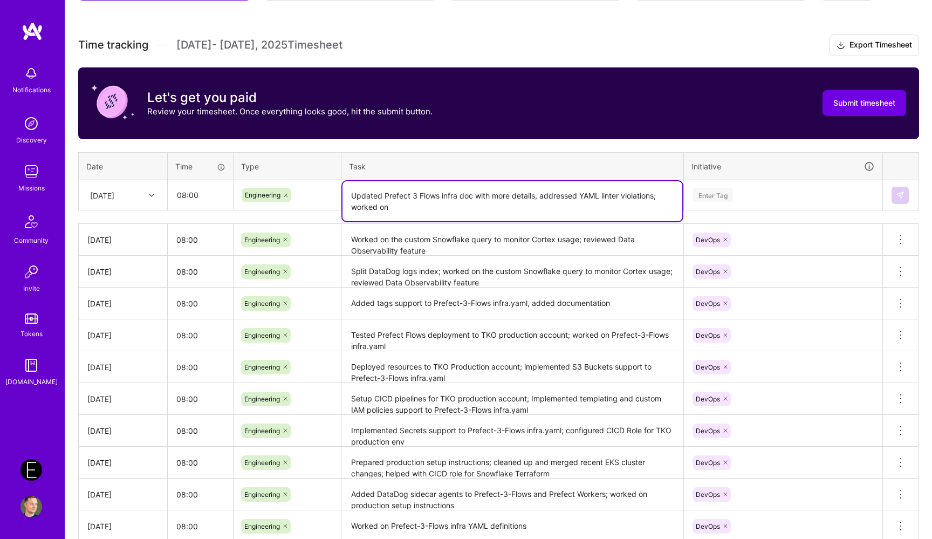
paste textarea "on setting up Prefect EKS logs and metrics collection for DataDog"
click at [396, 208] on textarea "Updated Prefect 3 Flows infra doc with more details, addressed YAML linter viol…" at bounding box center [513, 201] width 340 height 40
type textarea "Updated Prefect 3 Flows infra doc with more details, addressed YAML linter viol…"
click at [707, 187] on div "Enter Tag" at bounding box center [783, 195] width 197 height 28
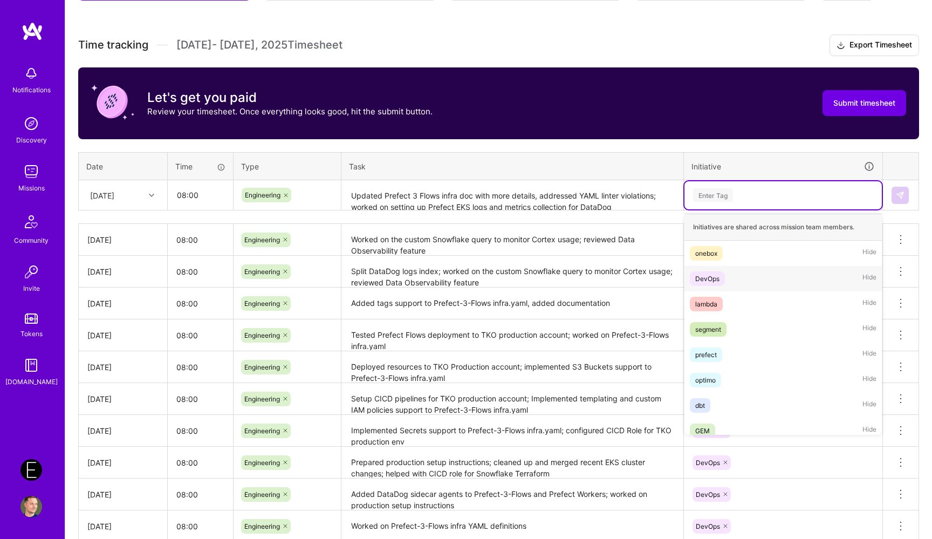
click at [715, 269] on div "DevOps Hide" at bounding box center [783, 278] width 197 height 25
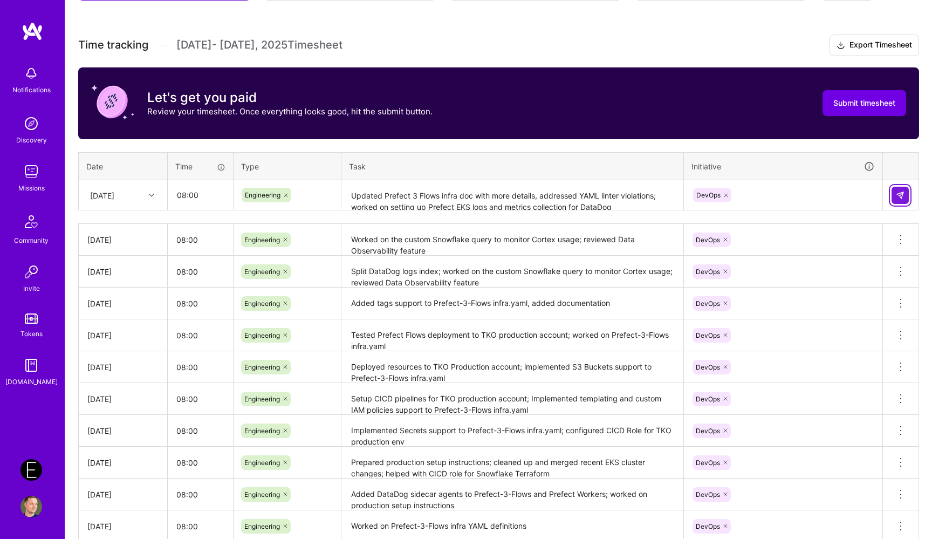
click at [901, 194] on img at bounding box center [900, 195] width 9 height 9
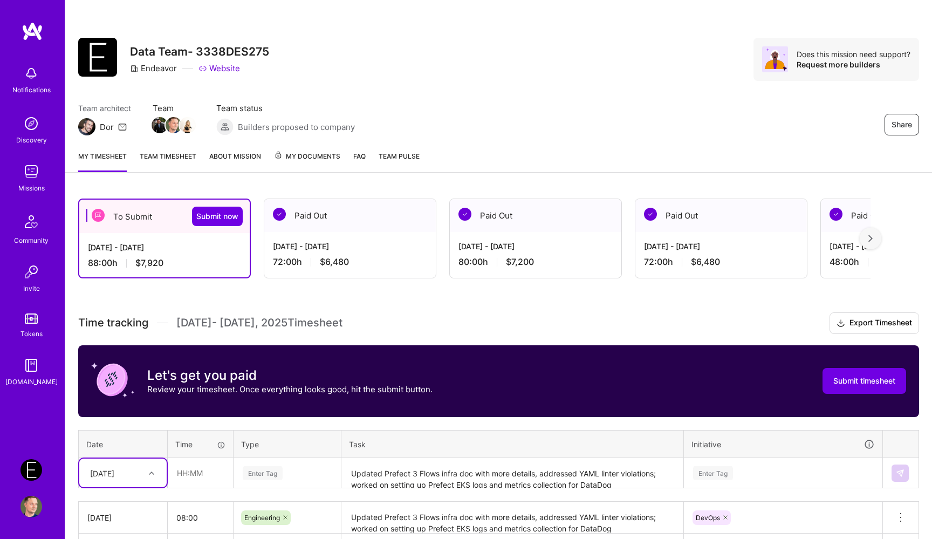
scroll to position [246, 0]
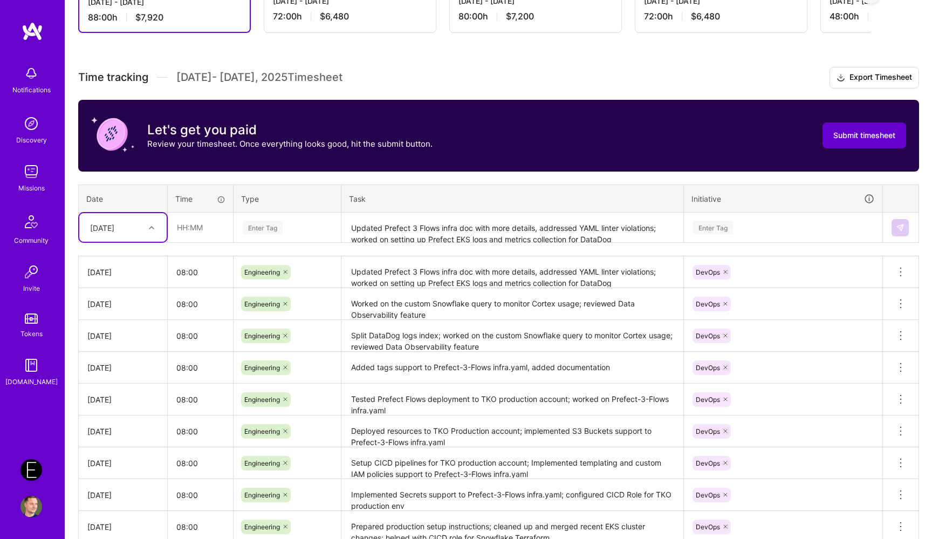
click at [885, 137] on span "Submit timesheet" at bounding box center [865, 135] width 62 height 11
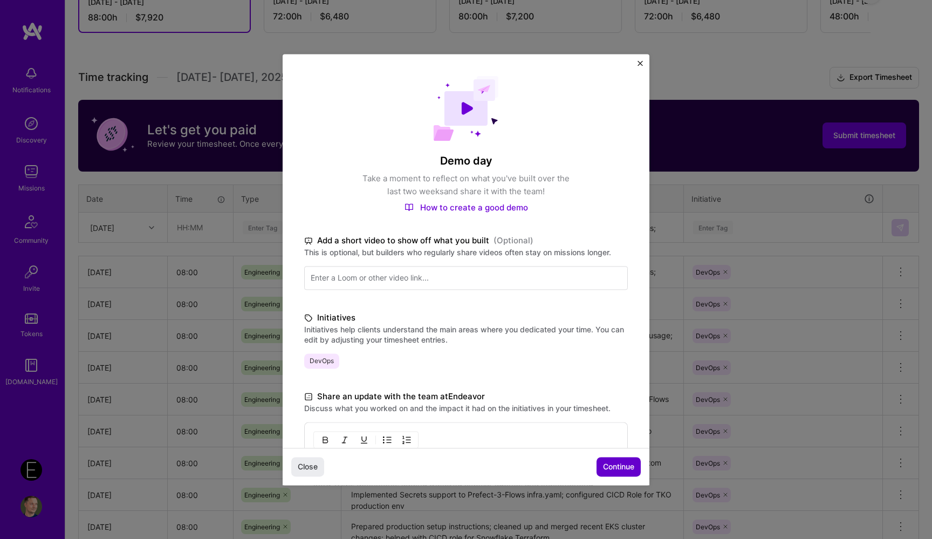
click at [625, 468] on span "Continue" at bounding box center [618, 466] width 31 height 11
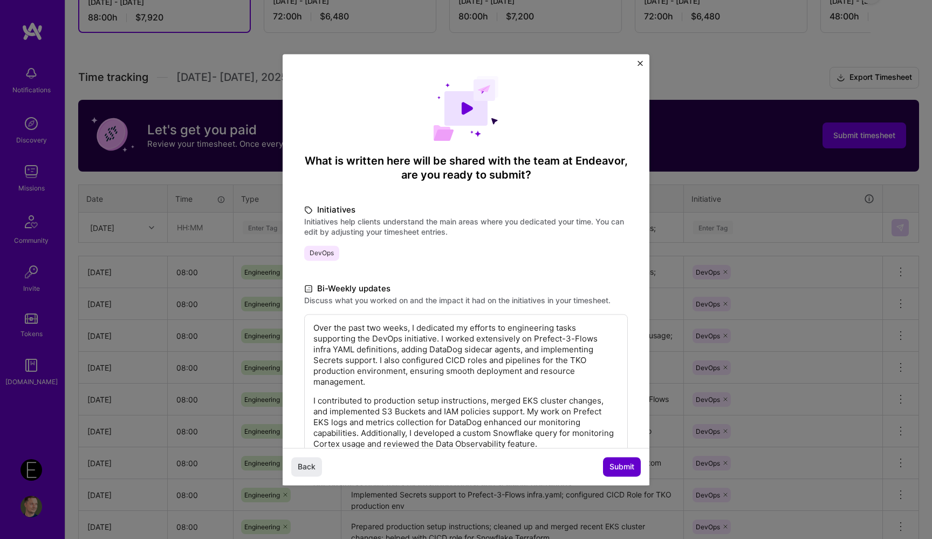
click at [614, 467] on span "Submit" at bounding box center [622, 466] width 25 height 11
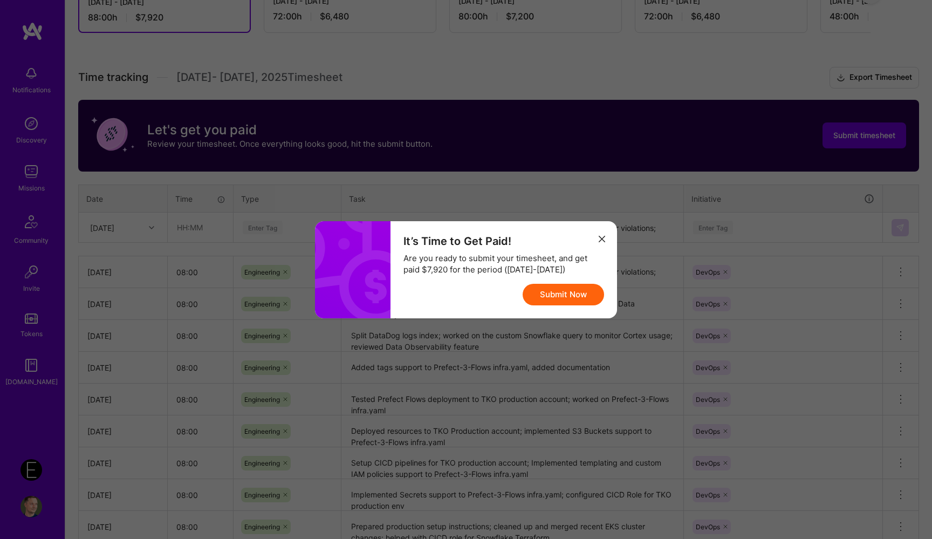
click at [561, 294] on button "Submit Now" at bounding box center [563, 295] width 81 height 22
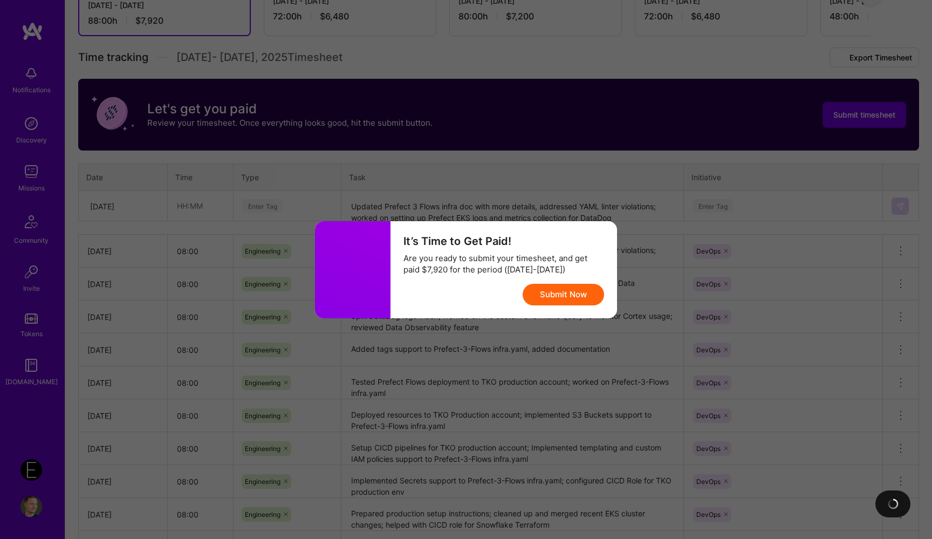
scroll to position [0, 0]
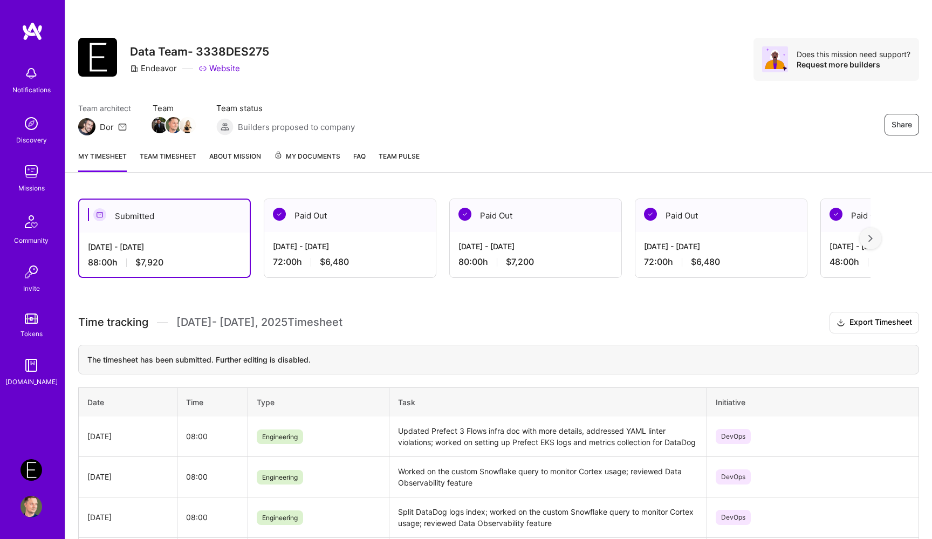
click at [405, 158] on span "Team Pulse" at bounding box center [399, 156] width 41 height 8
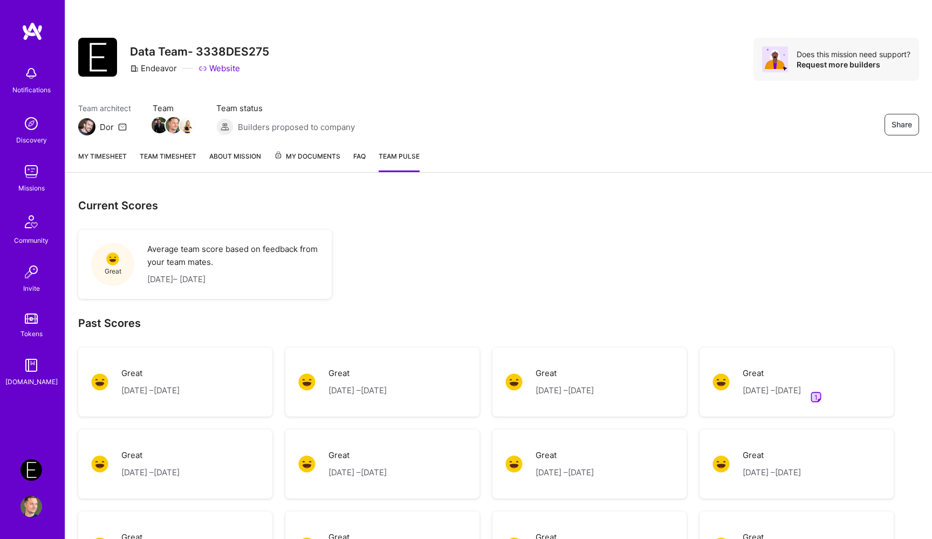
click at [99, 162] on link "My timesheet" at bounding box center [102, 162] width 49 height 22
